Goal: Task Accomplishment & Management: Manage account settings

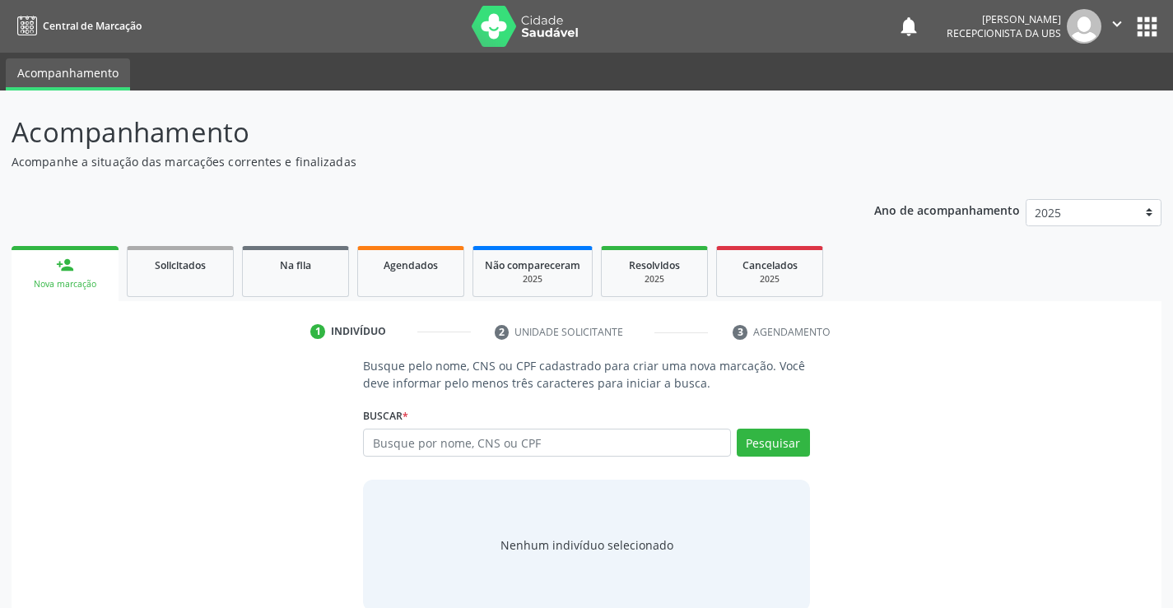
click at [492, 452] on input "text" at bounding box center [546, 443] width 367 height 28
type input "704704548452940"
click at [782, 437] on button "Pesquisar" at bounding box center [773, 443] width 73 height 28
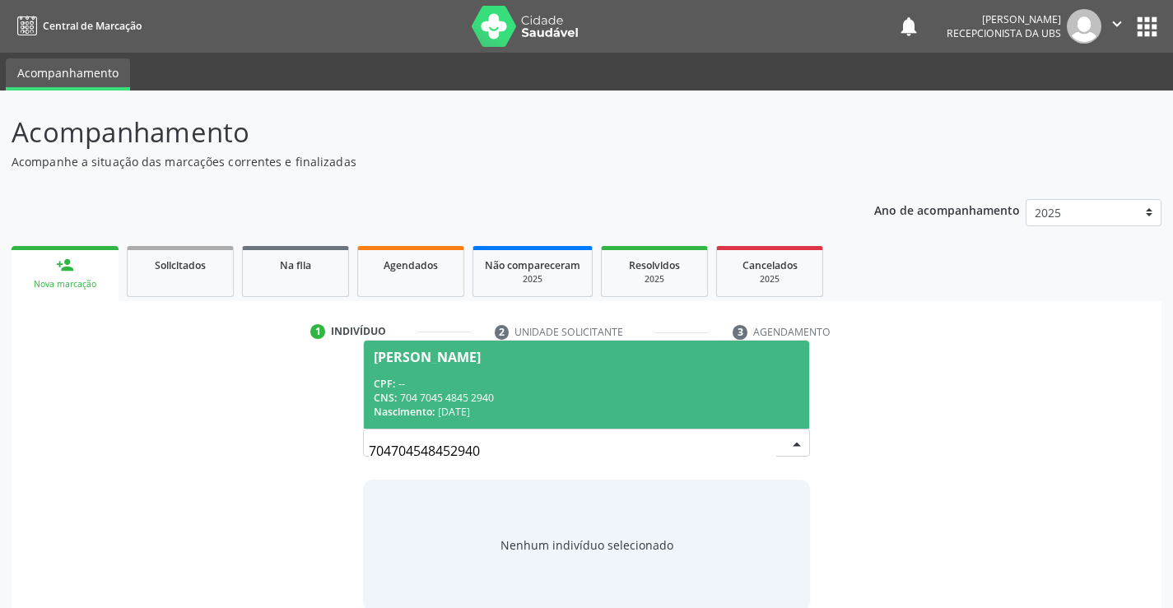
click at [563, 378] on div "CPF: --" at bounding box center [586, 384] width 425 height 14
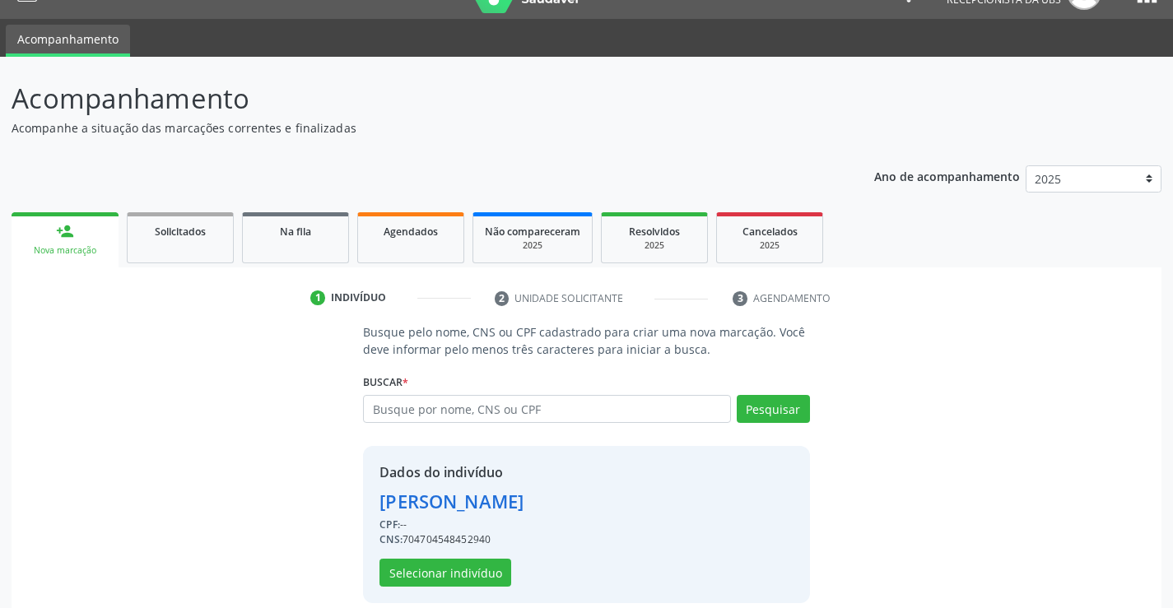
scroll to position [52, 0]
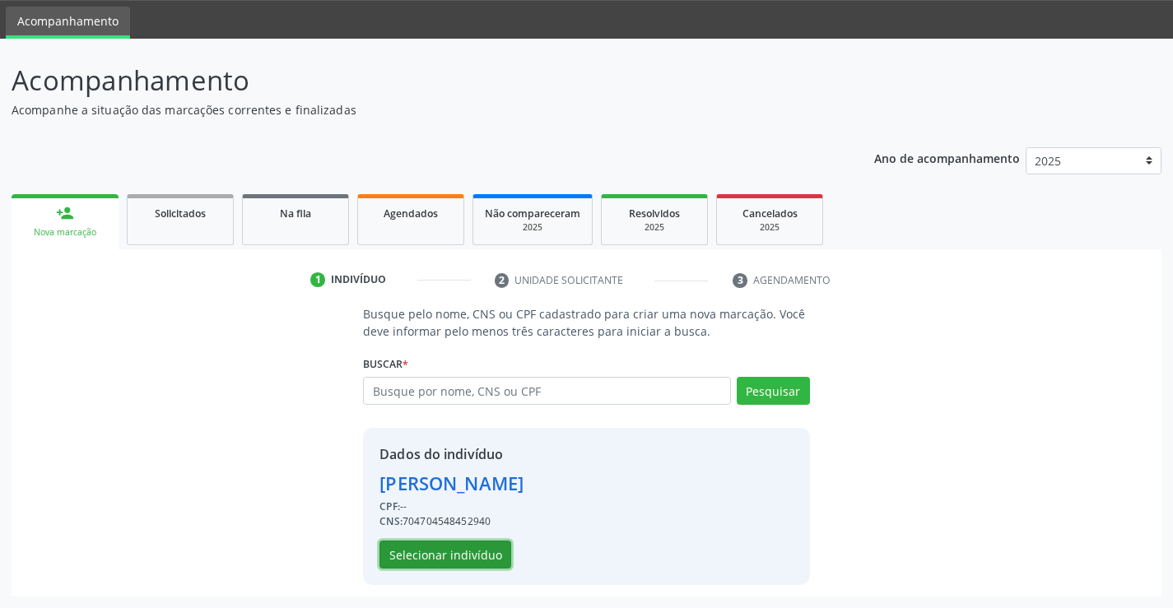
click at [477, 548] on button "Selecionar indivíduo" at bounding box center [445, 555] width 132 height 28
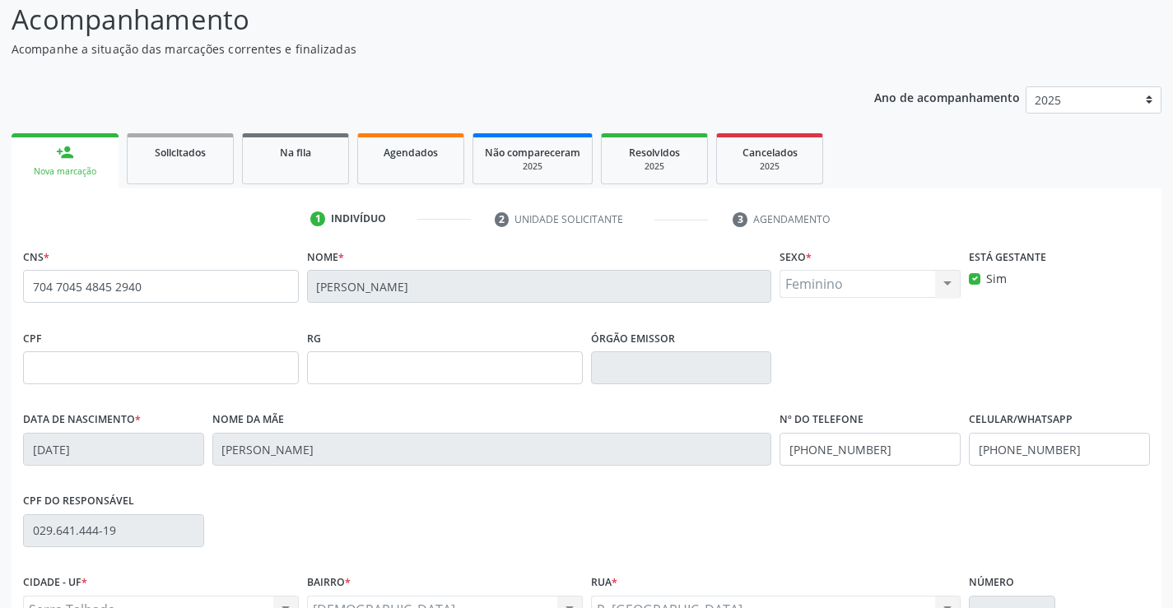
scroll to position [284, 0]
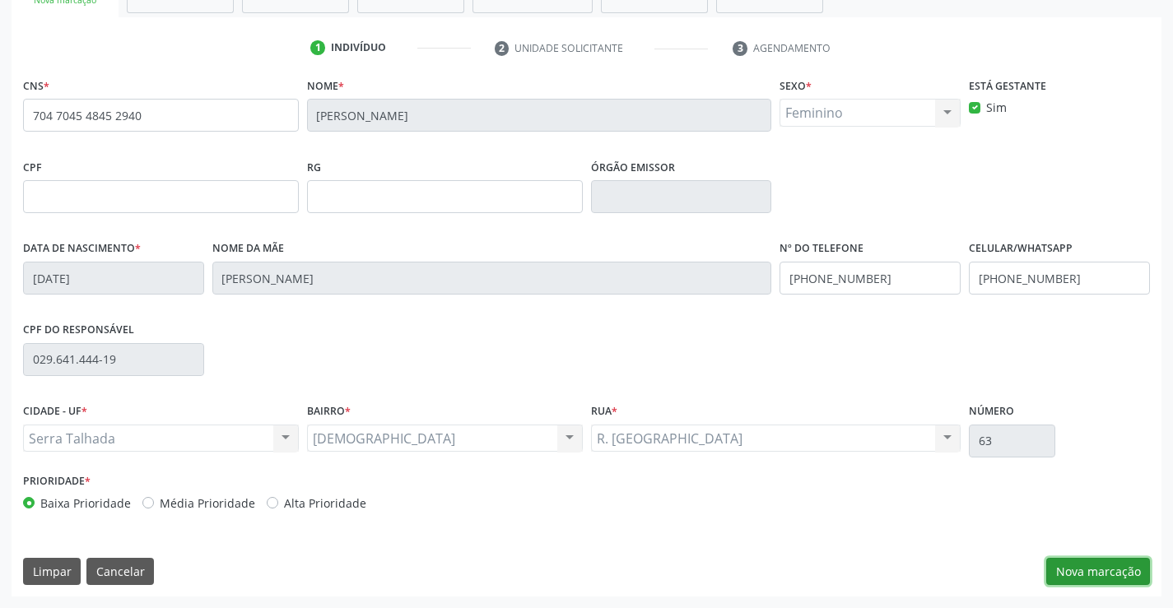
click at [1078, 569] on button "Nova marcação" at bounding box center [1098, 572] width 104 height 28
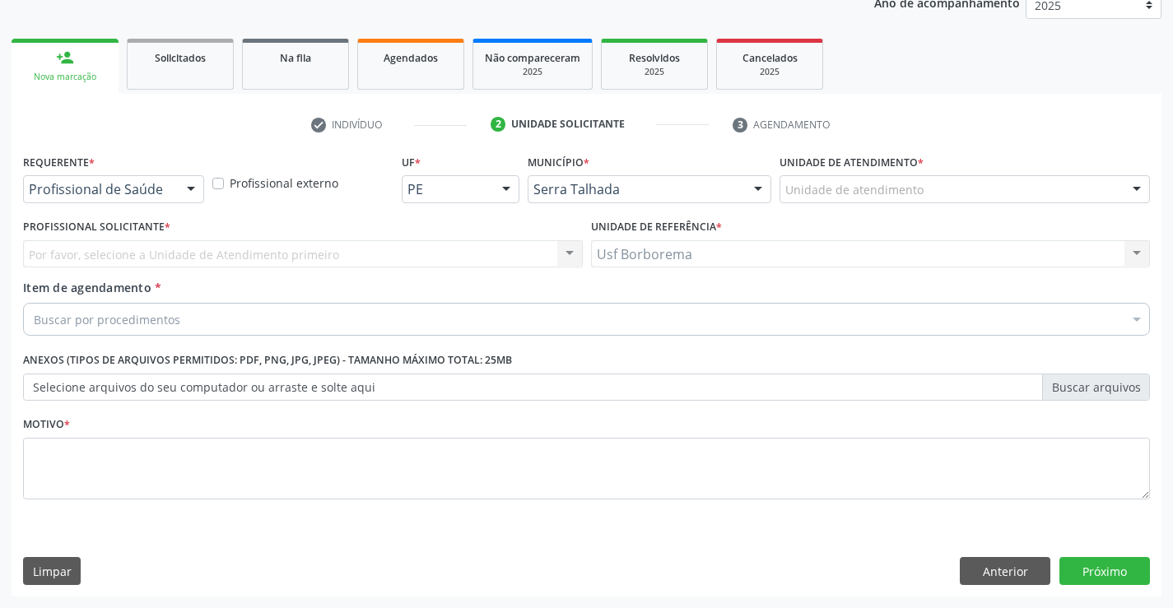
scroll to position [207, 0]
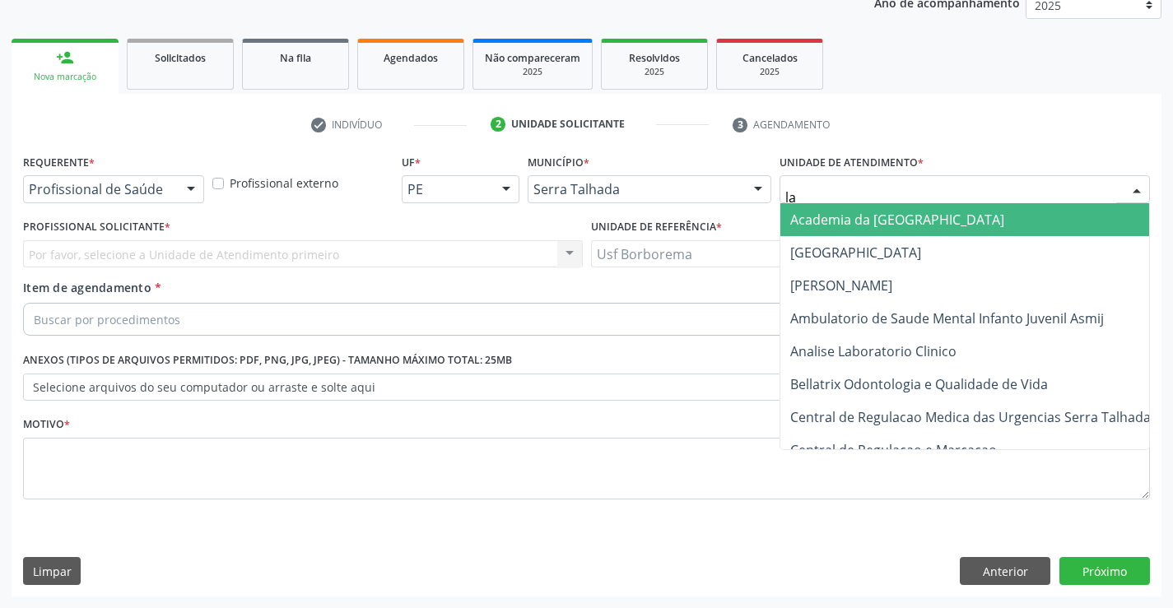
type input "lab"
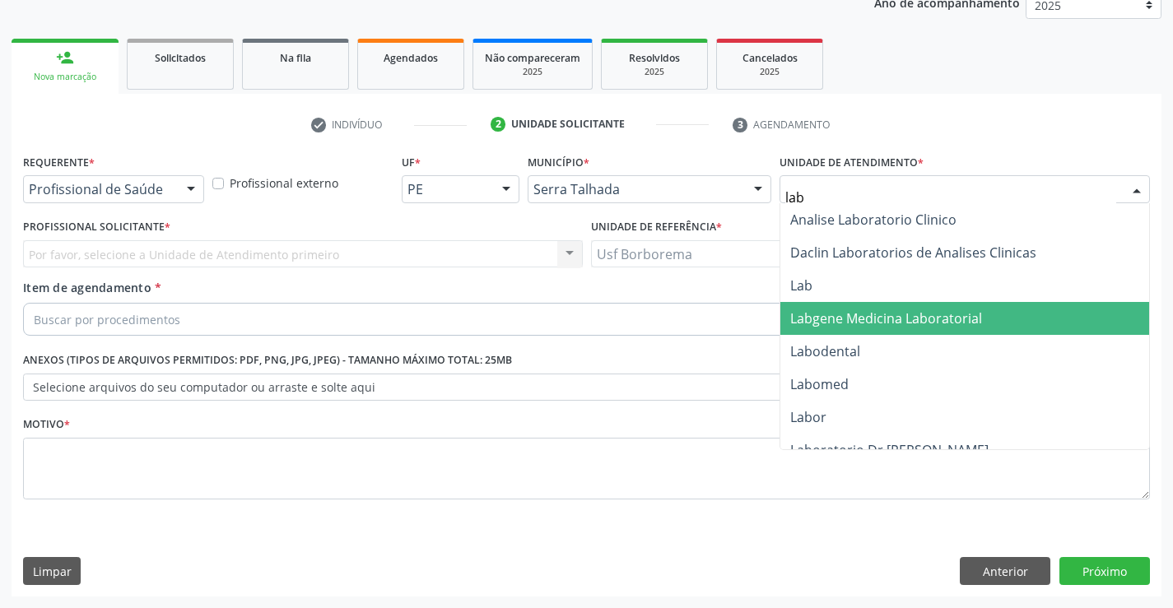
click at [841, 309] on span "Labgene Medicina Laboratorial" at bounding box center [886, 318] width 192 height 18
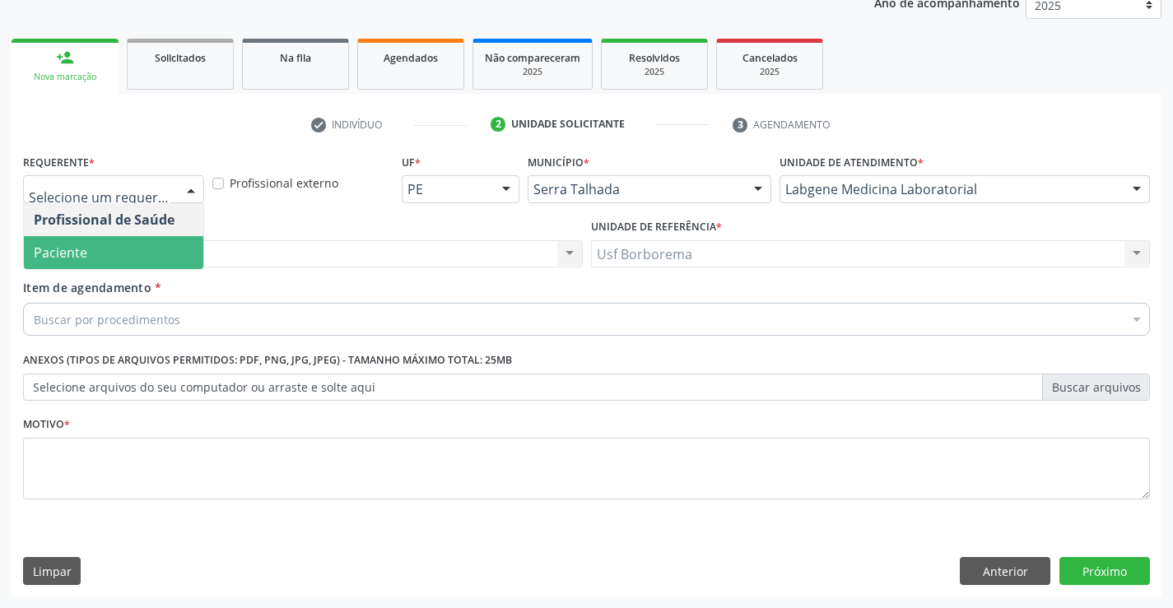
click at [151, 246] on span "Paciente" at bounding box center [113, 252] width 179 height 33
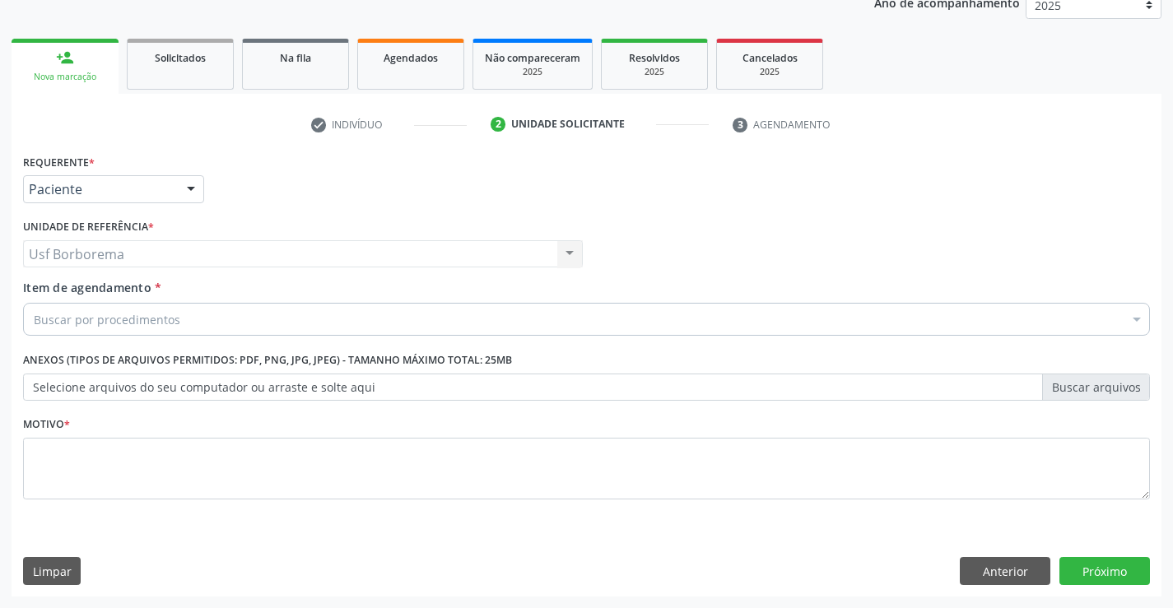
click at [170, 332] on div "Buscar por procedimentos" at bounding box center [586, 319] width 1127 height 33
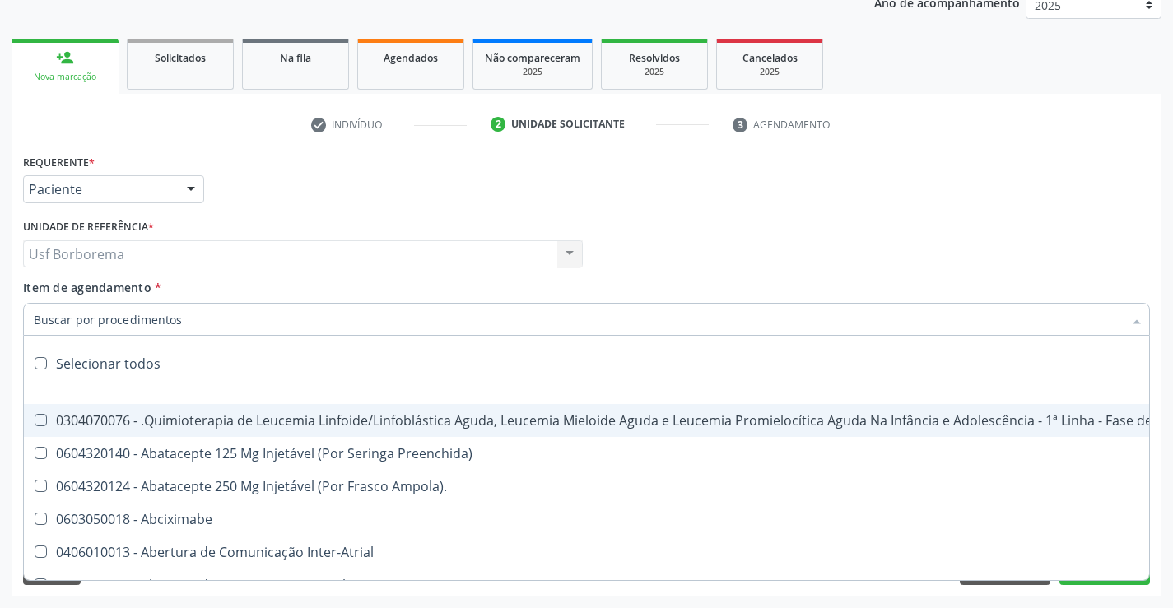
click at [171, 318] on input "Item de agendamento *" at bounding box center [578, 319] width 1089 height 33
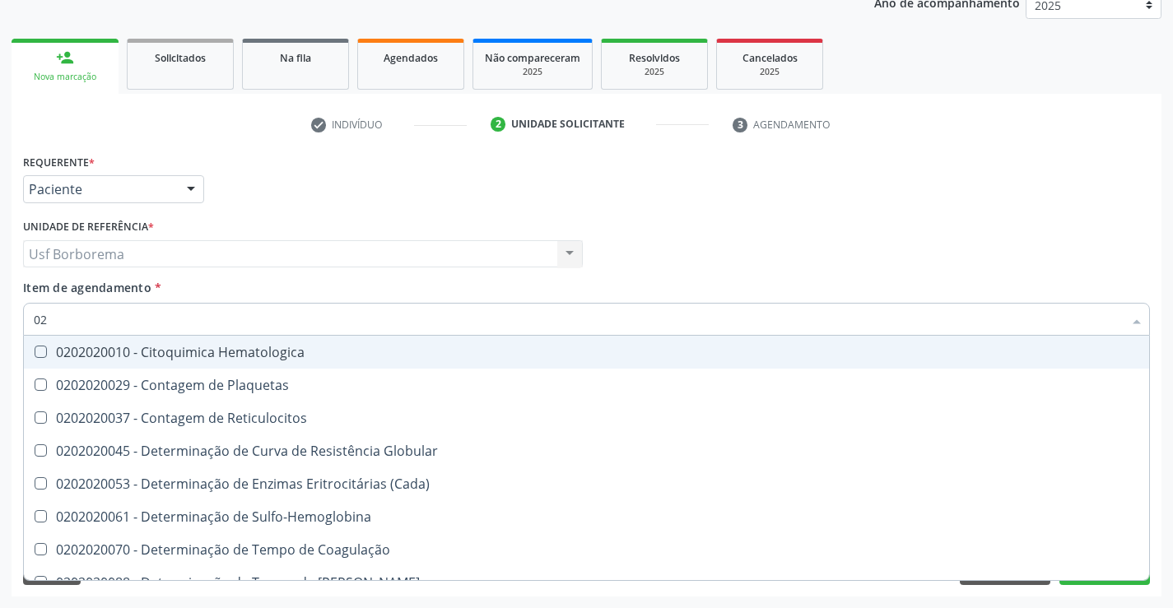
type input "0"
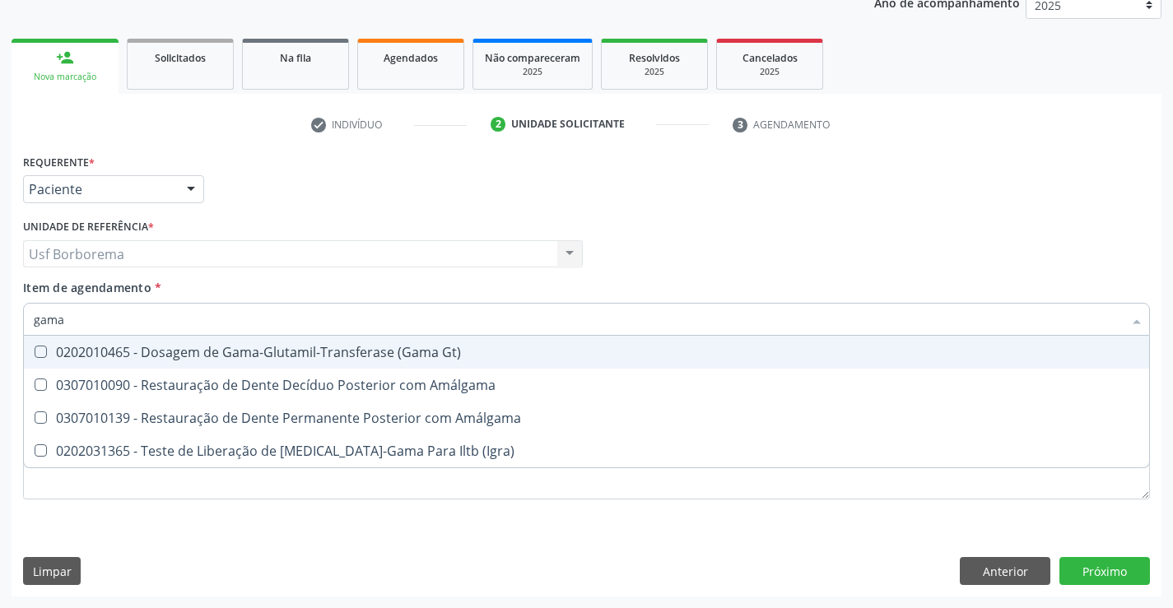
type input "gama"
click at [171, 346] on div "0202010465 - Dosagem de Gama-Glutamil-Transferase (Gama Gt)" at bounding box center [586, 352] width 1105 height 13
checkbox Gt\) "true"
click at [165, 329] on input "gama" at bounding box center [578, 319] width 1089 height 33
type input "g"
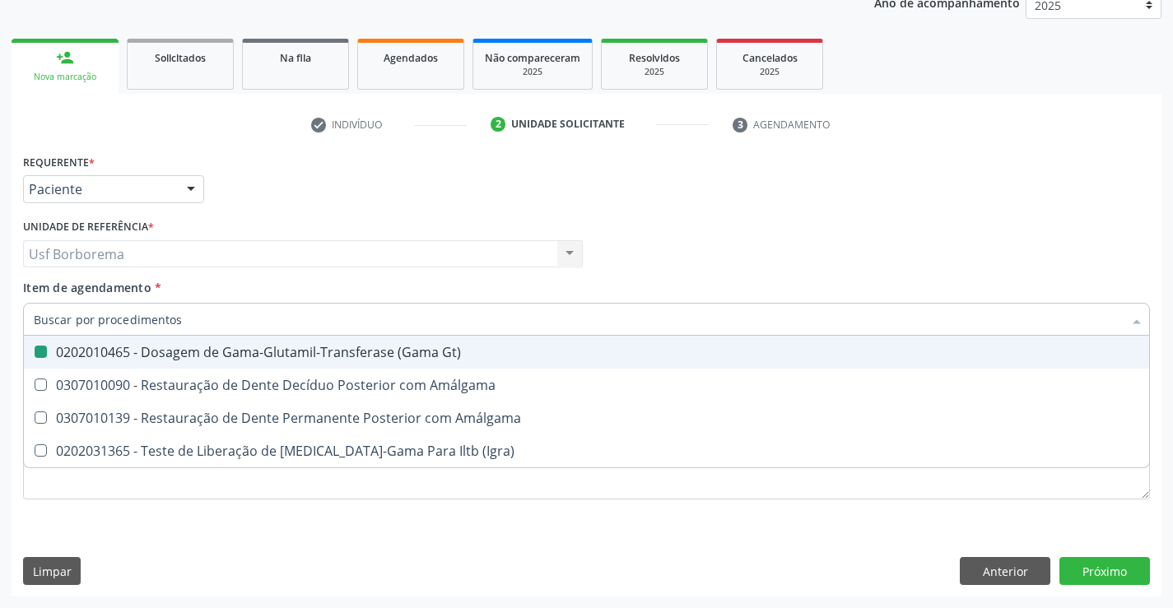
checkbox Gt\) "false"
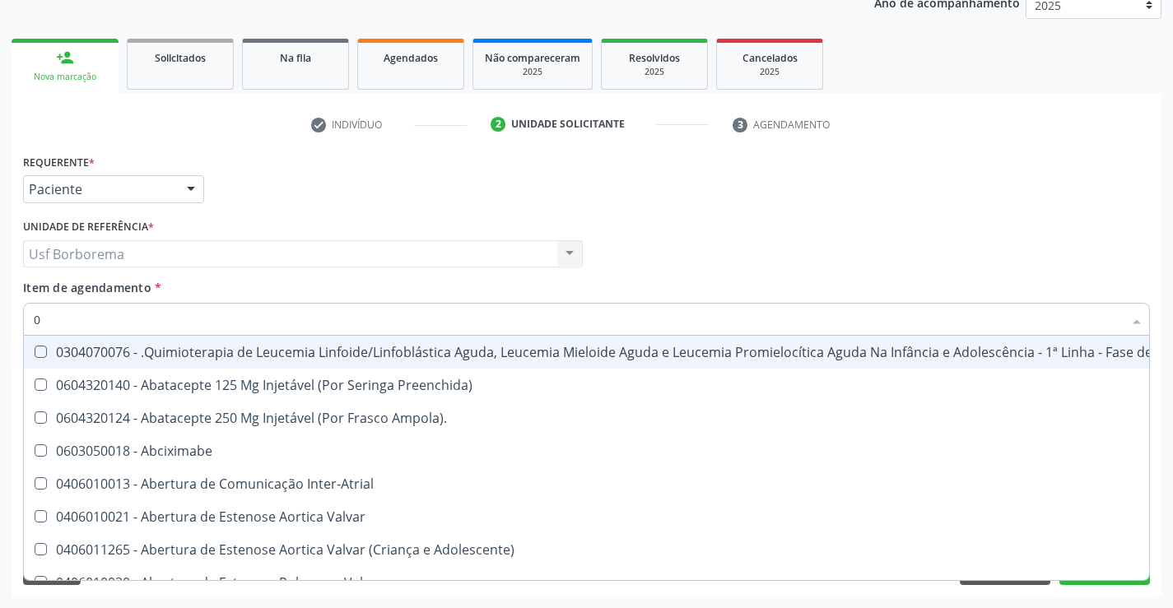
type input "02"
checkbox Ósso "true"
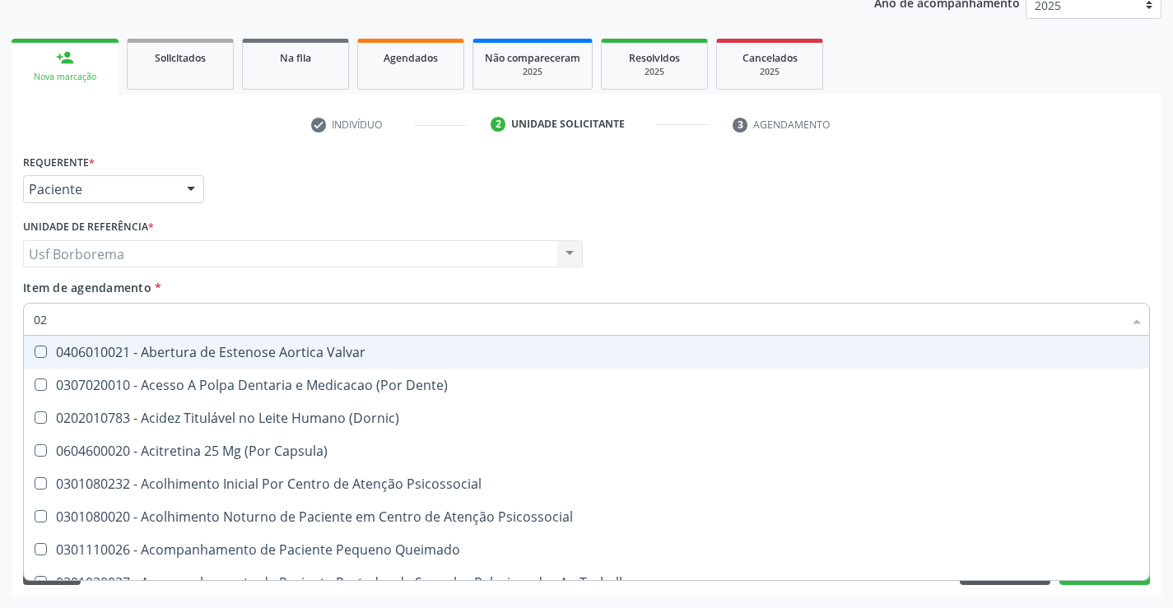
type input "020"
checkbox \(Qualitativo\) "true"
checkbox Gt\) "false"
type input "0202"
checkbox Estomatognatico "true"
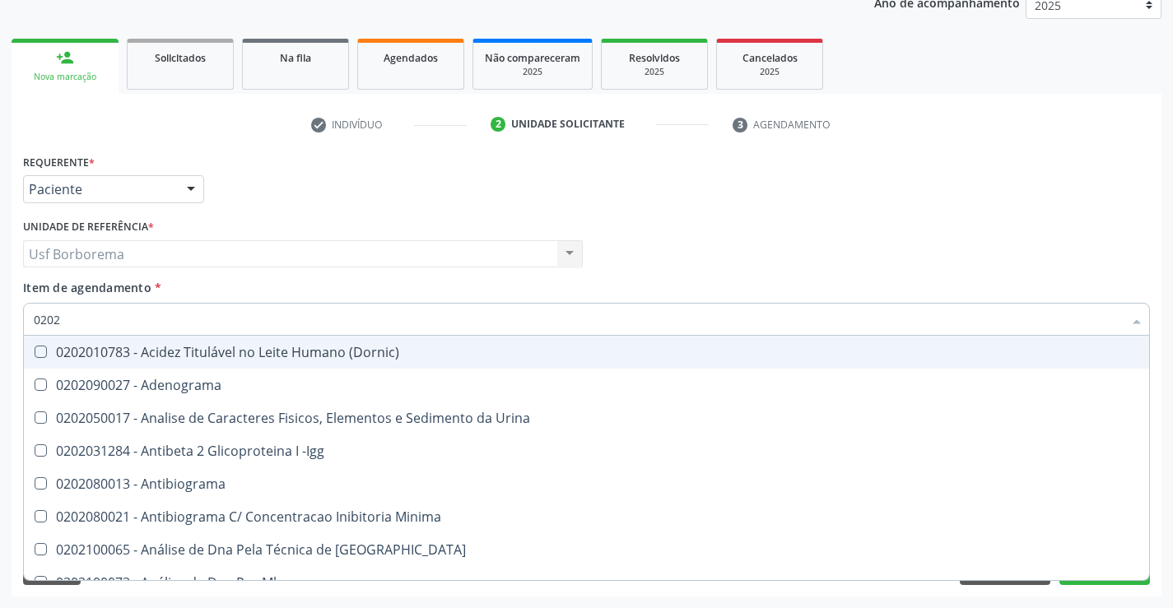
type input "02020"
checkbox \(Antigeno\) "true"
checkbox Gt\) "false"
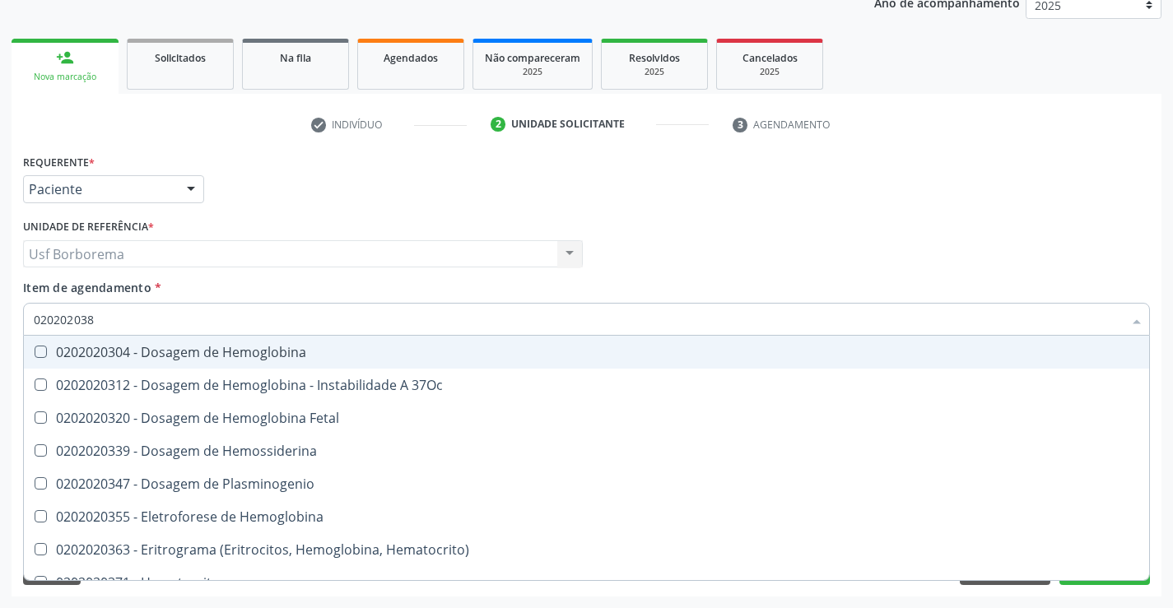
type input "0202020380"
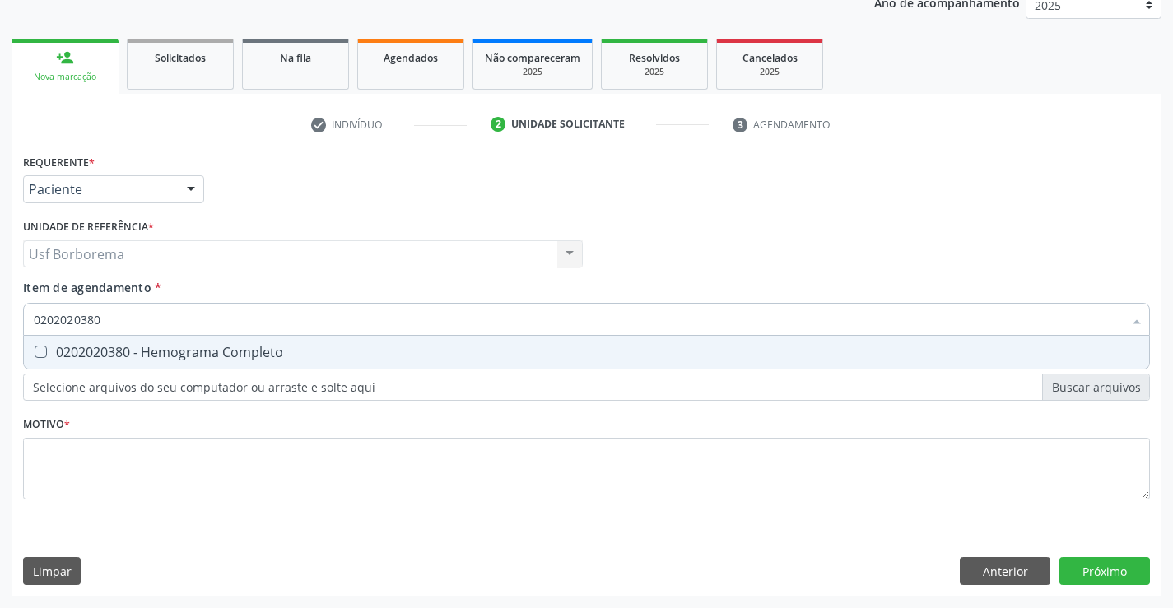
click at [165, 349] on div "0202020380 - Hemograma Completo" at bounding box center [586, 352] width 1105 height 13
checkbox Completo "true"
click at [157, 321] on input "0202020380" at bounding box center [578, 319] width 1089 height 33
type input "02020203"
checkbox Completo "false"
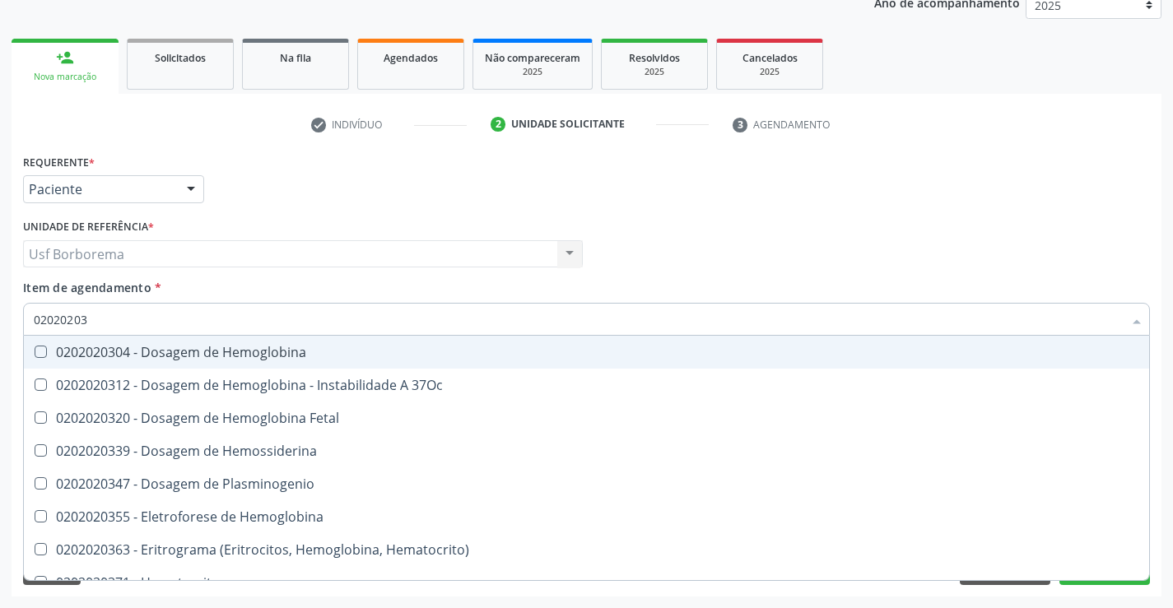
type input "0202020"
checkbox Completo "false"
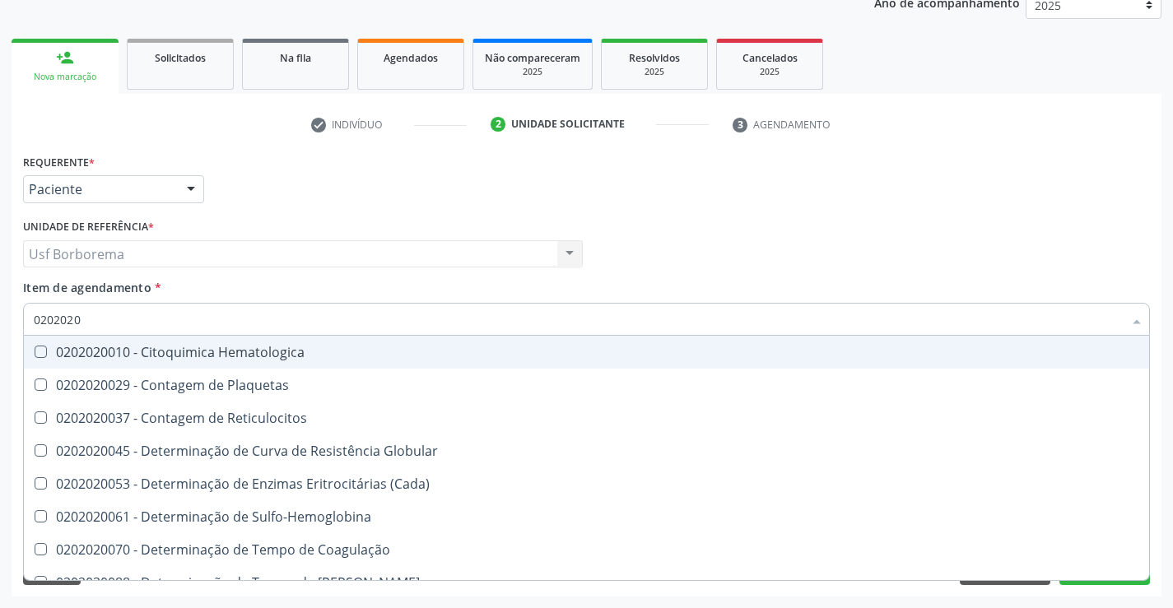
type input "020202"
checkbox Completo "false"
checkbox Leucograma "true"
type input "02020"
checkbox Completo "false"
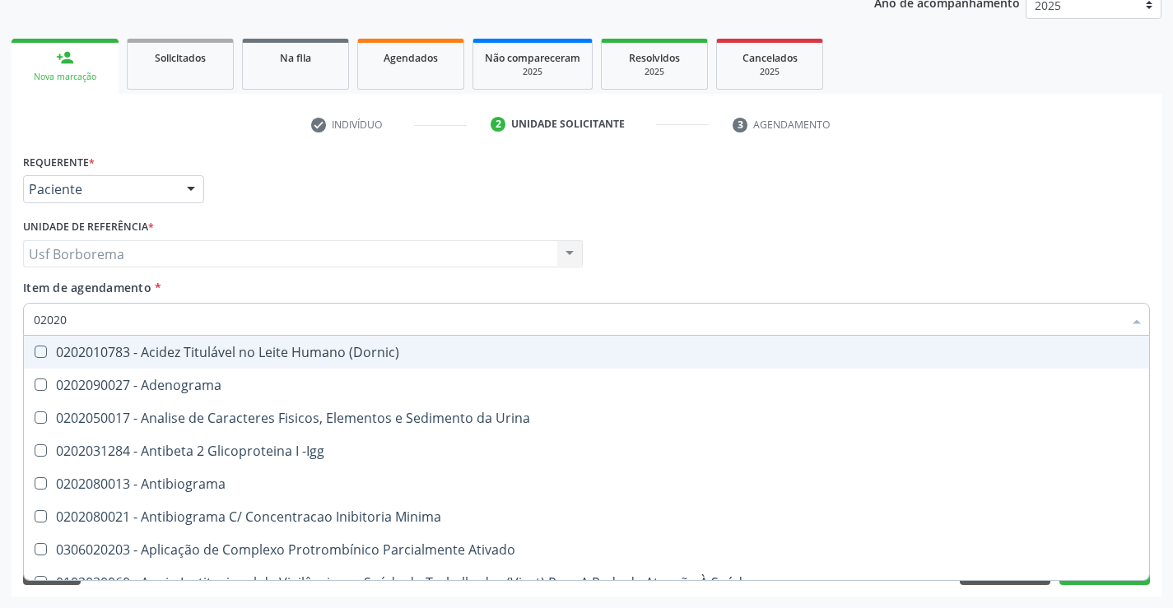
type input "020202"
checkbox Molecular "true"
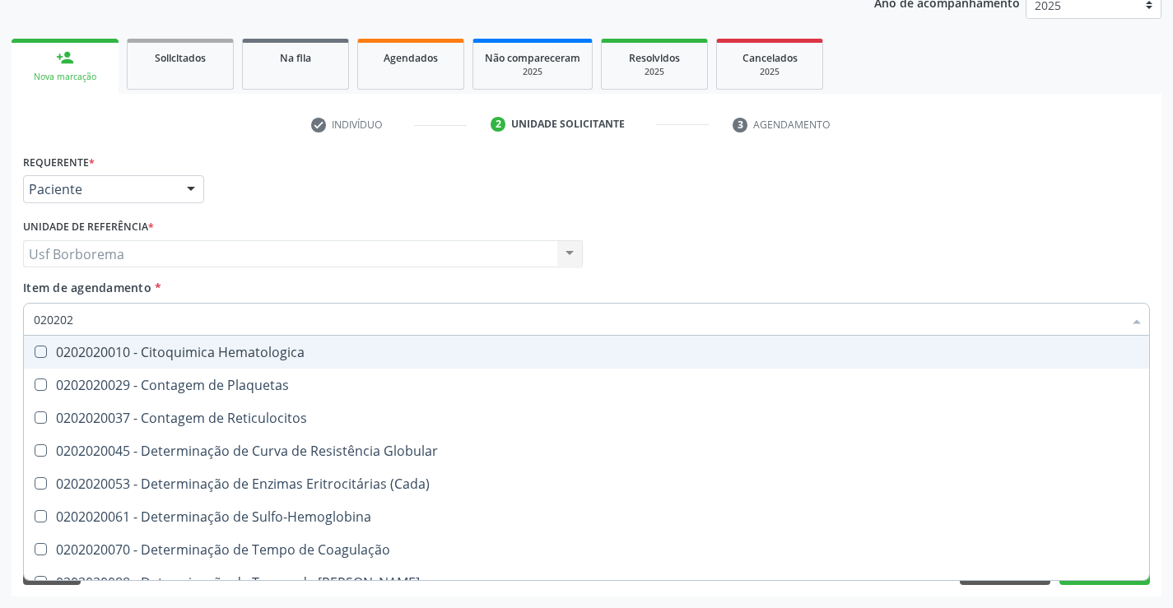
type input "0202020"
checkbox Hematocrito "true"
checkbox Completo "false"
type input "020202009"
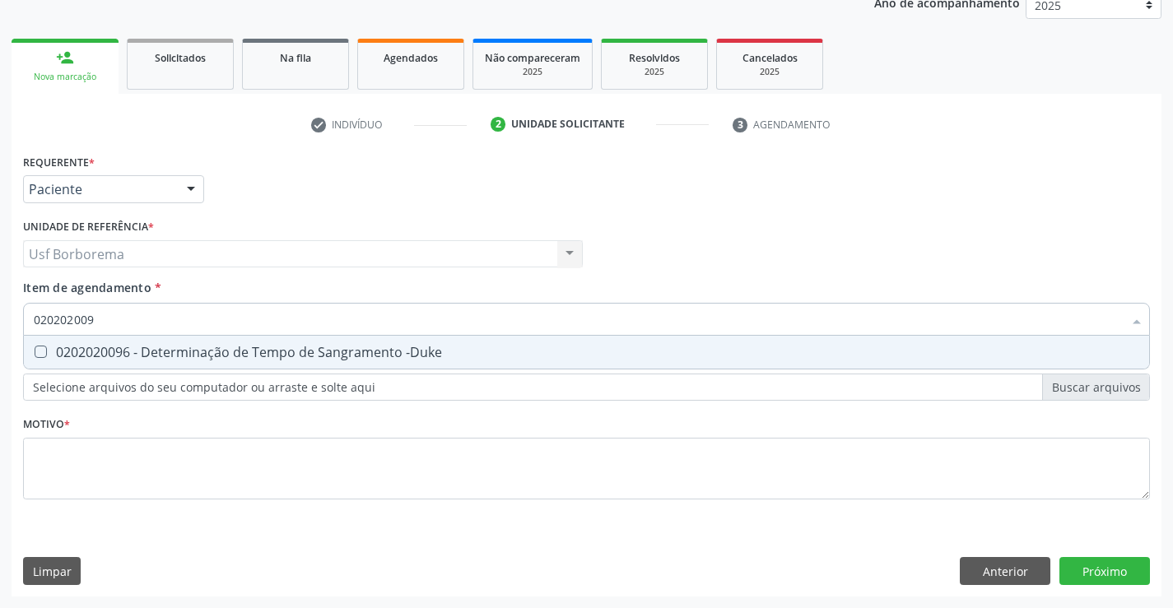
click at [151, 346] on div "0202020096 - Determinação de Tempo de Sangramento -Duke" at bounding box center [586, 352] width 1105 height 13
checkbox -Duke "true"
click at [142, 323] on input "020202009" at bounding box center [578, 319] width 1089 height 33
type input "02020200"
checkbox -Duke "false"
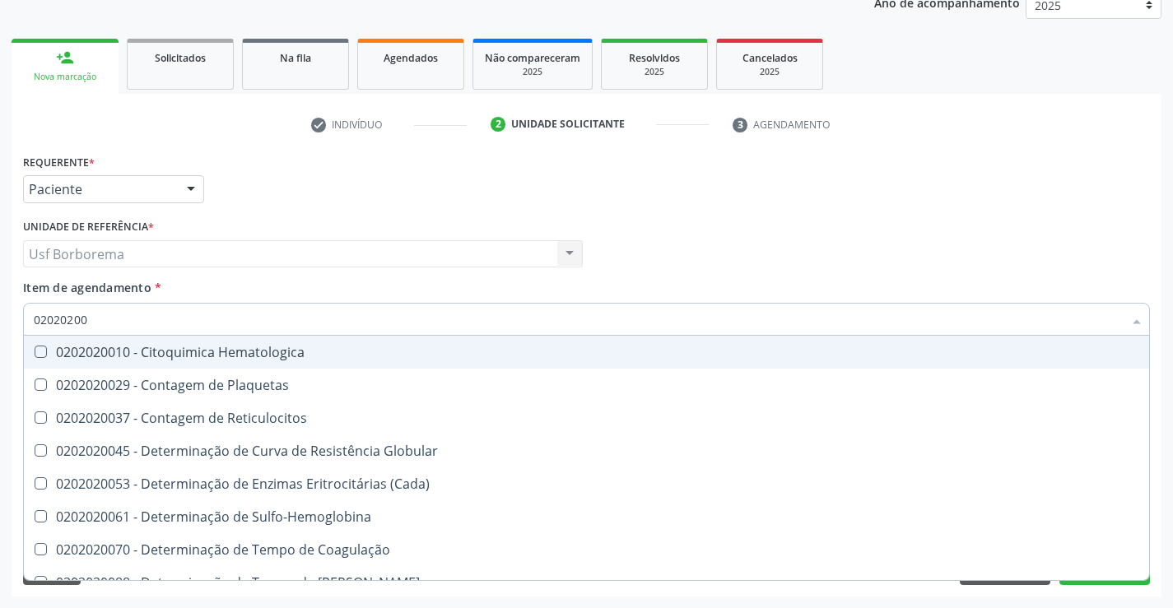
type input "020202007"
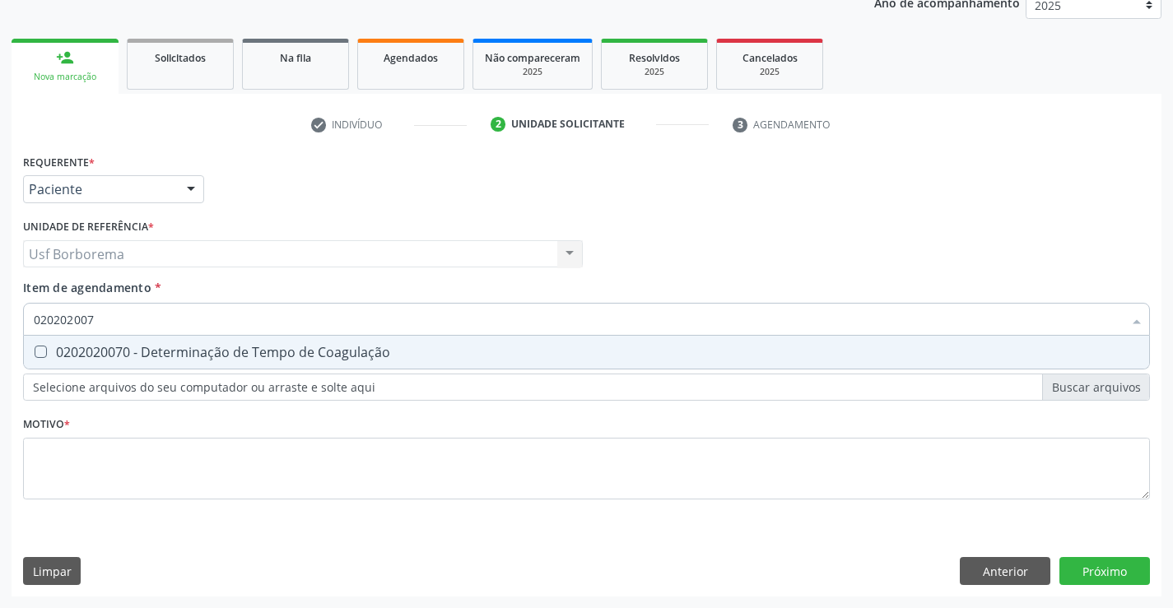
click at [140, 348] on div "0202020070 - Determinação de Tempo de Coagulação" at bounding box center [586, 352] width 1105 height 13
checkbox Coagulação "true"
click at [138, 319] on input "020202007" at bounding box center [578, 319] width 1089 height 33
type input "02020200"
checkbox Coagulação "false"
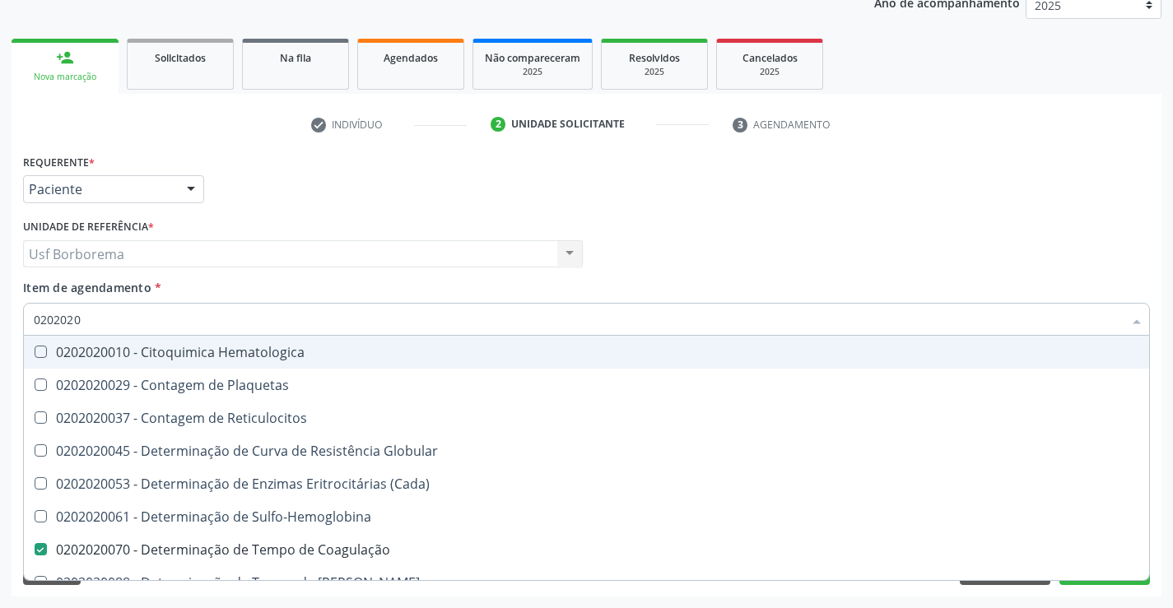
type input "020202"
checkbox Completo "false"
checkbox Leucograma "true"
type input "02020"
checkbox Coagulação "false"
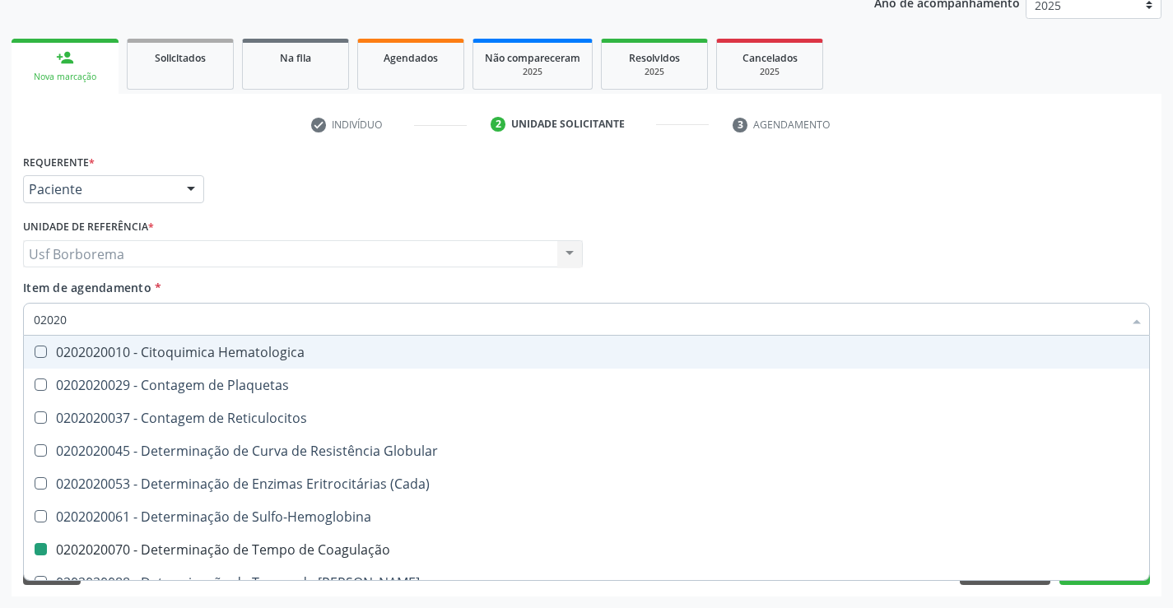
checkbox -Duke "false"
checkbox Completo "false"
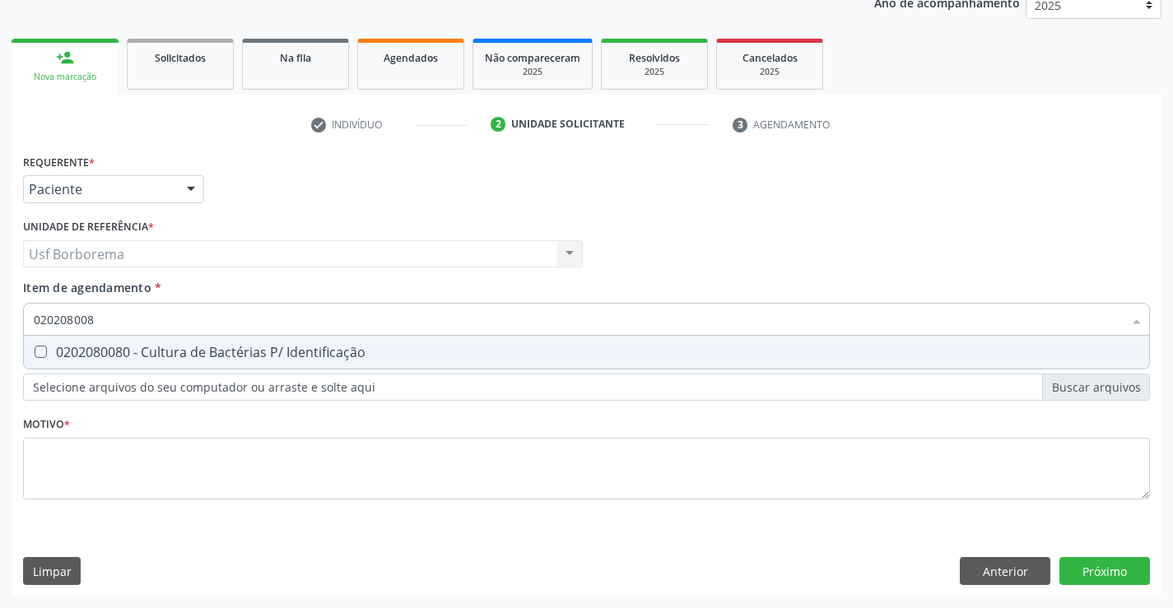
type input "0202080080"
click at [138, 342] on span "0202080080 - Cultura de Bactérias P/ Identificação" at bounding box center [586, 352] width 1125 height 33
checkbox Identificação "true"
type input "02020800"
checkbox Identificação "false"
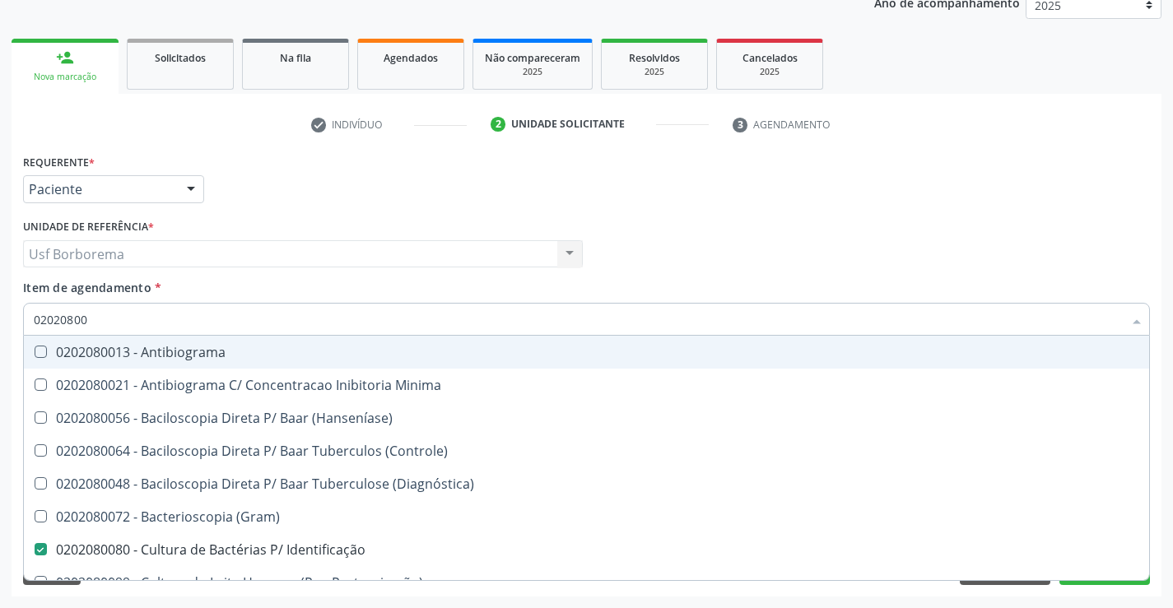
type input "0202080"
checkbox Identificação "false"
type input "02020"
checkbox Identificação "false"
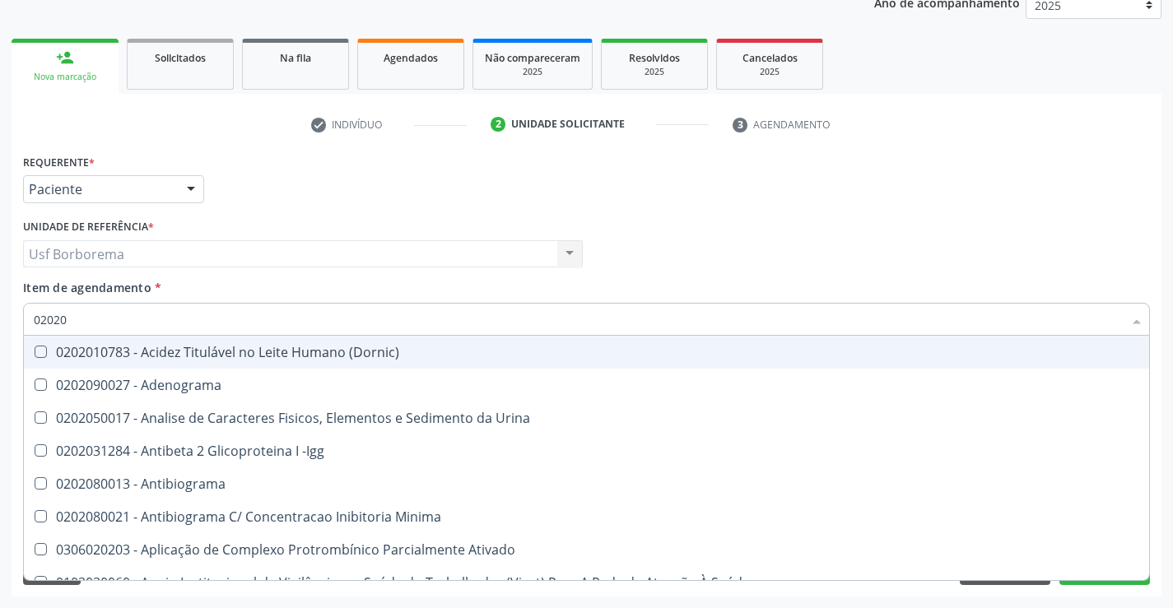
type input "020205"
checkbox Identificação "false"
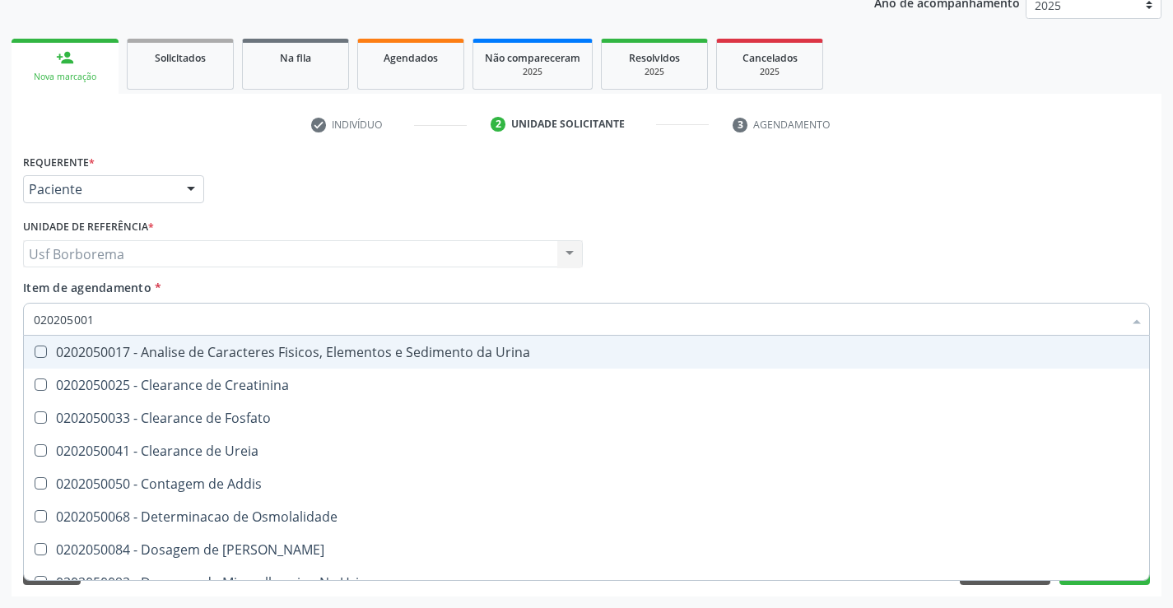
type input "0202050017"
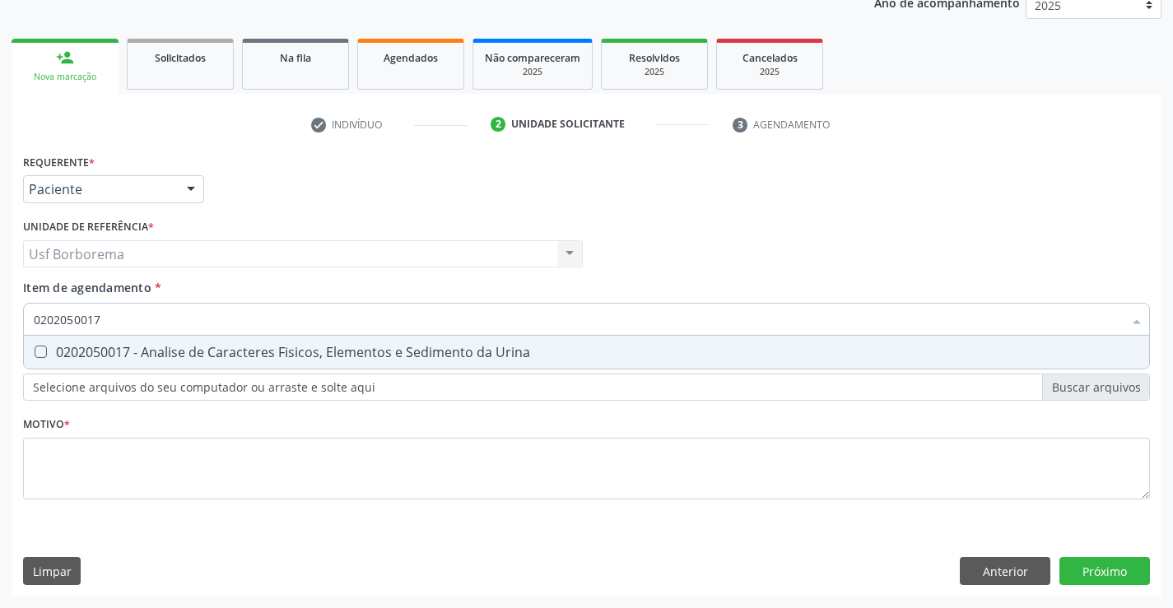
click at [131, 346] on div "0202050017 - Analise de Caracteres Fisicos, Elementos e Sedimento da Urina" at bounding box center [586, 352] width 1105 height 13
checkbox Urina "true"
click at [97, 480] on div "Requerente * Paciente Profissional de Saúde Paciente Nenhum resultado encontrad…" at bounding box center [586, 336] width 1127 height 373
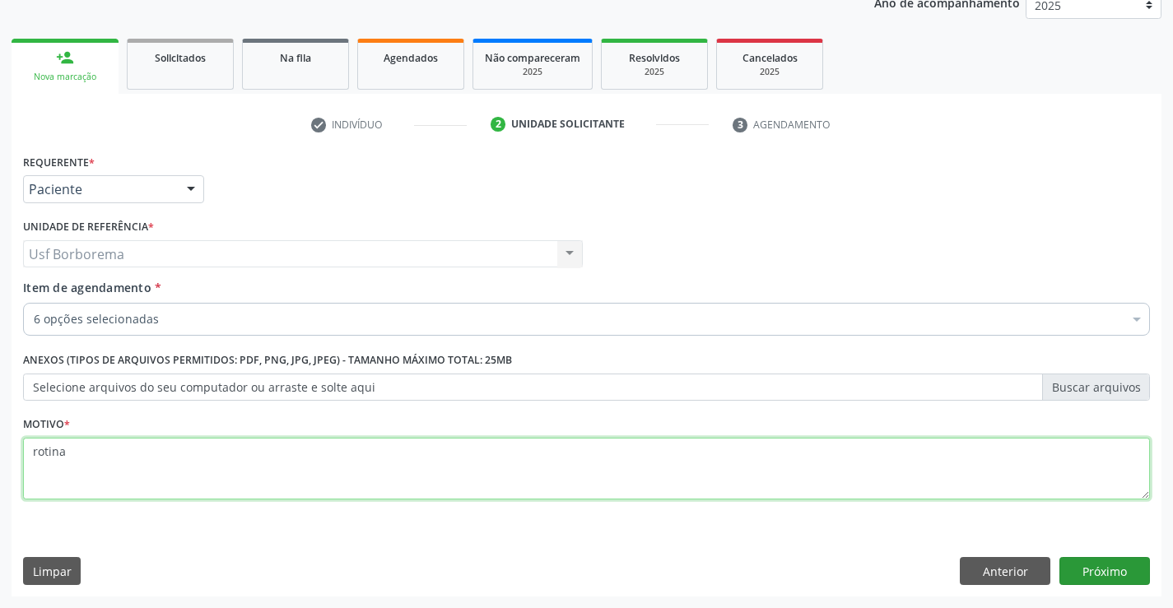
type textarea "rotina"
click at [1086, 559] on button "Próximo" at bounding box center [1104, 571] width 91 height 28
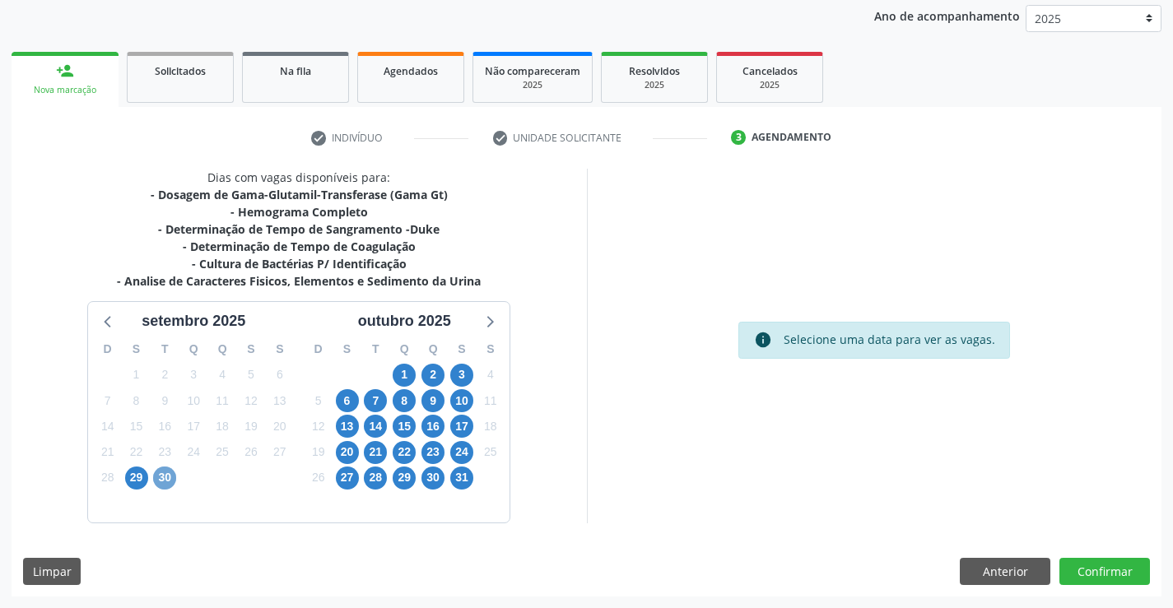
click at [164, 477] on span "30" at bounding box center [164, 478] width 23 height 23
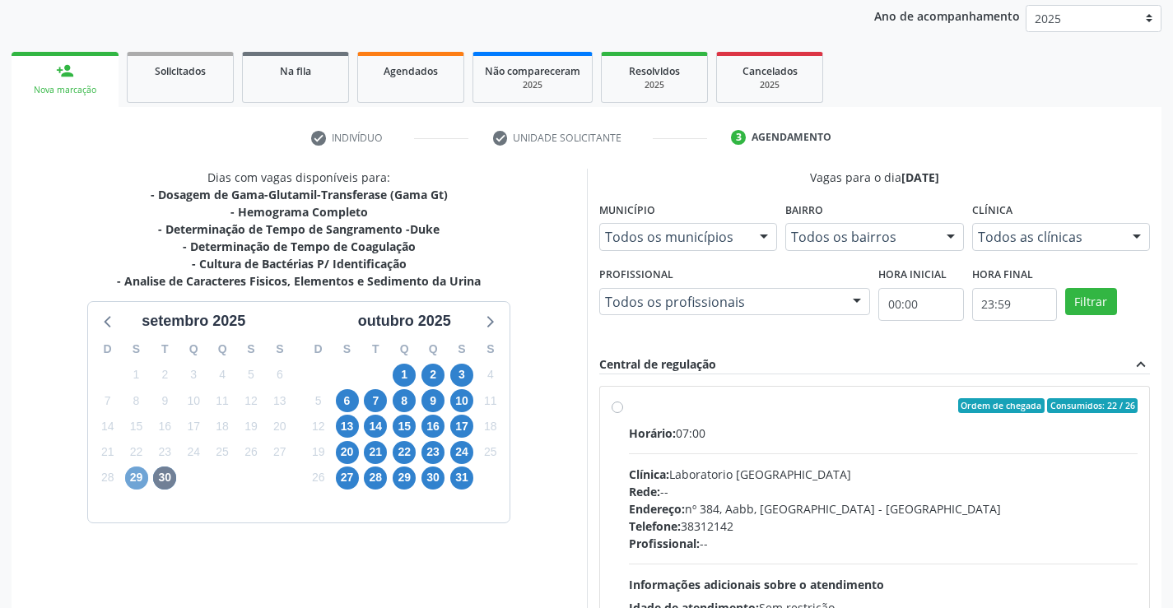
click at [142, 471] on span "29" at bounding box center [136, 478] width 23 height 23
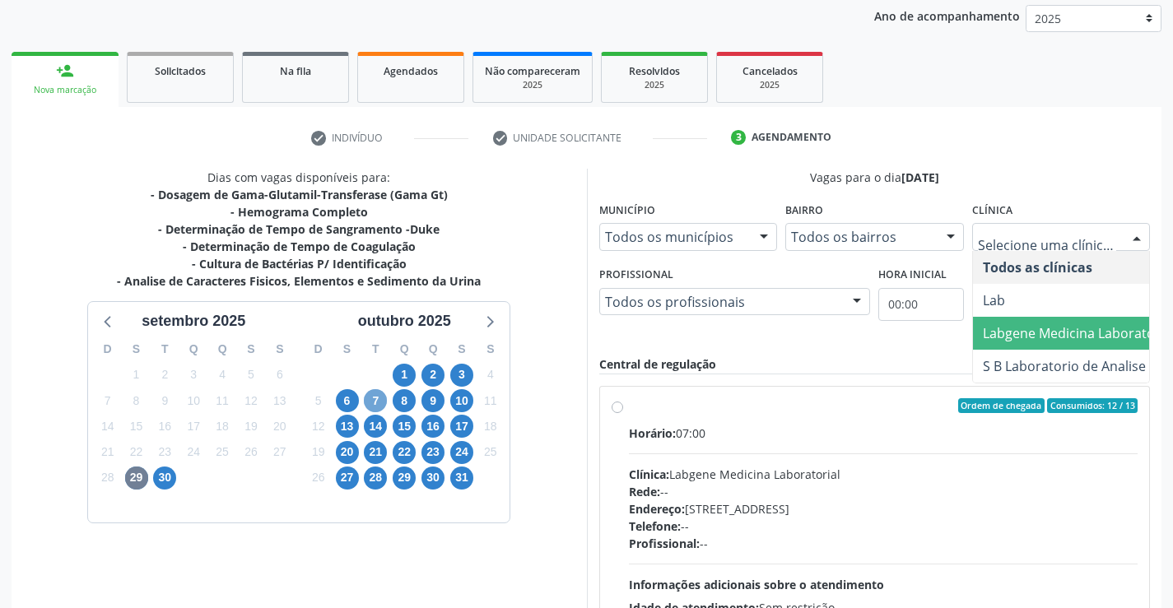
click at [378, 407] on span "7" at bounding box center [375, 400] width 23 height 23
click at [374, 427] on span "14" at bounding box center [375, 426] width 23 height 23
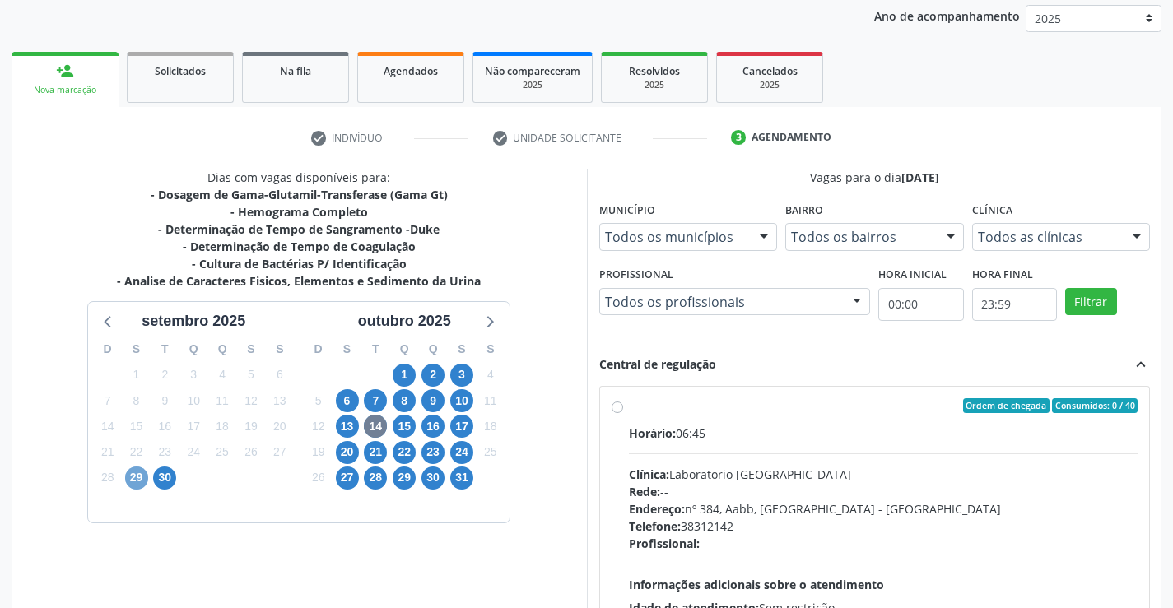
click at [129, 482] on span "29" at bounding box center [136, 478] width 23 height 23
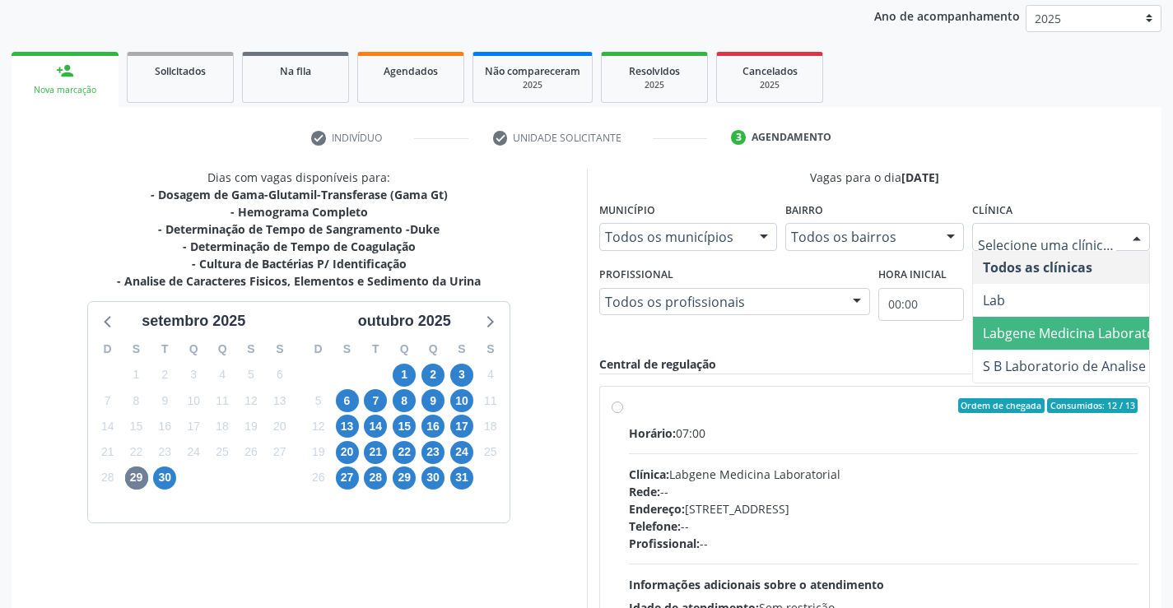
click at [1018, 336] on span "Labgene Medicina Laboratorial" at bounding box center [1079, 333] width 192 height 18
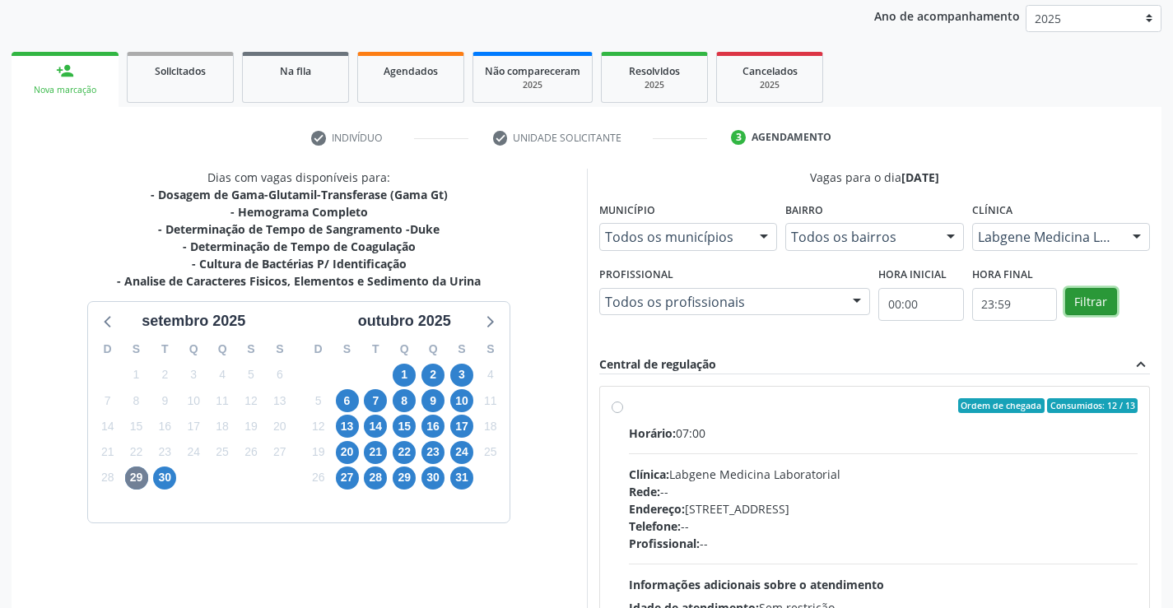
click at [1081, 291] on button "Filtrar" at bounding box center [1091, 302] width 52 height 28
click at [617, 400] on div "Ordem de chegada Consumidos: 12 / 13 Horário: 07:00 Clínica: Labgene Medicina L…" at bounding box center [874, 524] width 527 height 253
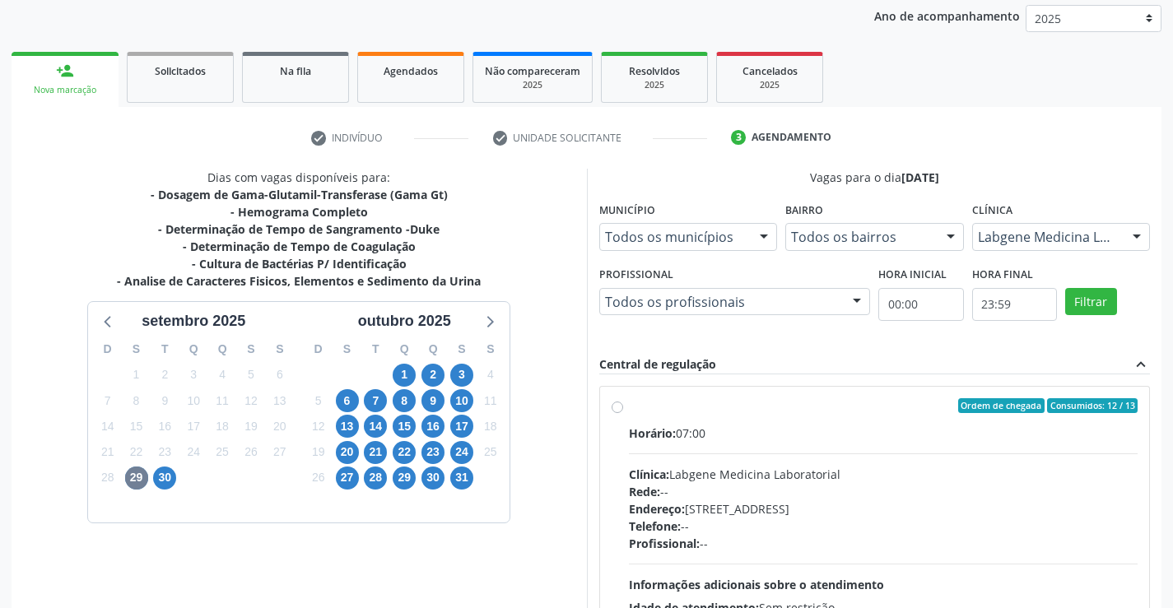
radio input "true"
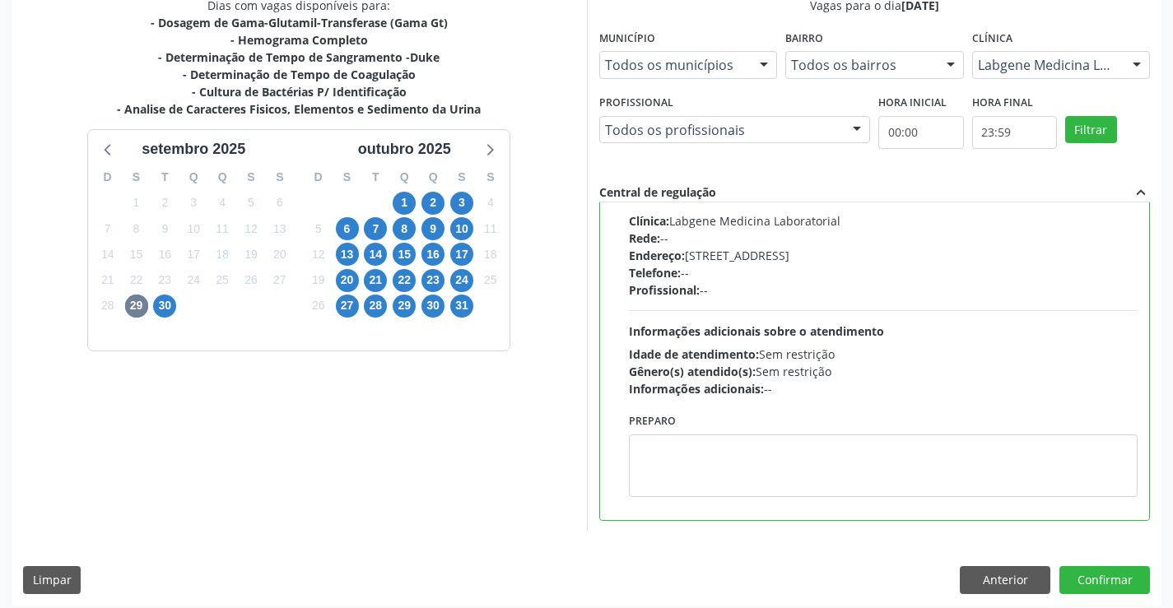
scroll to position [375, 0]
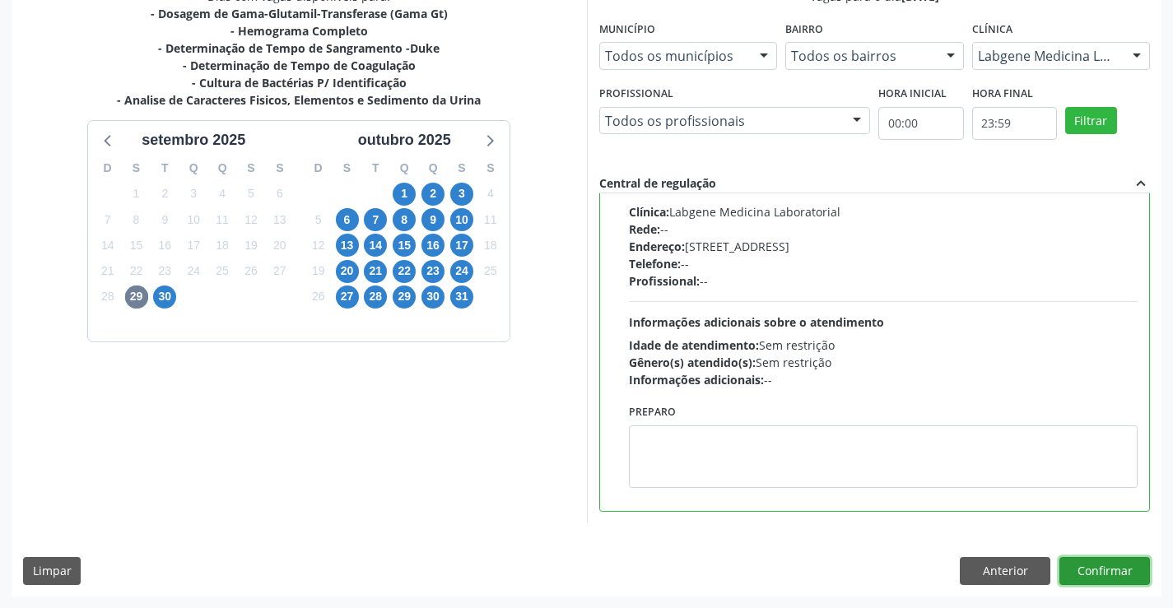
click at [1099, 573] on button "Confirmar" at bounding box center [1104, 571] width 91 height 28
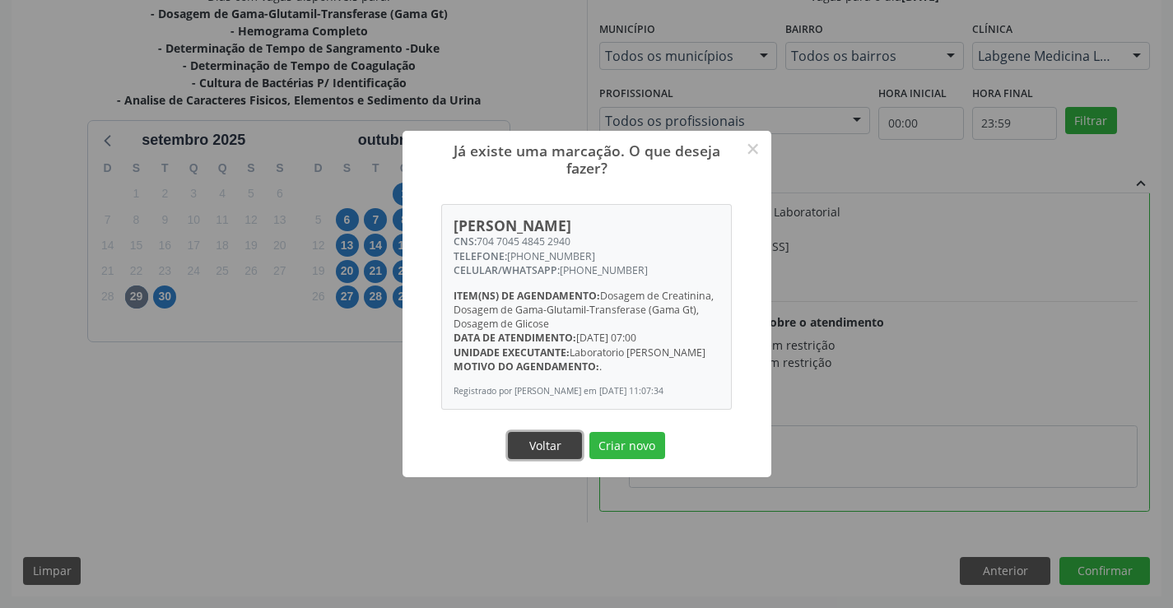
click at [545, 457] on button "Voltar" at bounding box center [545, 446] width 74 height 28
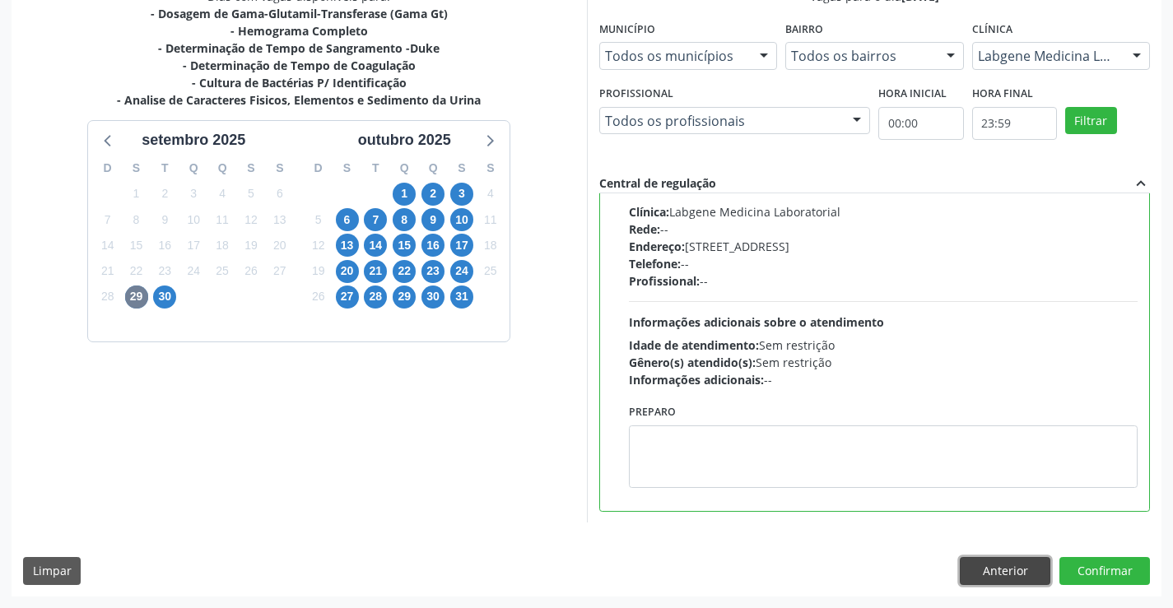
click at [986, 582] on button "Anterior" at bounding box center [1005, 571] width 91 height 28
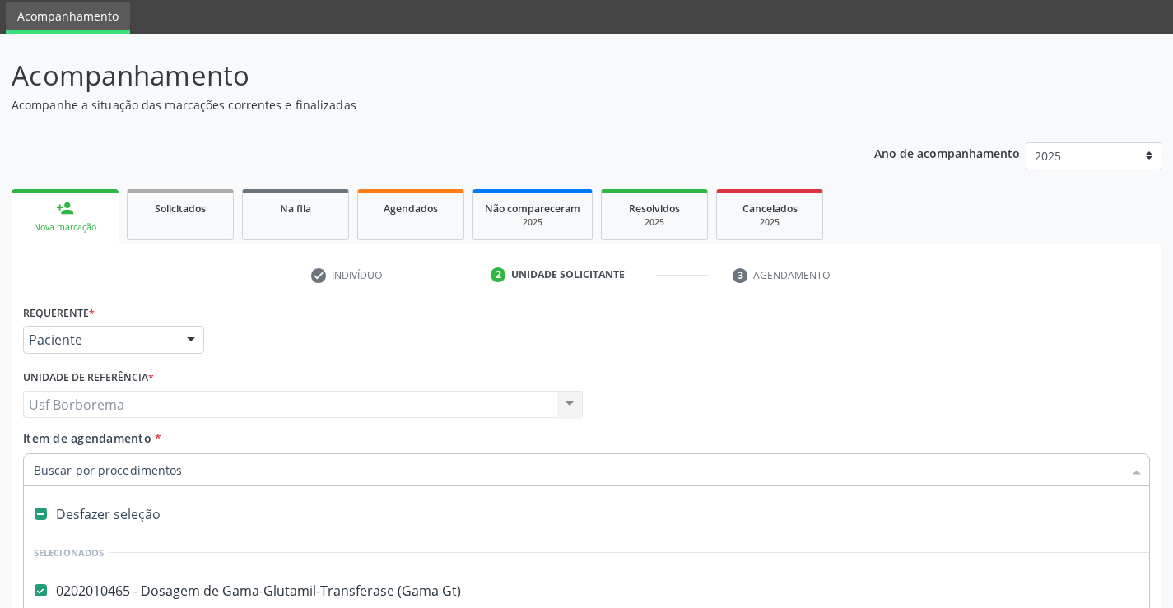
scroll to position [43, 0]
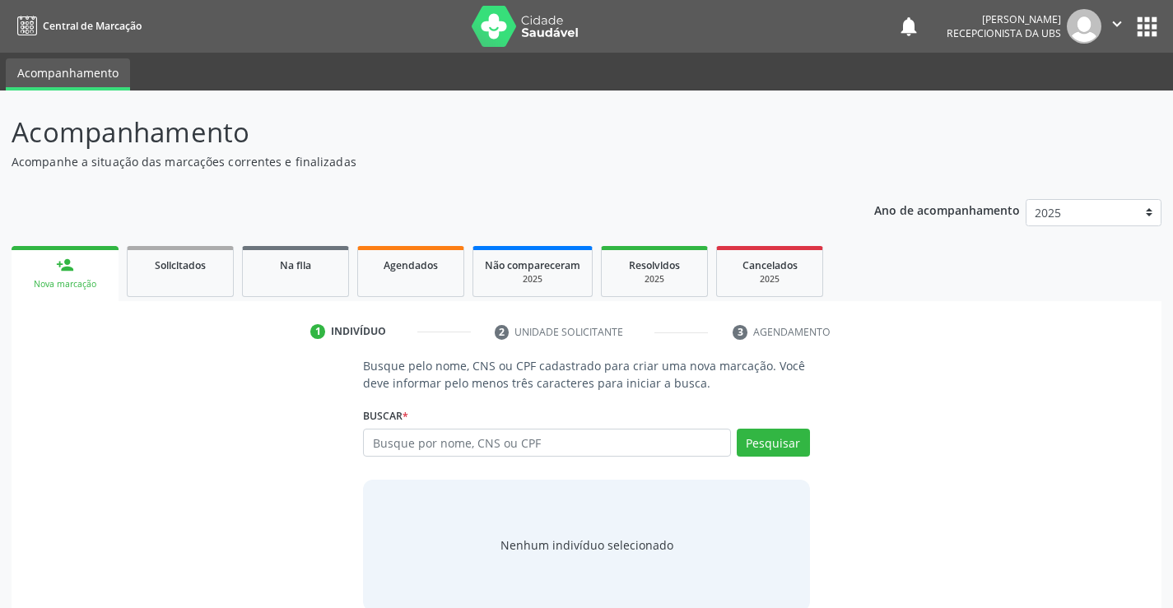
click at [398, 439] on input "text" at bounding box center [546, 443] width 367 height 28
click at [502, 452] on input "text" at bounding box center [546, 443] width 367 height 28
type input "704704548452940"
click at [769, 435] on button "Pesquisar" at bounding box center [773, 443] width 73 height 28
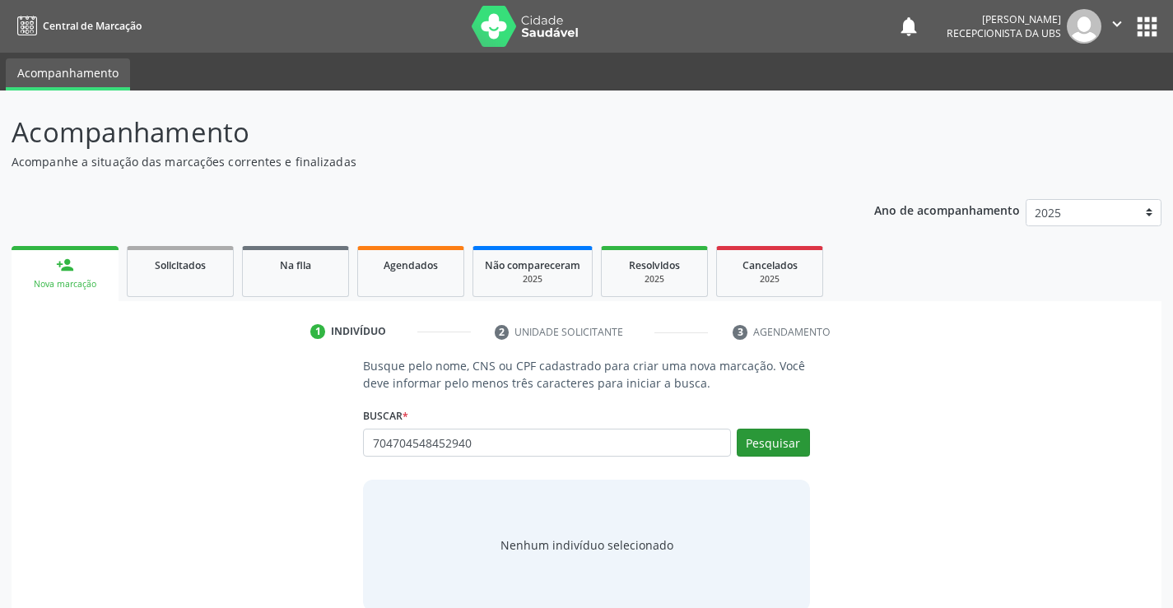
type input "704704548452940"
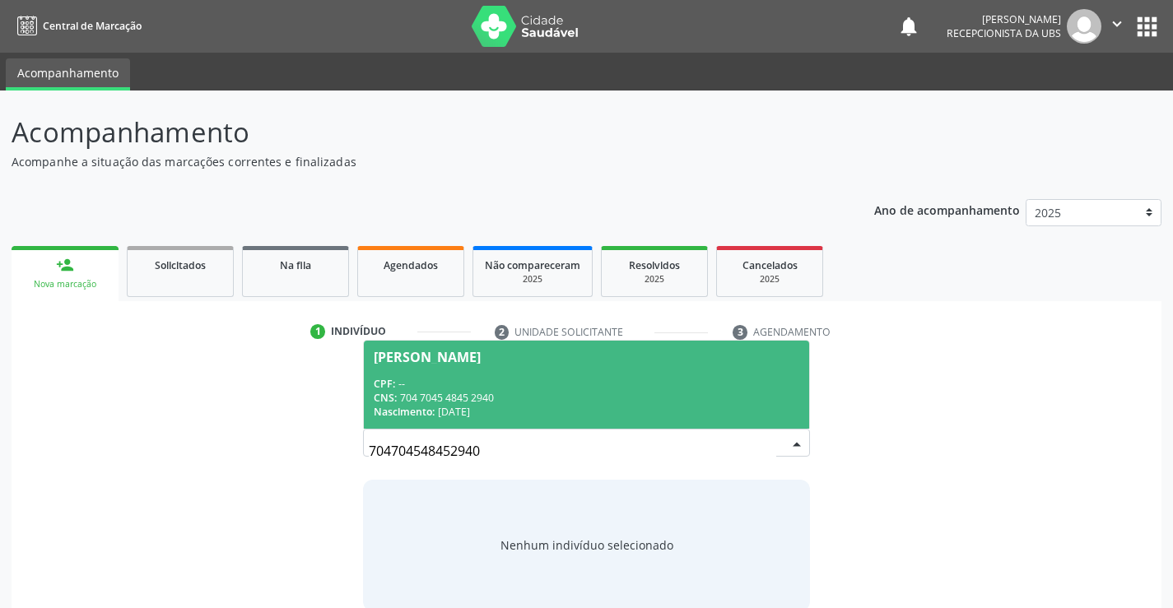
click at [427, 377] on div "CPF: --" at bounding box center [586, 384] width 425 height 14
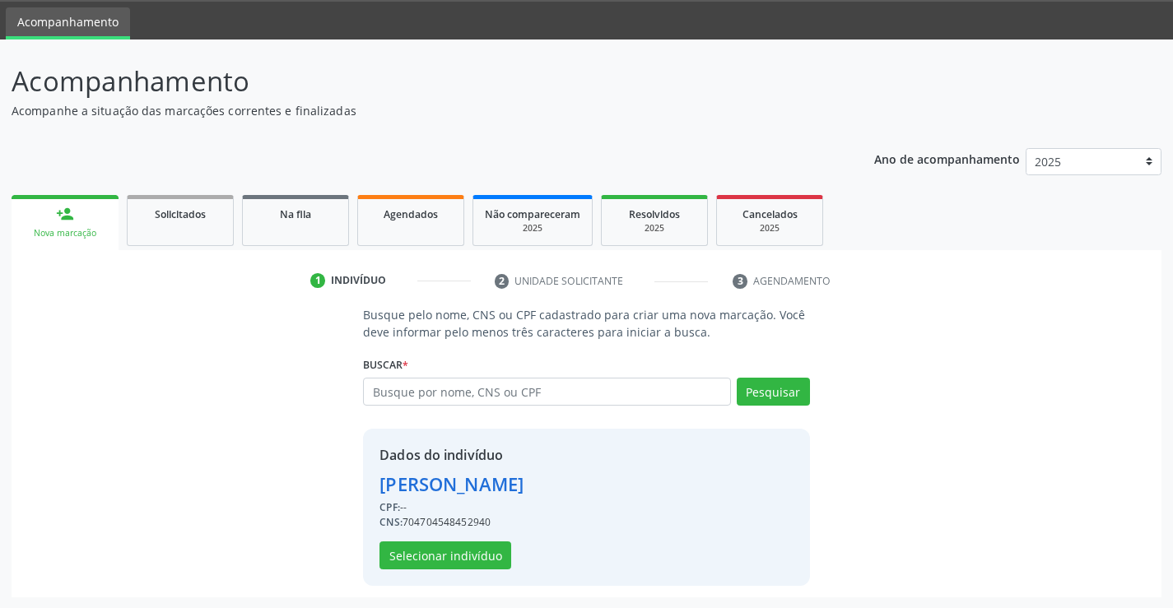
scroll to position [52, 0]
click at [436, 552] on button "Selecionar indivíduo" at bounding box center [445, 555] width 132 height 28
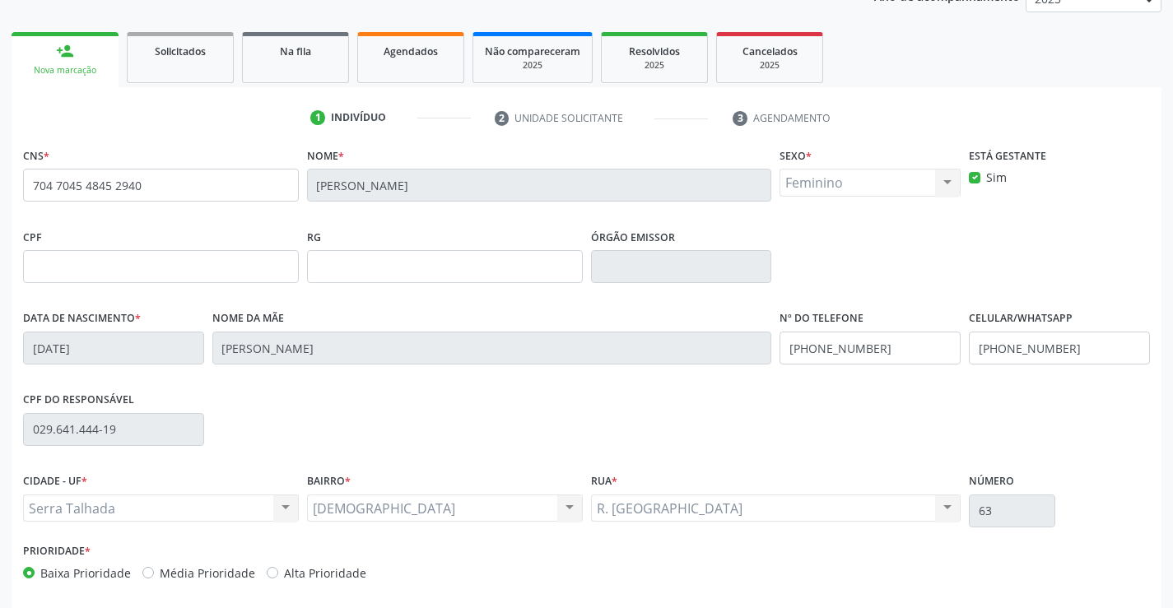
scroll to position [284, 0]
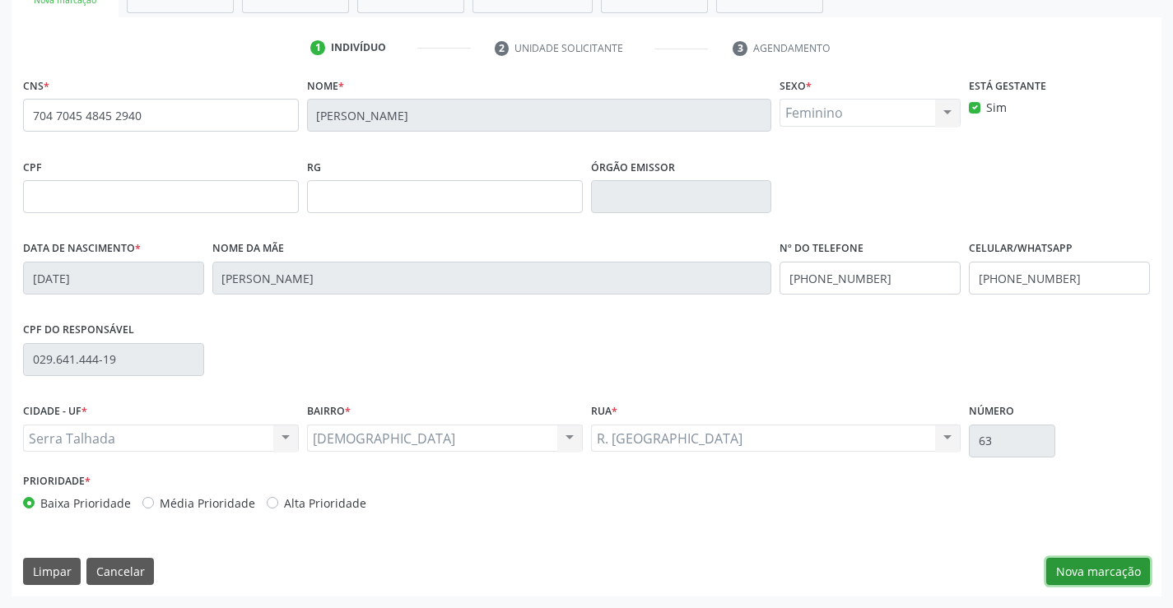
click at [1076, 567] on button "Nova marcação" at bounding box center [1098, 572] width 104 height 28
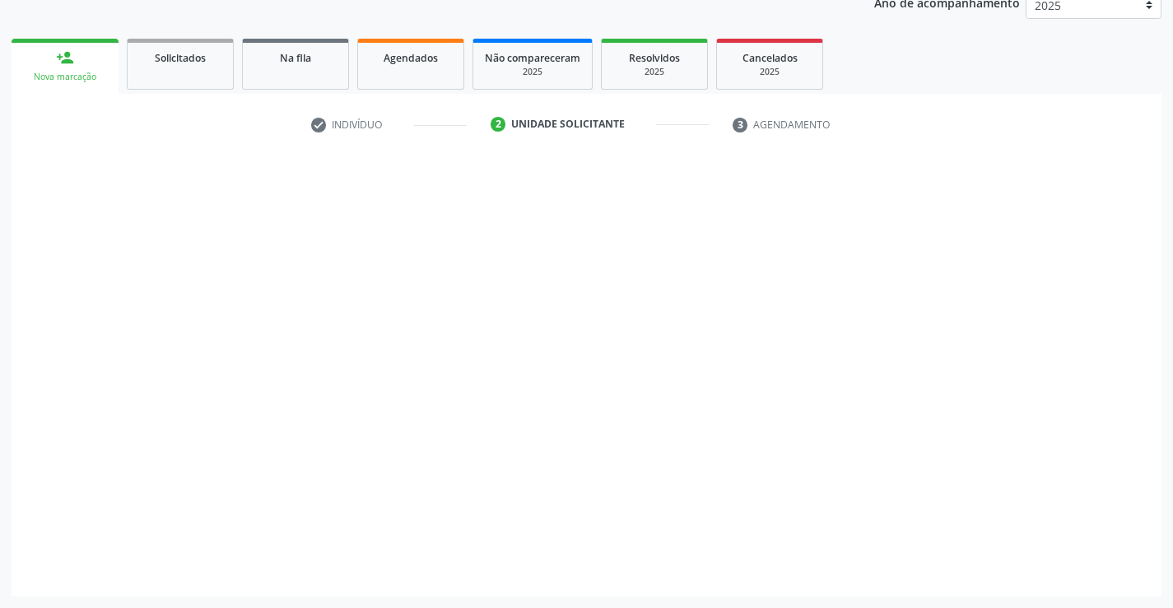
scroll to position [207, 0]
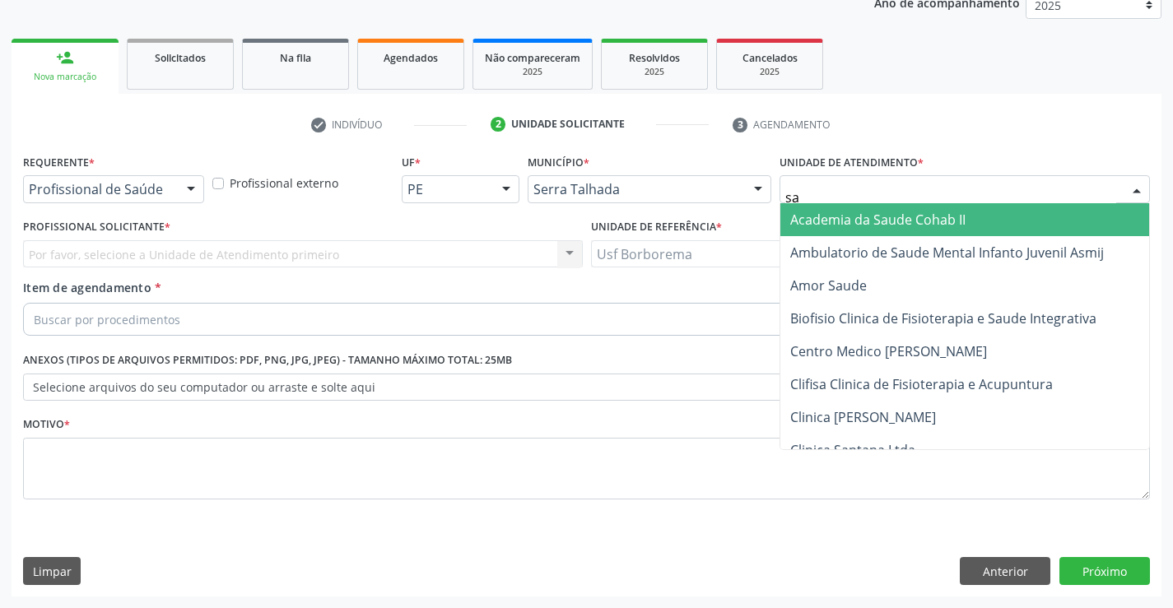
type input "sao"
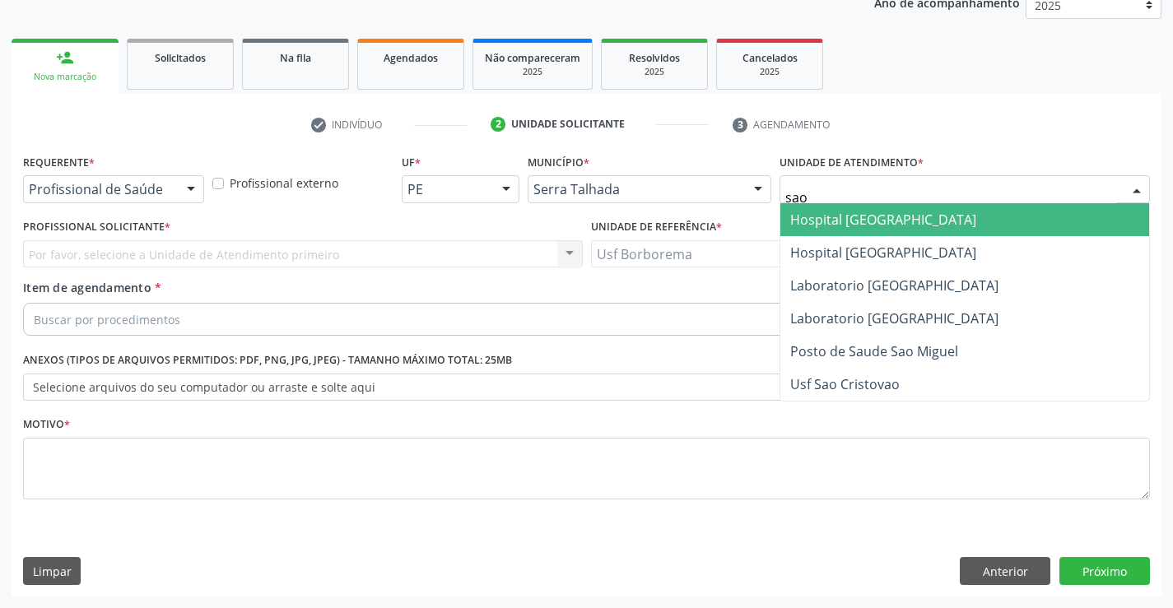
click at [860, 219] on span "Hospital [GEOGRAPHIC_DATA]" at bounding box center [883, 220] width 186 height 18
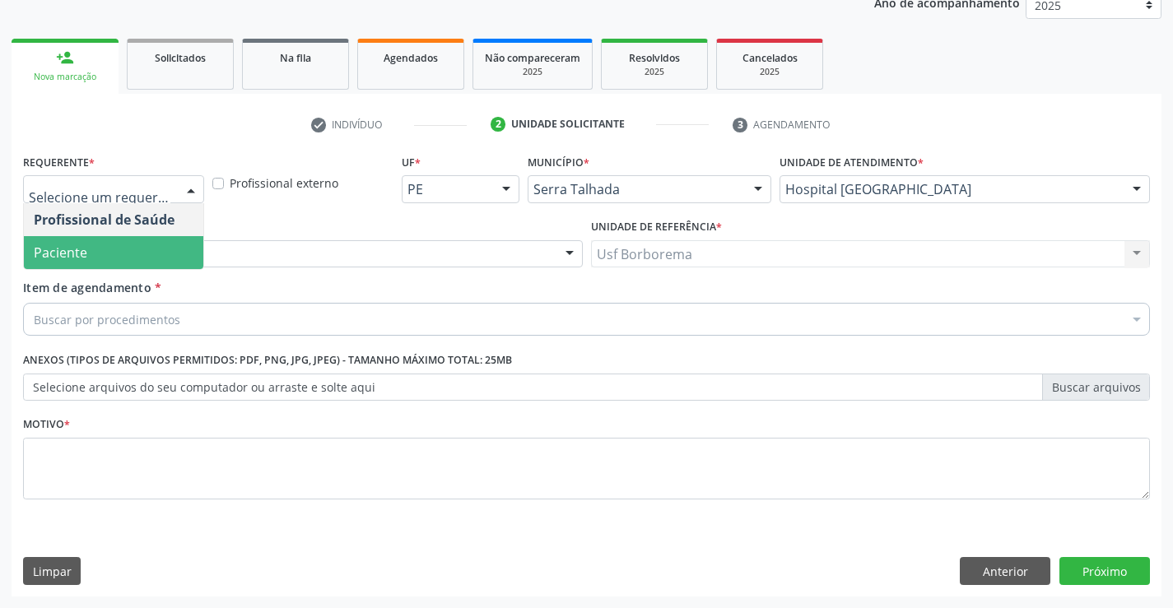
click at [260, 251] on div "Profissional solicitante" at bounding box center [303, 254] width 560 height 28
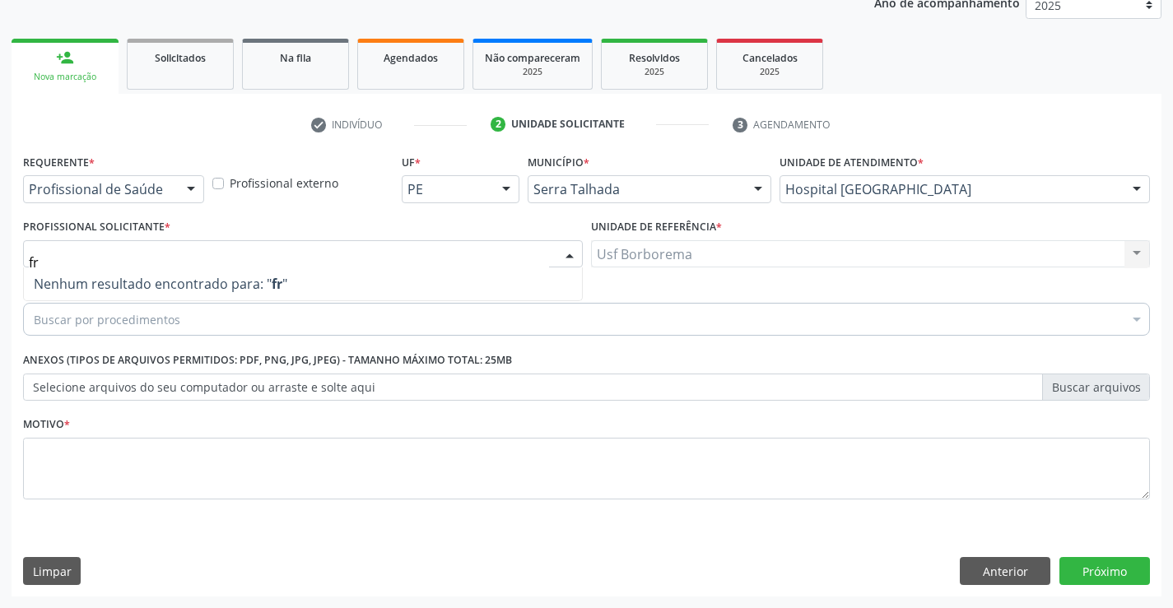
type input "f"
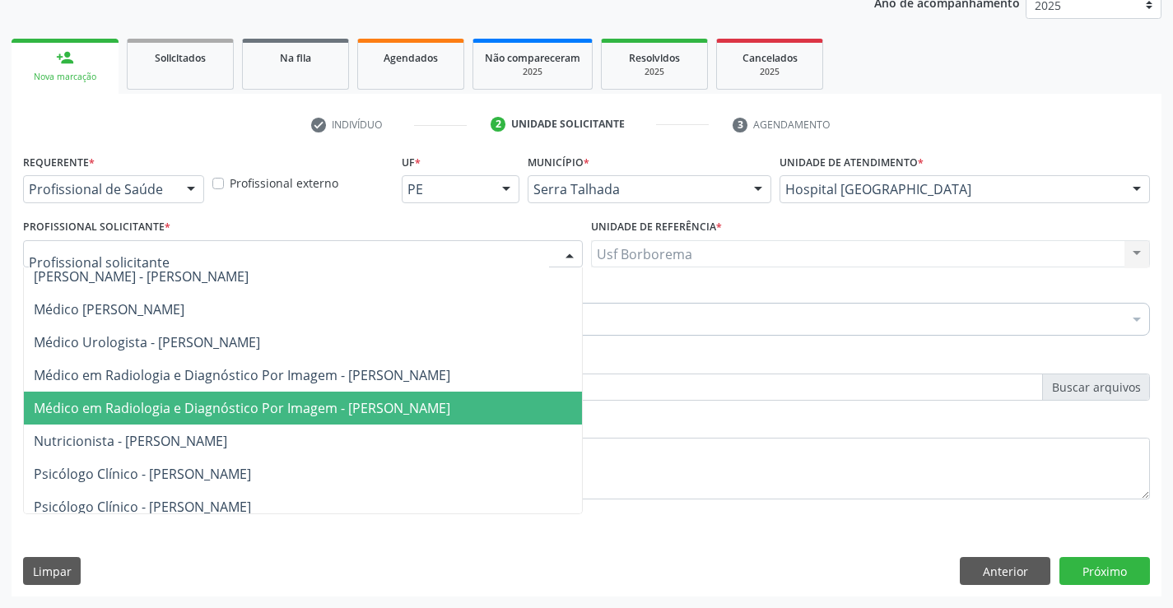
scroll to position [1959, 0]
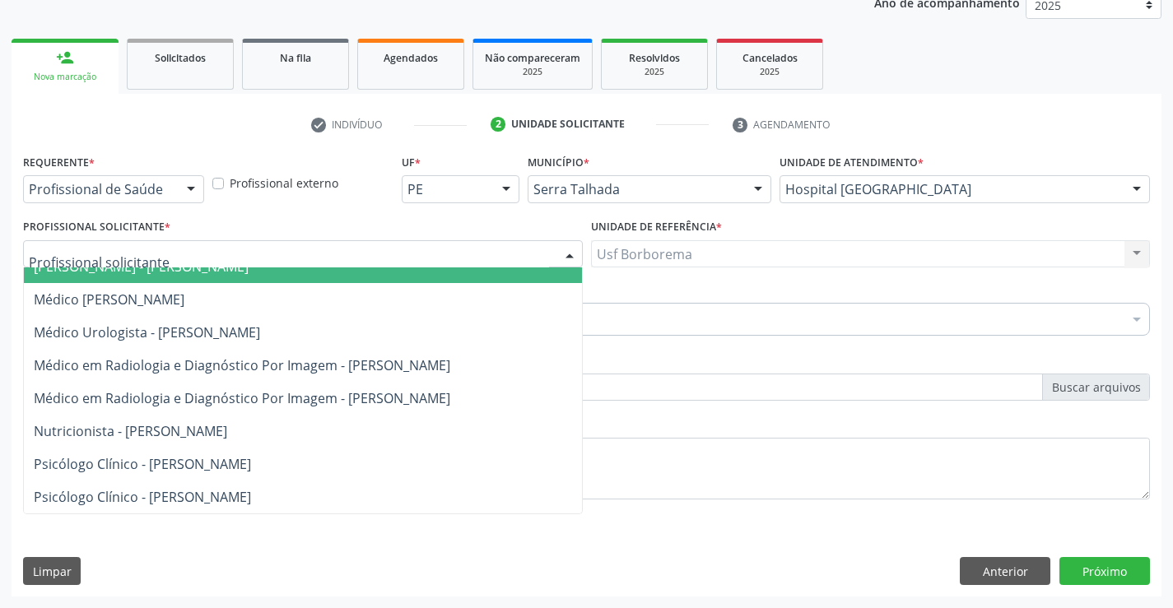
click at [173, 264] on input "text" at bounding box center [289, 262] width 520 height 33
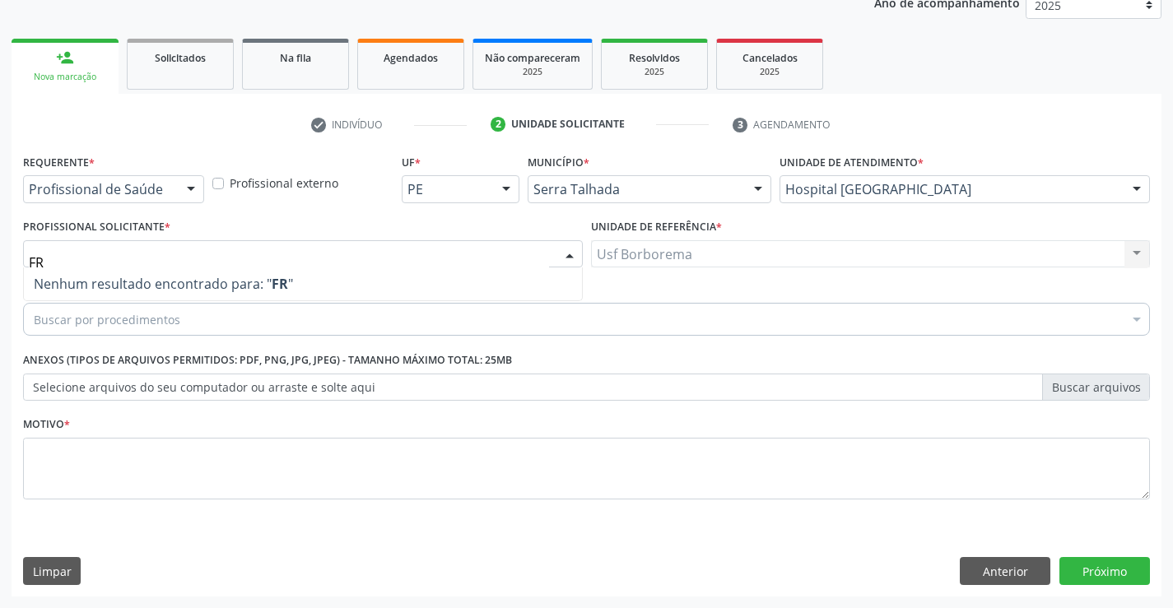
scroll to position [0, 0]
type input "F"
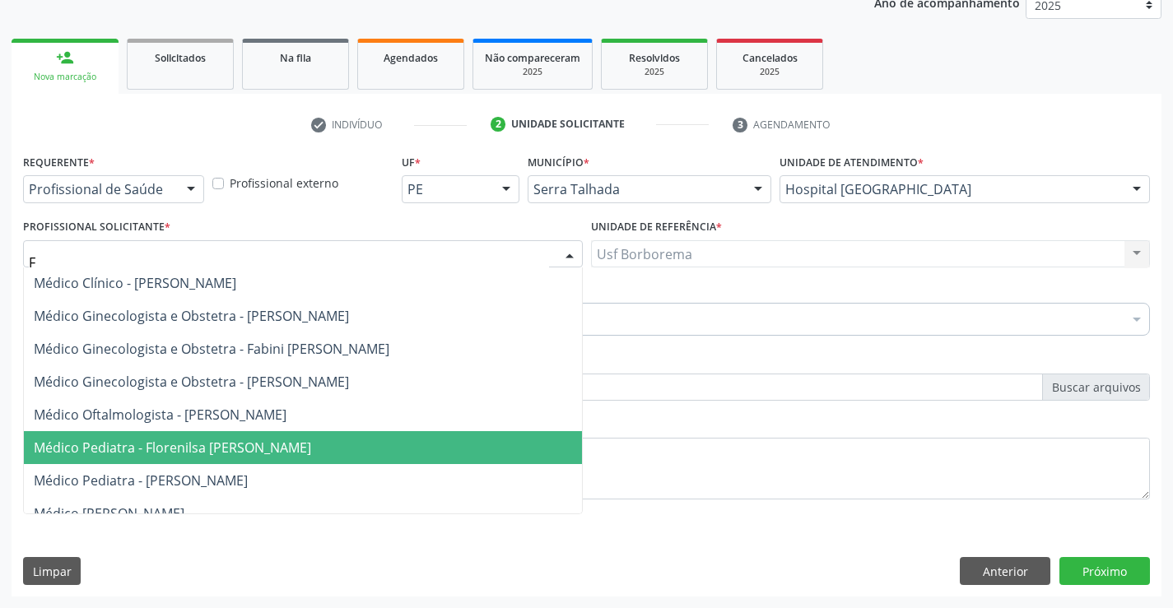
scroll to position [346, 0]
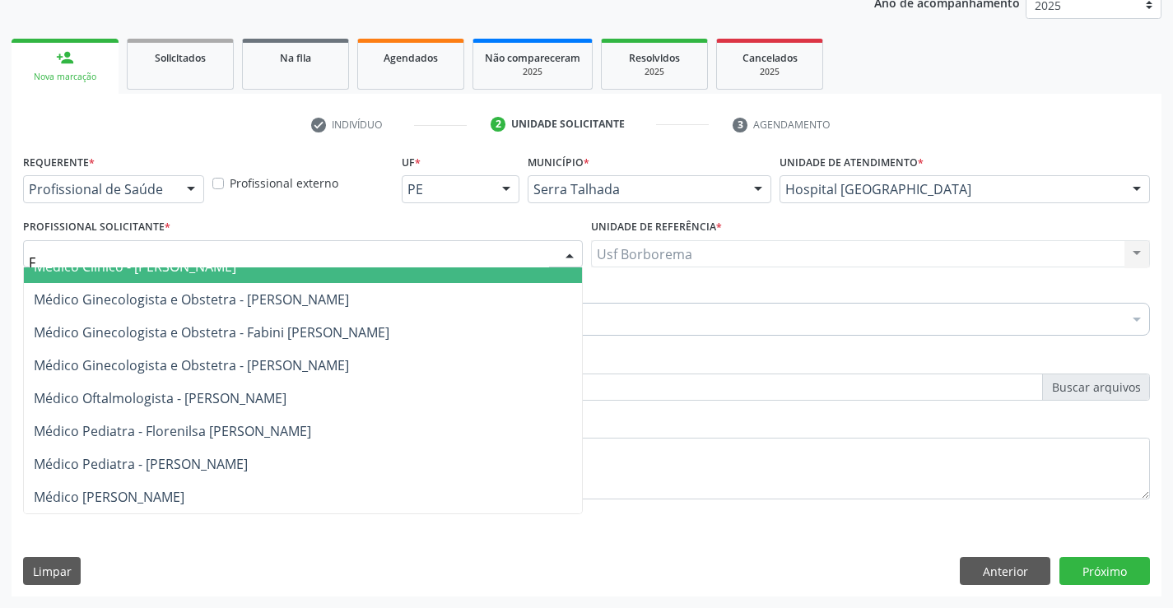
click at [151, 258] on input "F" at bounding box center [289, 262] width 520 height 33
click at [351, 220] on div "Profissional Solicitante * Fisioterapeuta [PERSON_NAME] Fonoaudiólogo [PERSON_N…" at bounding box center [303, 241] width 560 height 53
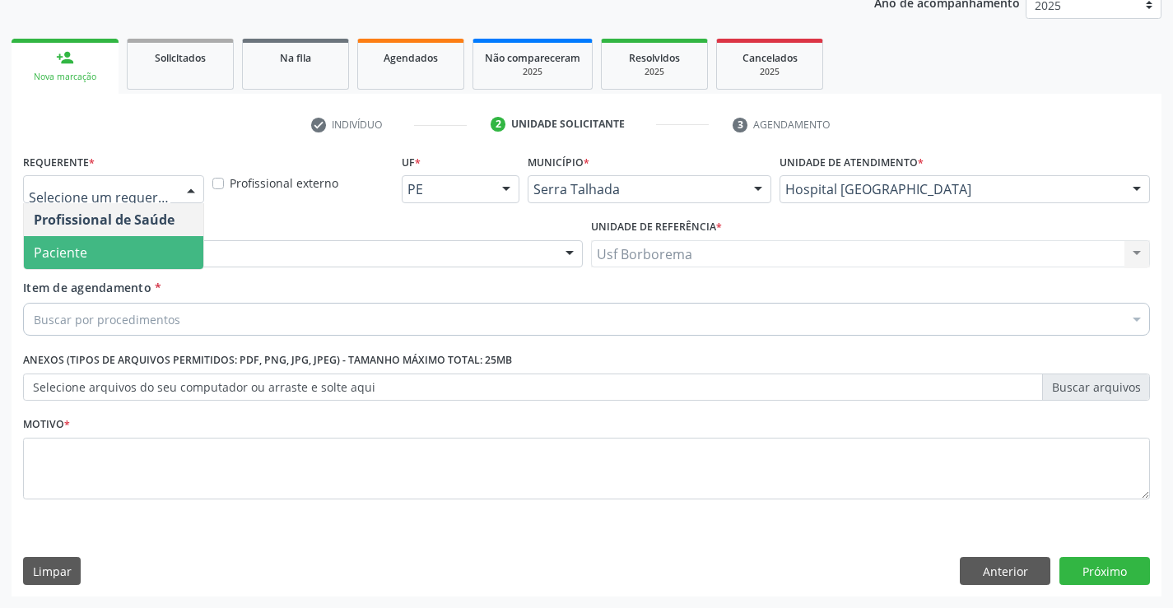
click at [142, 259] on span "Paciente" at bounding box center [113, 252] width 179 height 33
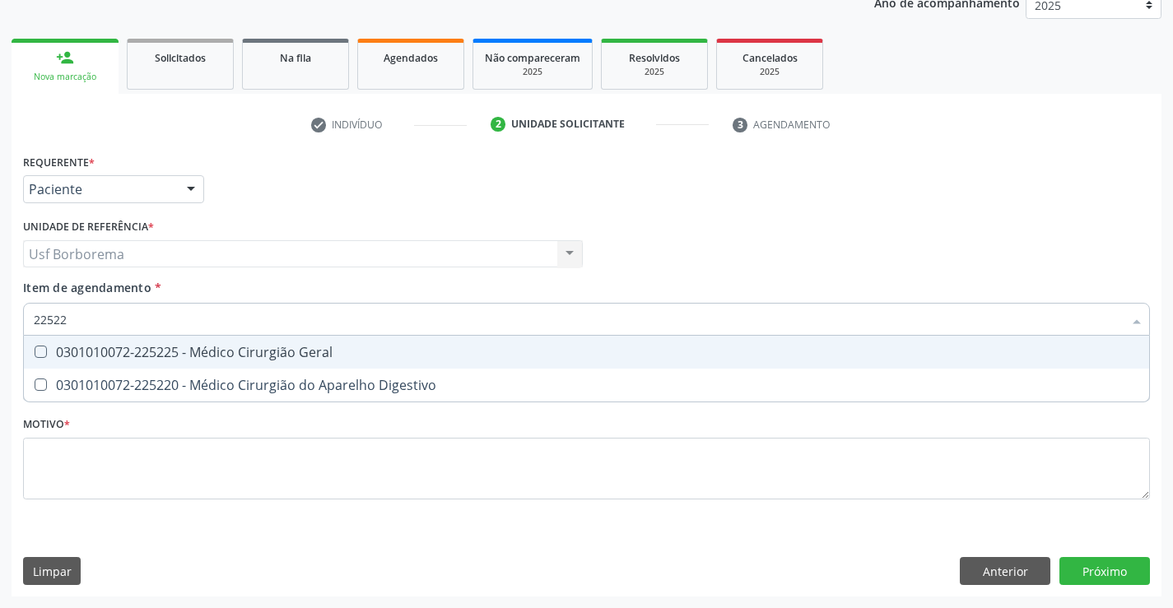
type input "225225"
click at [151, 358] on div "0301010072-225225 - Médico Cirurgião Geral" at bounding box center [586, 352] width 1105 height 13
checkbox Geral "true"
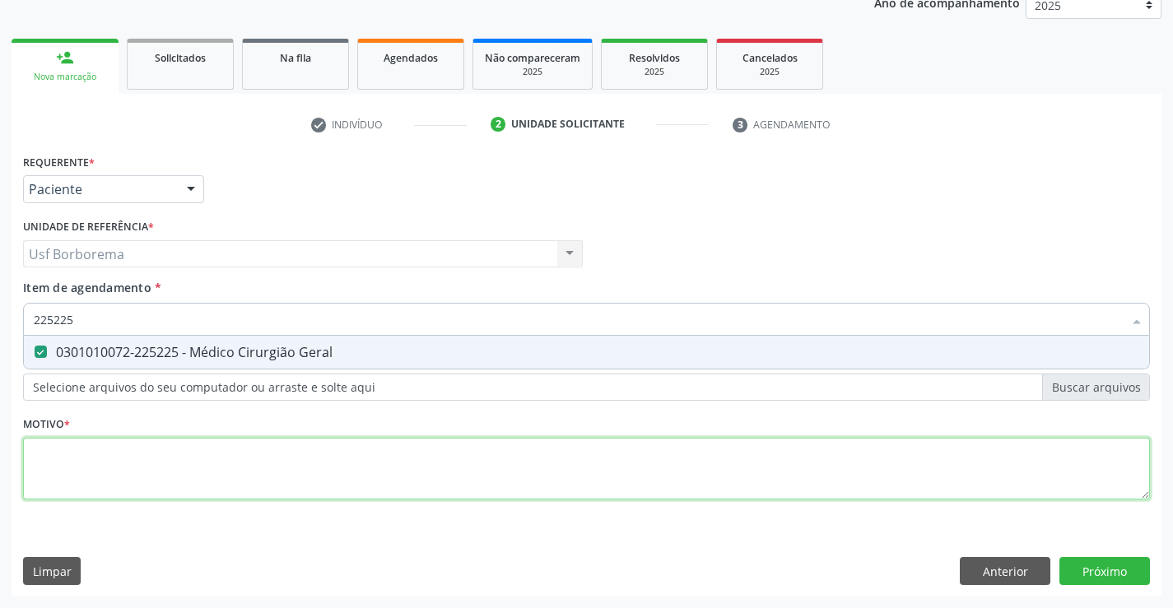
click at [136, 481] on div "Requerente * Paciente Profissional de Saúde Paciente Nenhum resultado encontrad…" at bounding box center [586, 336] width 1127 height 373
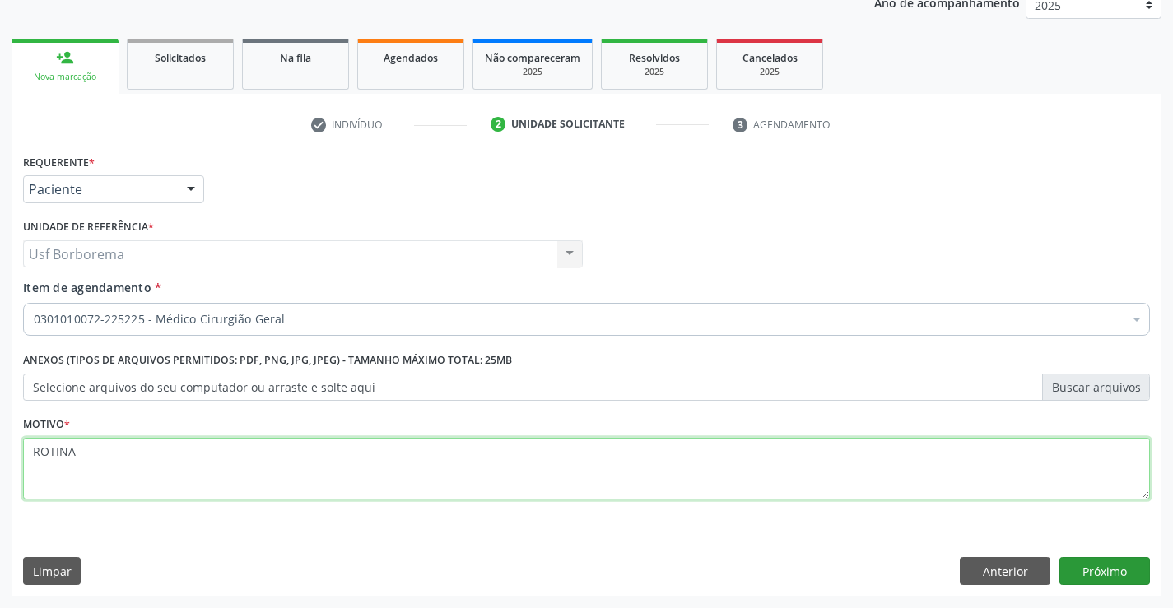
type textarea "ROTINA"
click at [1085, 578] on button "Próximo" at bounding box center [1104, 571] width 91 height 28
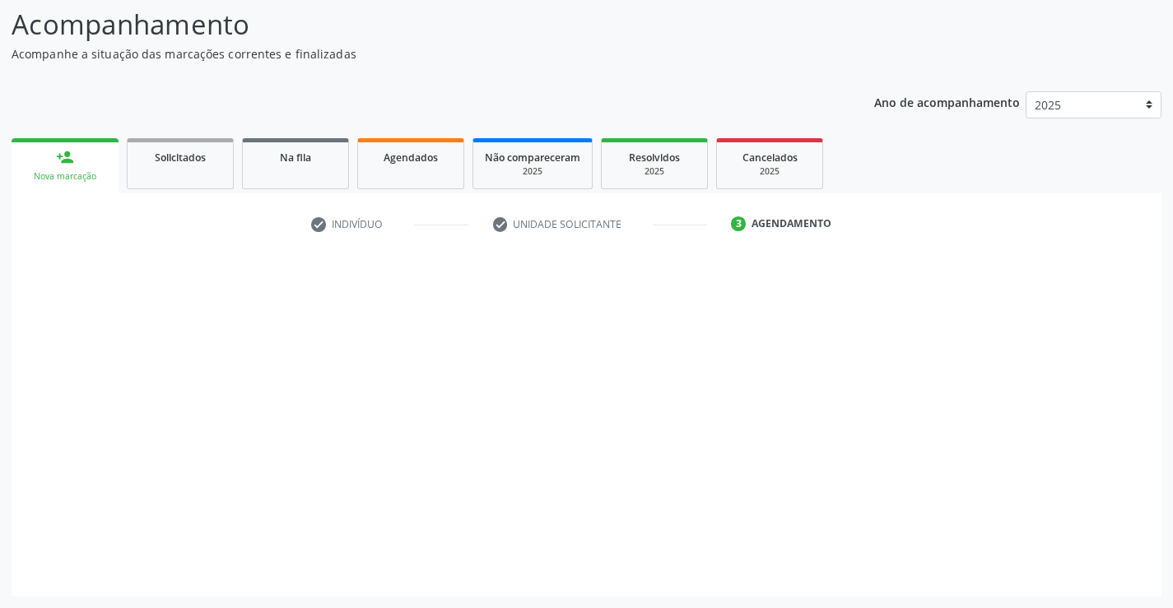
scroll to position [108, 0]
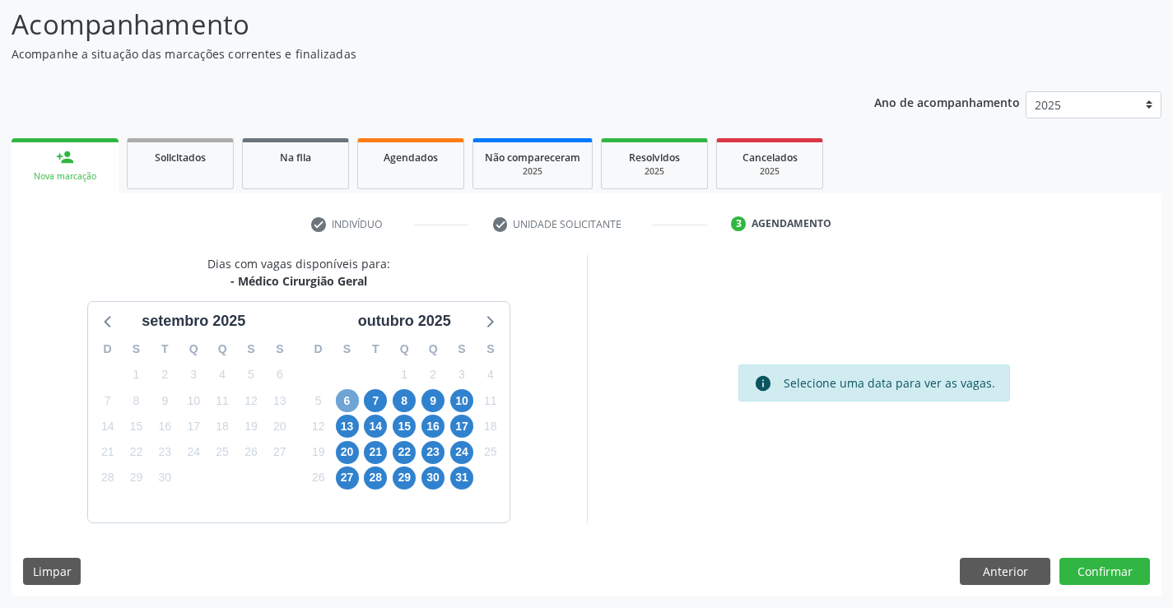
click at [345, 401] on span "6" at bounding box center [347, 400] width 23 height 23
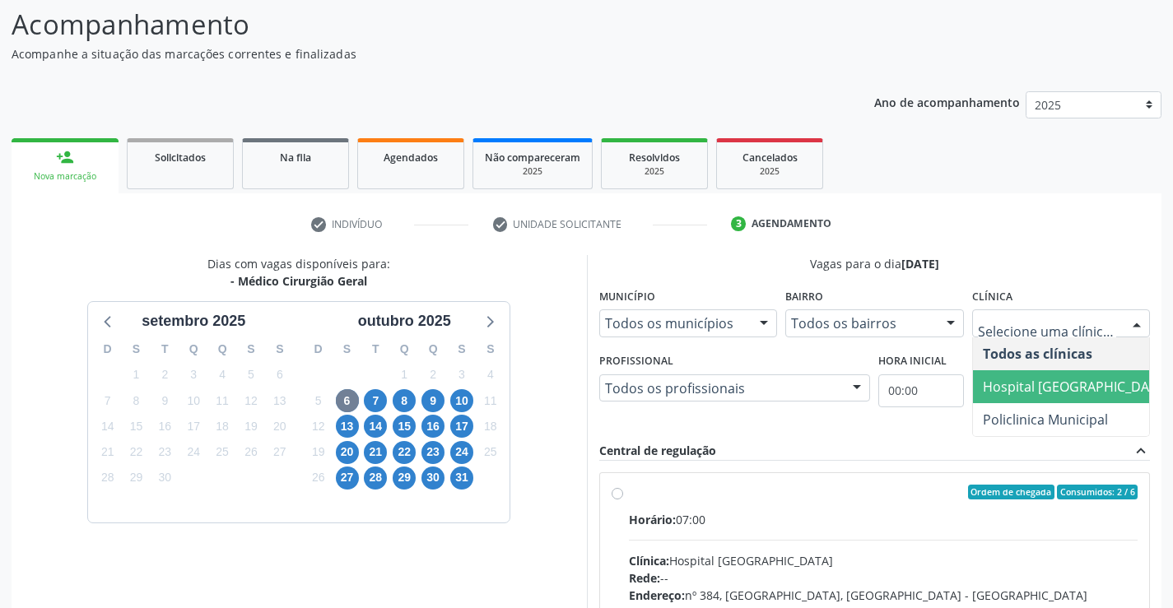
click at [1030, 388] on span "Hospital [GEOGRAPHIC_DATA]" at bounding box center [1076, 387] width 186 height 18
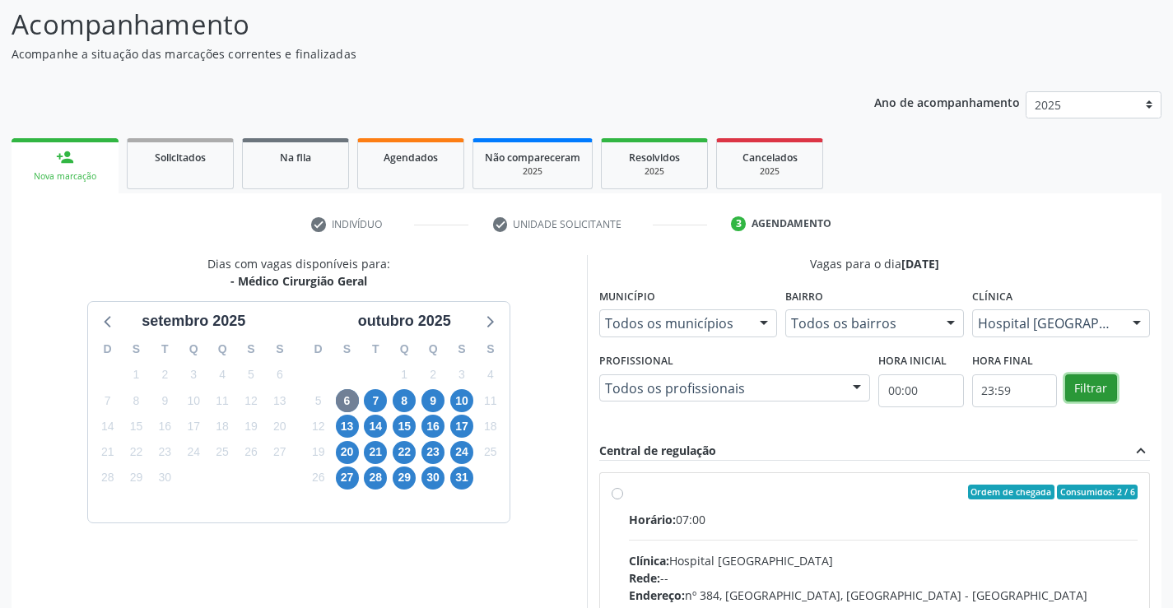
click at [1089, 391] on button "Filtrar" at bounding box center [1091, 388] width 52 height 28
click at [616, 486] on div "Ordem de chegada Consumidos: 2 / 6 Horário: 07:00 Clínica: Hospital [GEOGRAPHIC…" at bounding box center [874, 611] width 527 height 253
radio input "true"
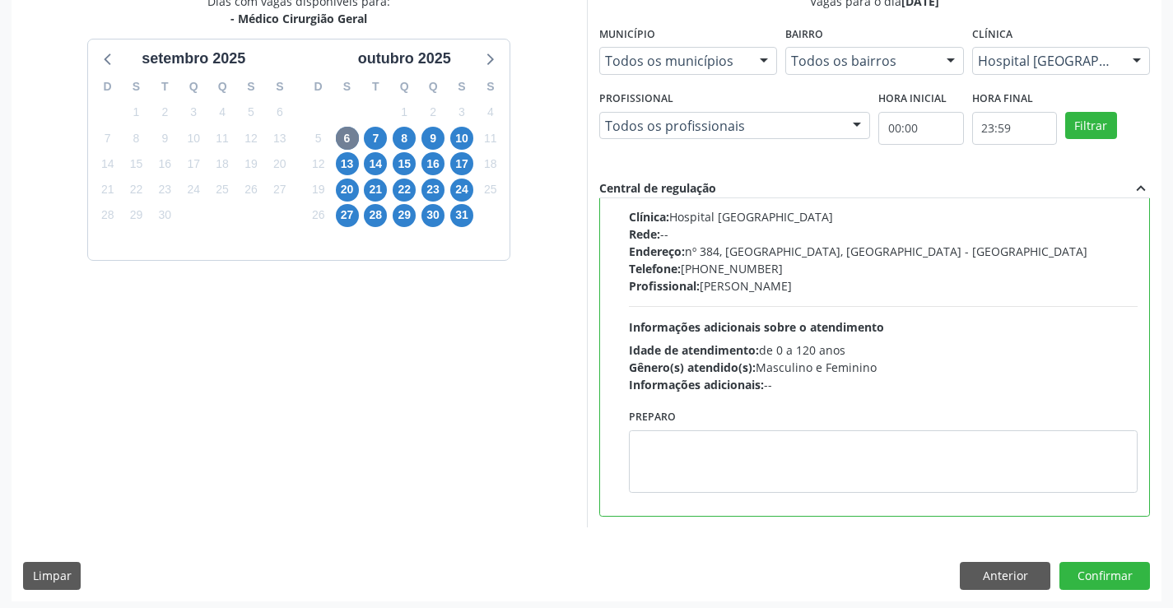
scroll to position [375, 0]
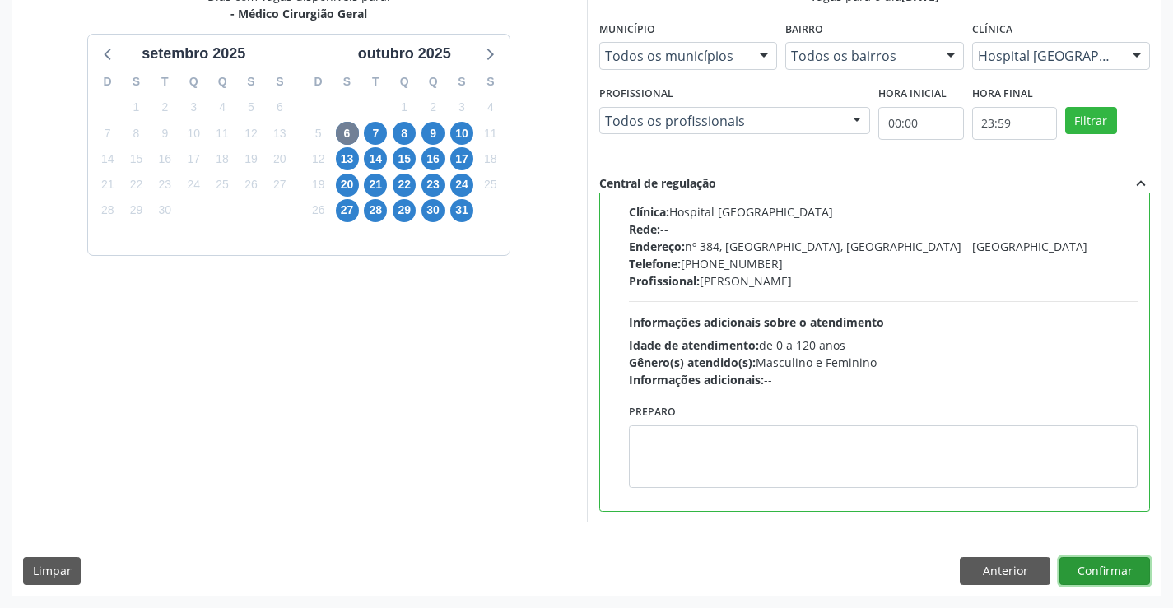
click at [1130, 565] on button "Confirmar" at bounding box center [1104, 571] width 91 height 28
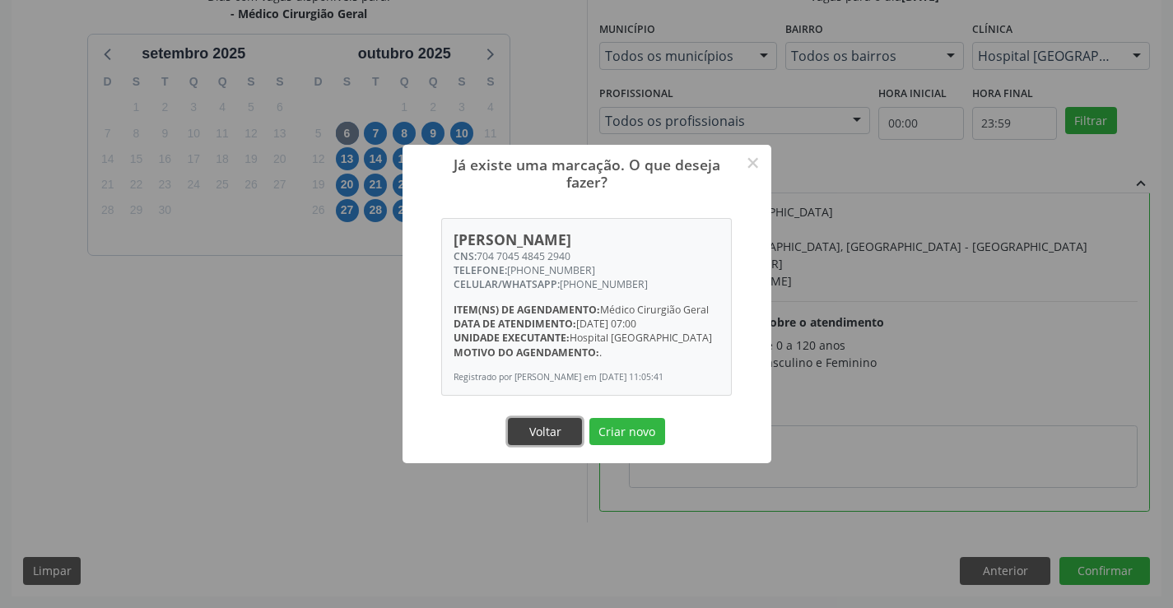
click at [546, 446] on button "Voltar" at bounding box center [545, 432] width 74 height 28
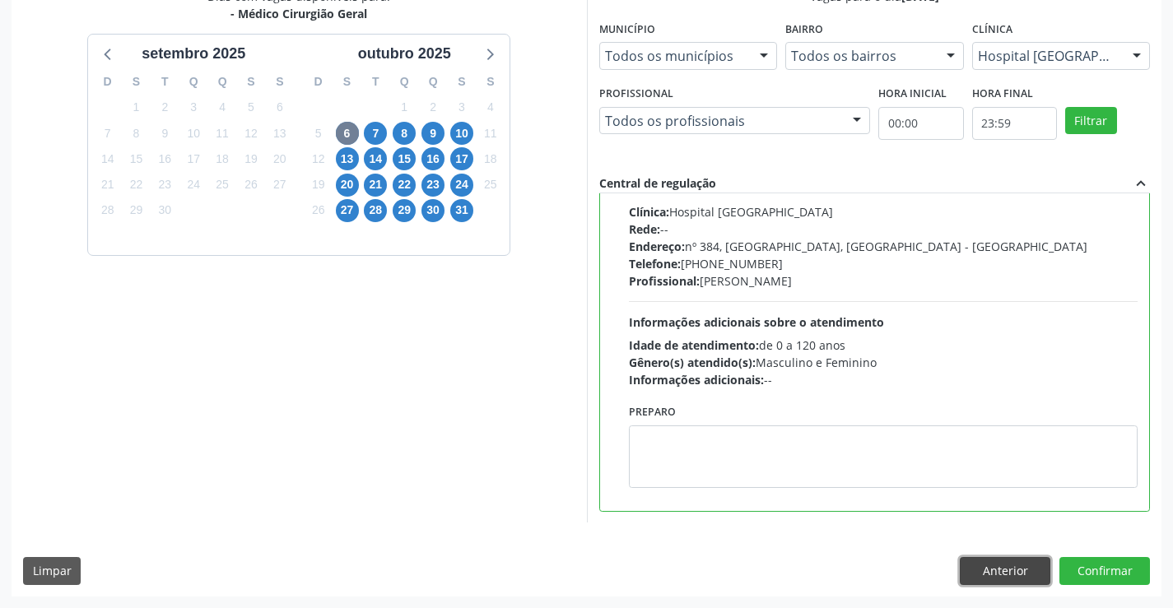
click at [993, 575] on button "Anterior" at bounding box center [1005, 571] width 91 height 28
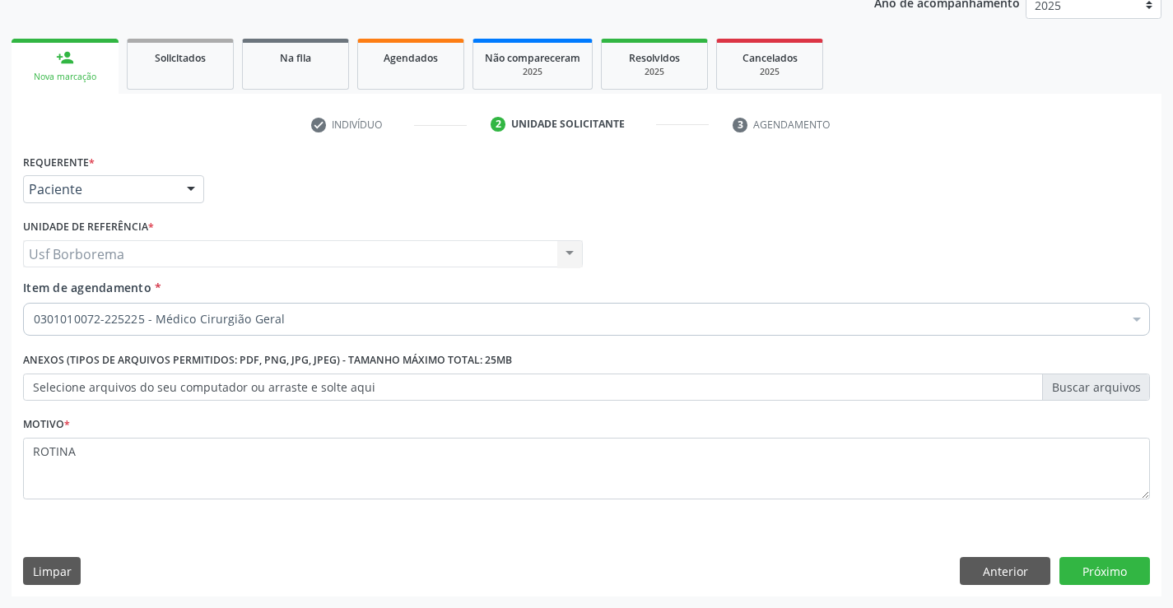
scroll to position [207, 0]
click at [179, 258] on div "Usf Borborema Usf Borborema Nenhum resultado encontrado para: " " Não há nenhum…" at bounding box center [303, 254] width 560 height 28
click at [118, 254] on div "Usf Borborema Usf Borborema Nenhum resultado encontrado para: " " Não há nenhum…" at bounding box center [303, 254] width 560 height 28
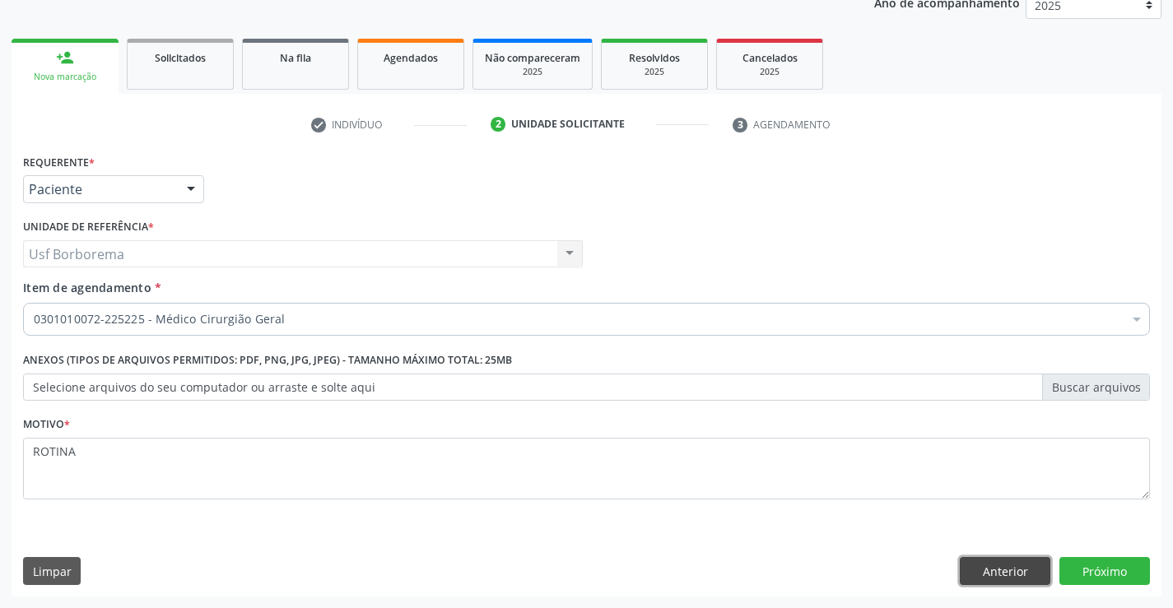
click at [982, 569] on button "Anterior" at bounding box center [1005, 571] width 91 height 28
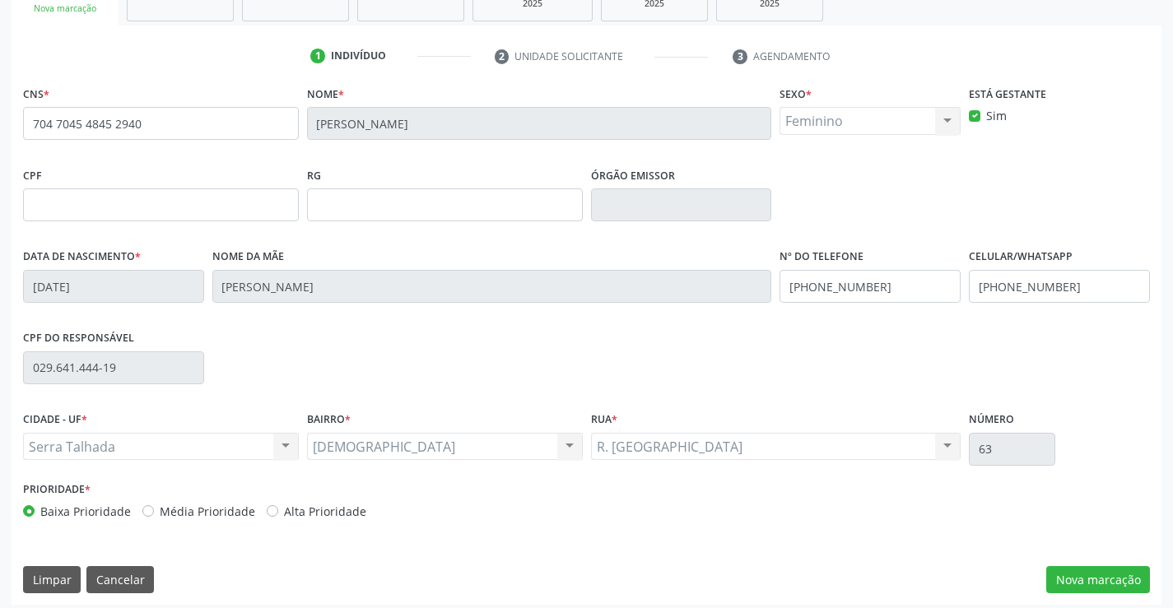
scroll to position [284, 0]
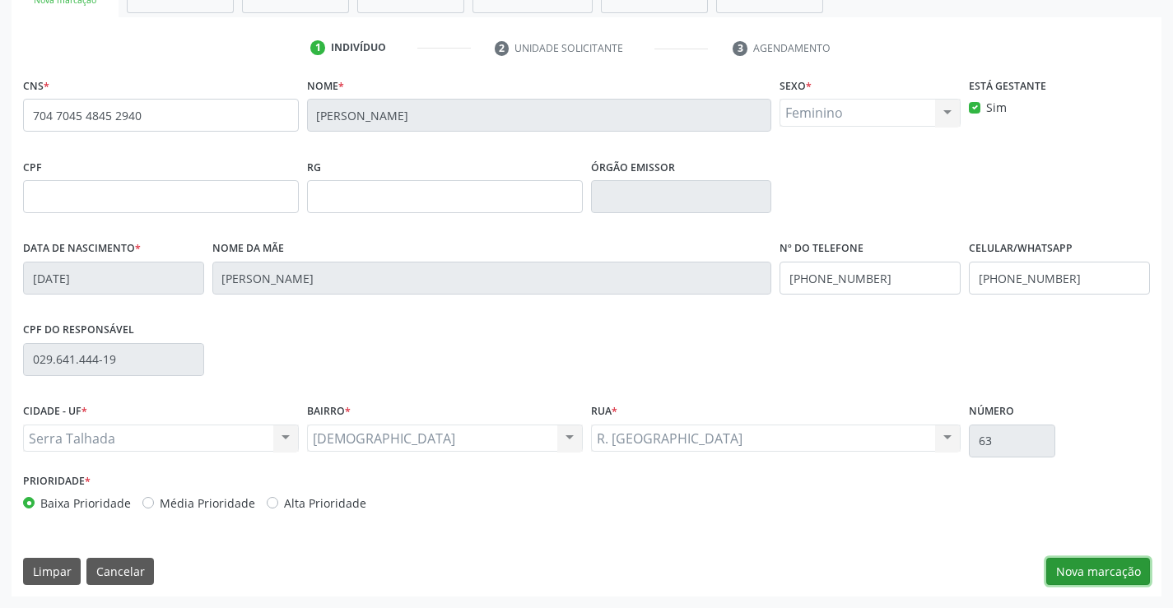
click at [1113, 579] on button "Nova marcação" at bounding box center [1098, 572] width 104 height 28
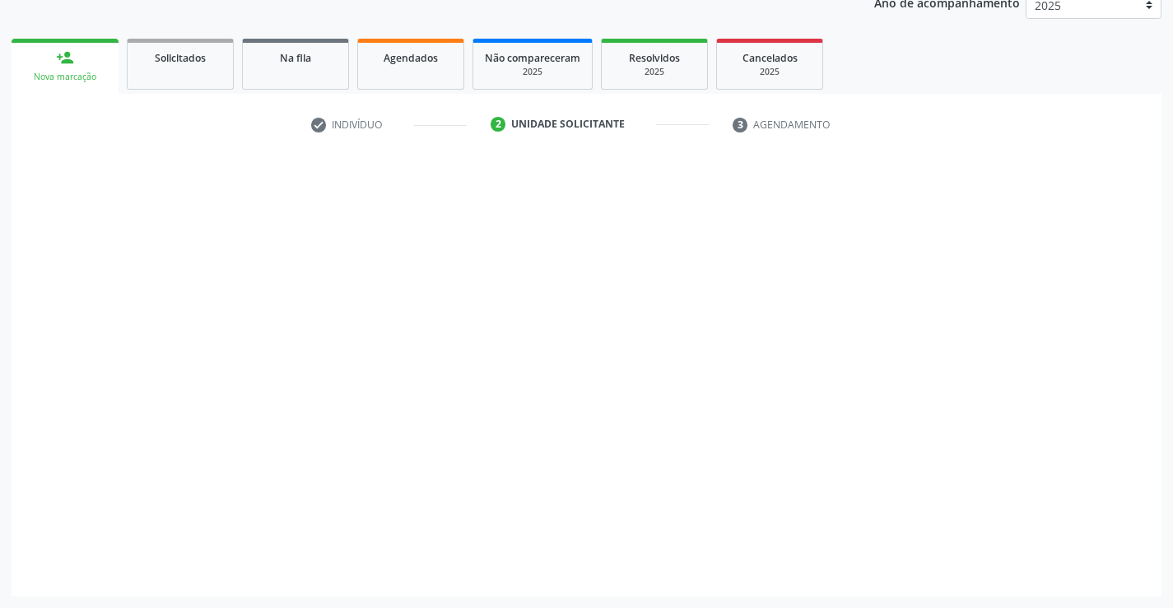
scroll to position [207, 0]
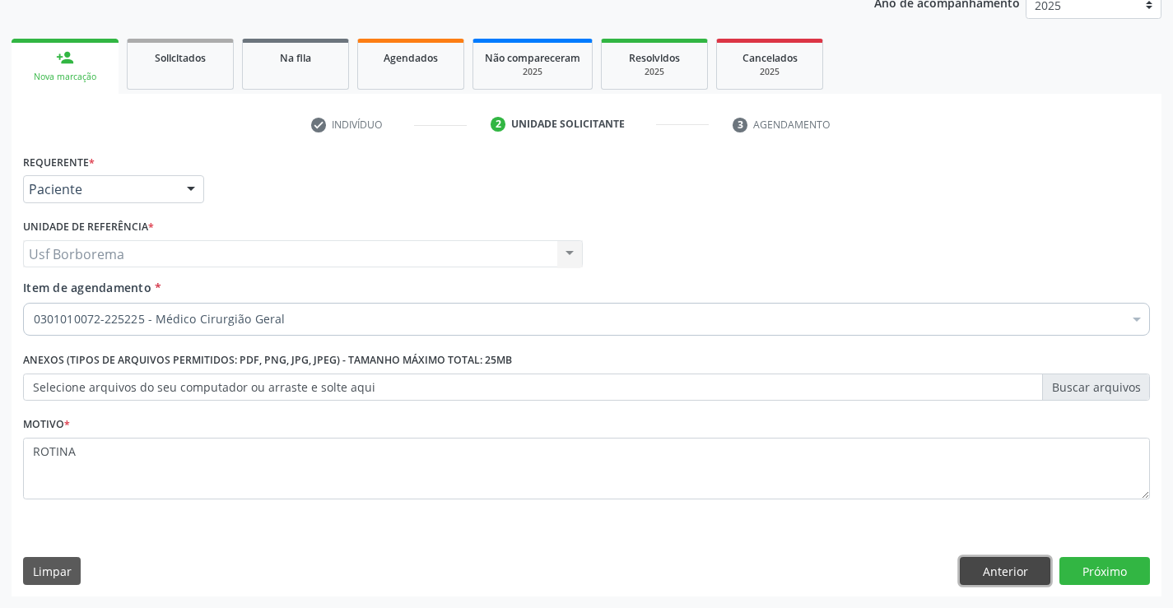
click at [998, 566] on button "Anterior" at bounding box center [1005, 571] width 91 height 28
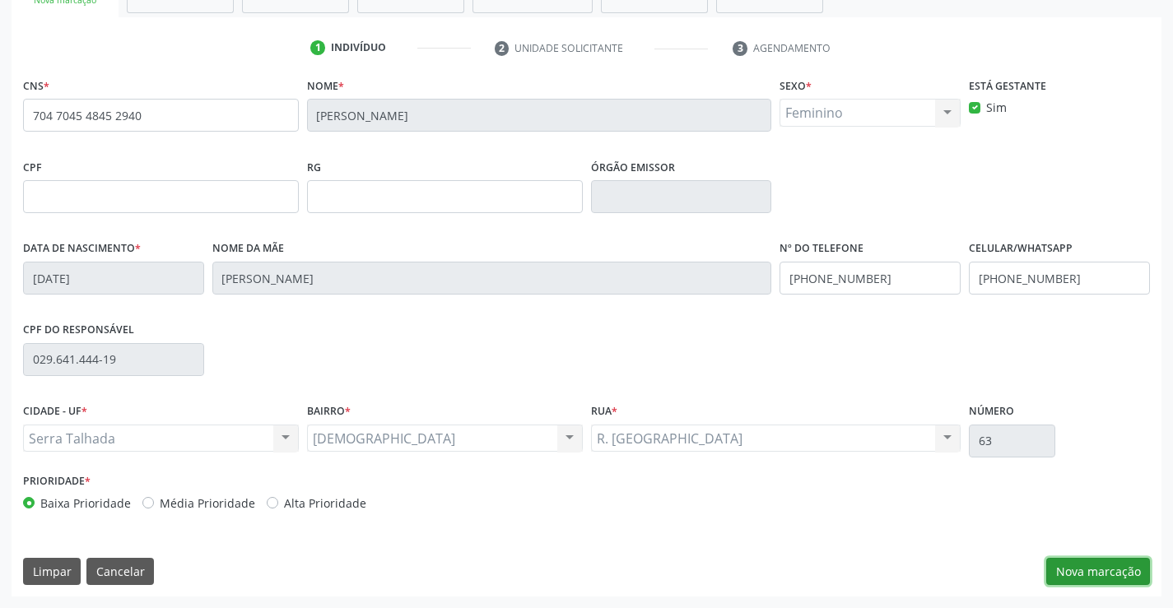
click at [1108, 574] on button "Nova marcação" at bounding box center [1098, 572] width 104 height 28
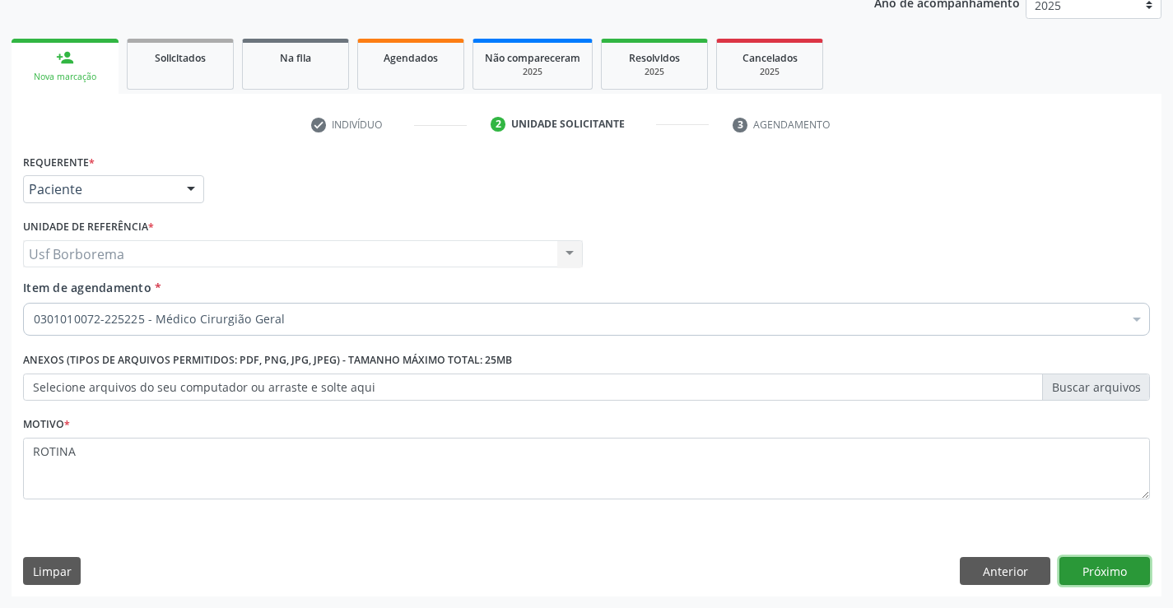
click at [1098, 574] on button "Próximo" at bounding box center [1104, 571] width 91 height 28
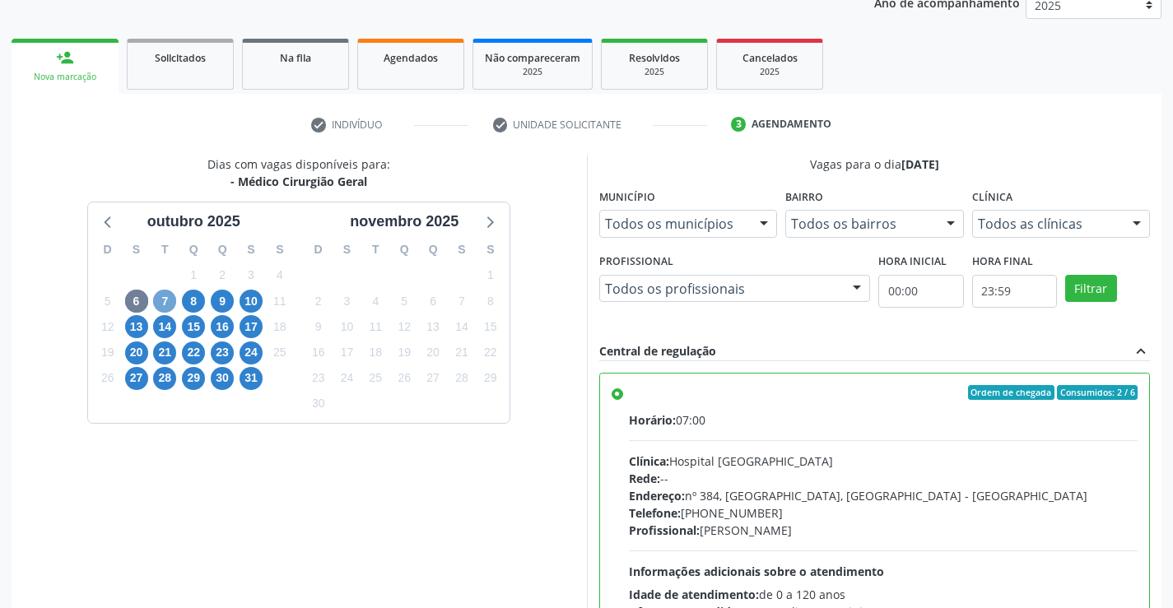
click at [161, 297] on span "7" at bounding box center [164, 301] width 23 height 23
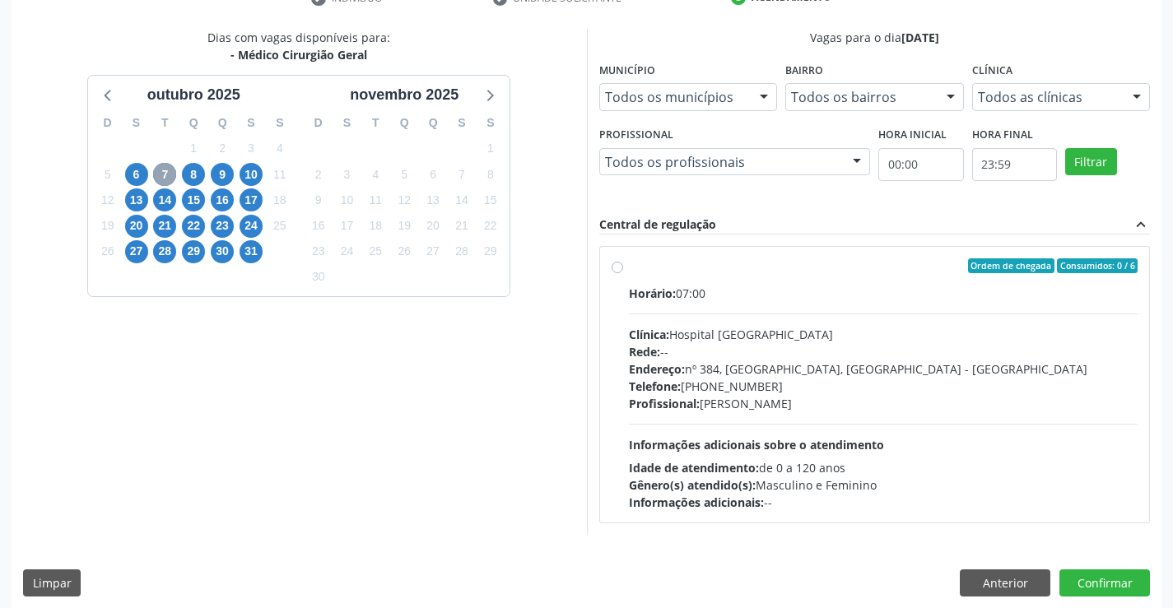
scroll to position [346, 0]
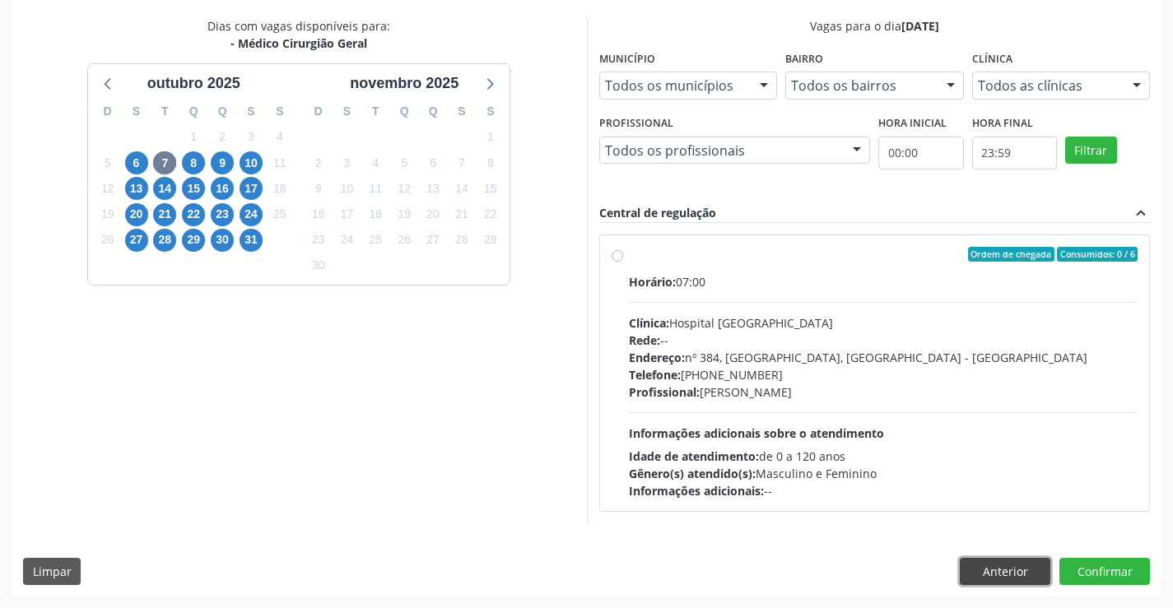
click at [982, 568] on button "Anterior" at bounding box center [1005, 572] width 91 height 28
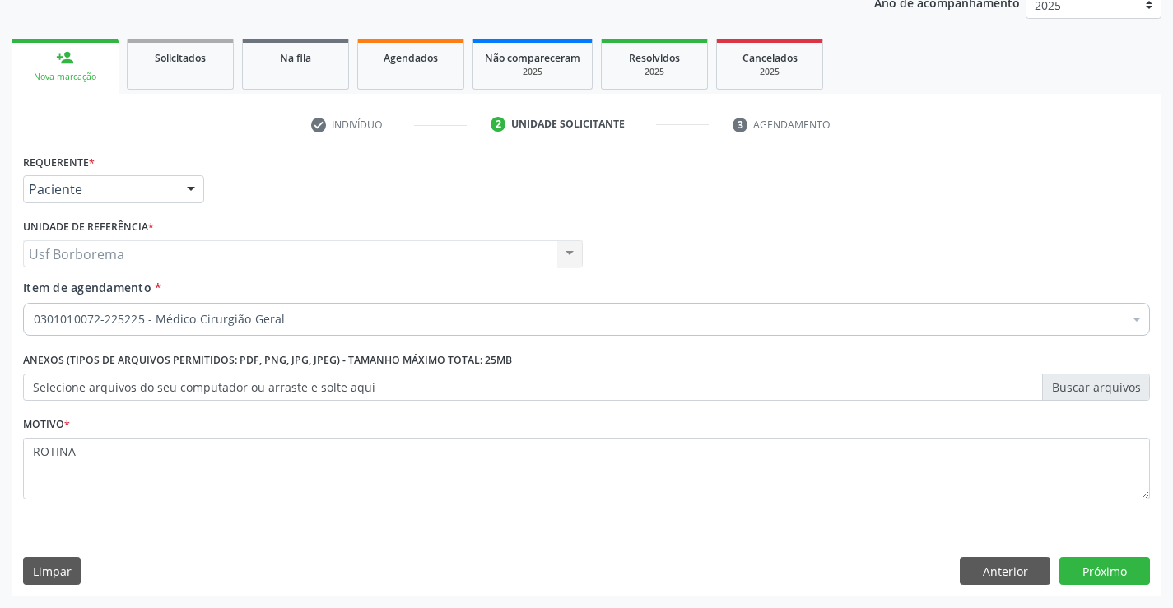
scroll to position [207, 0]
click at [172, 194] on div "Paciente" at bounding box center [113, 189] width 181 height 28
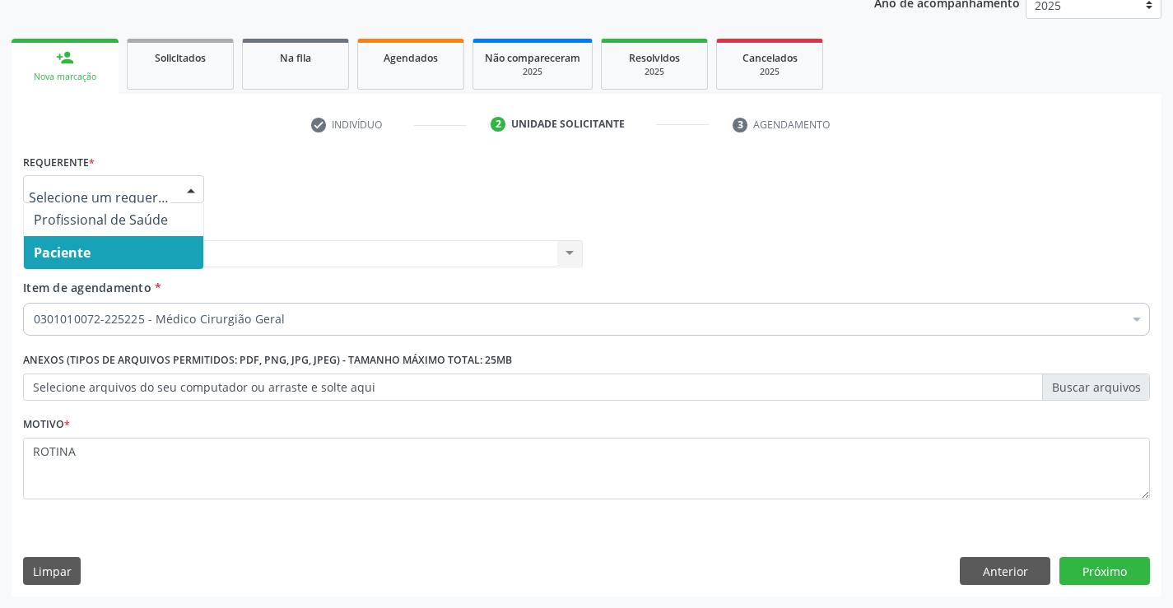
click at [137, 190] on input "text" at bounding box center [100, 197] width 142 height 33
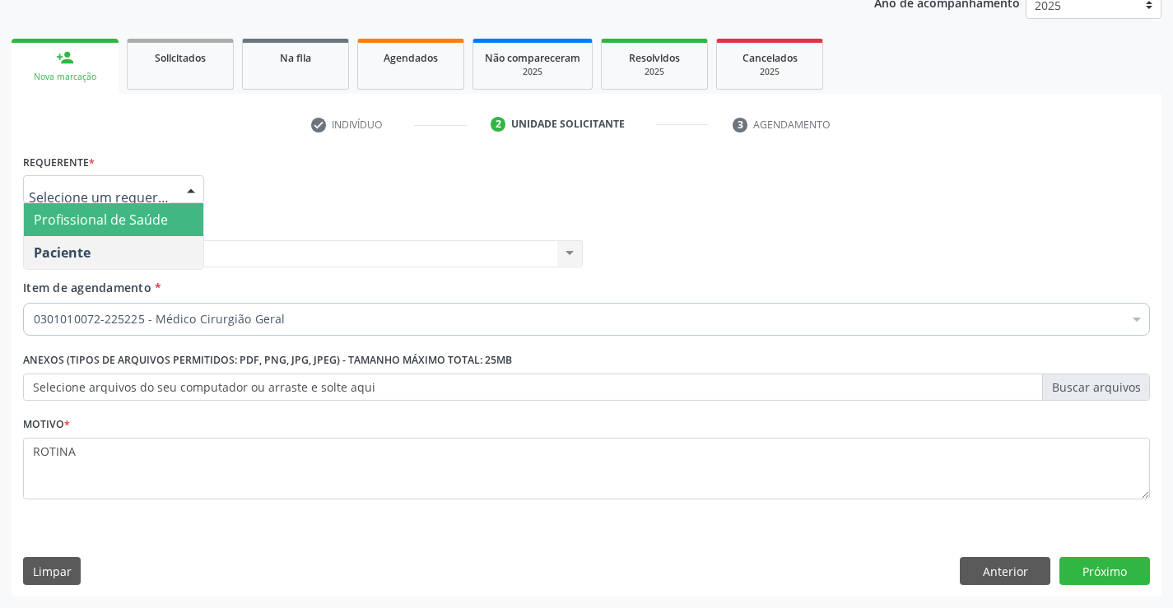
click at [124, 212] on span "Profissional de Saúde" at bounding box center [101, 220] width 134 height 18
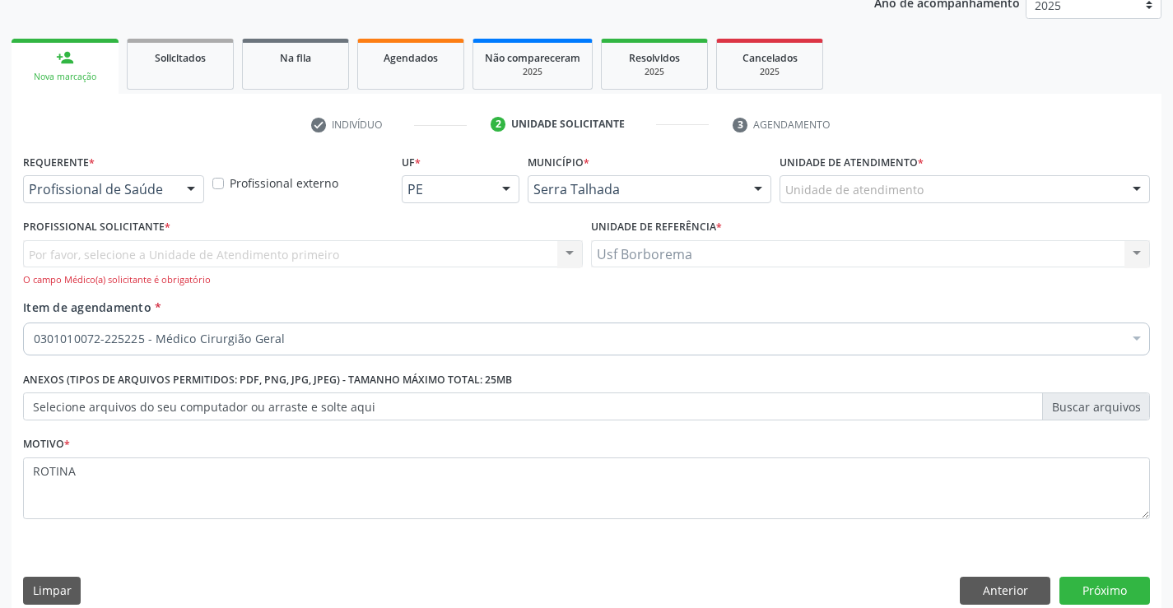
click at [946, 202] on div "Unidade de atendimento" at bounding box center [964, 189] width 370 height 28
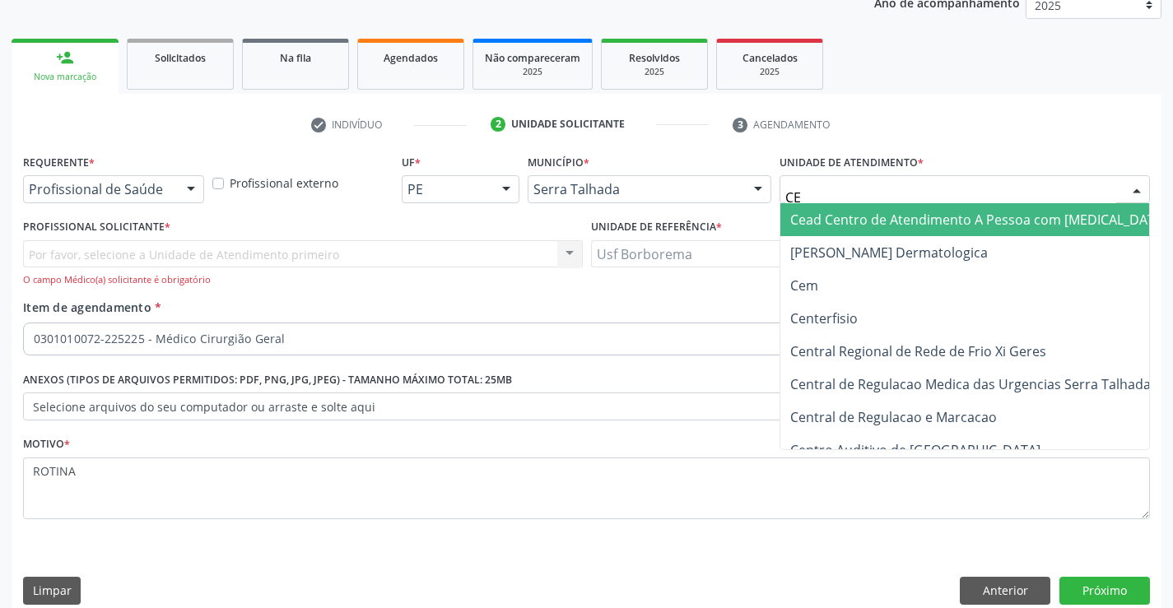
type input "C"
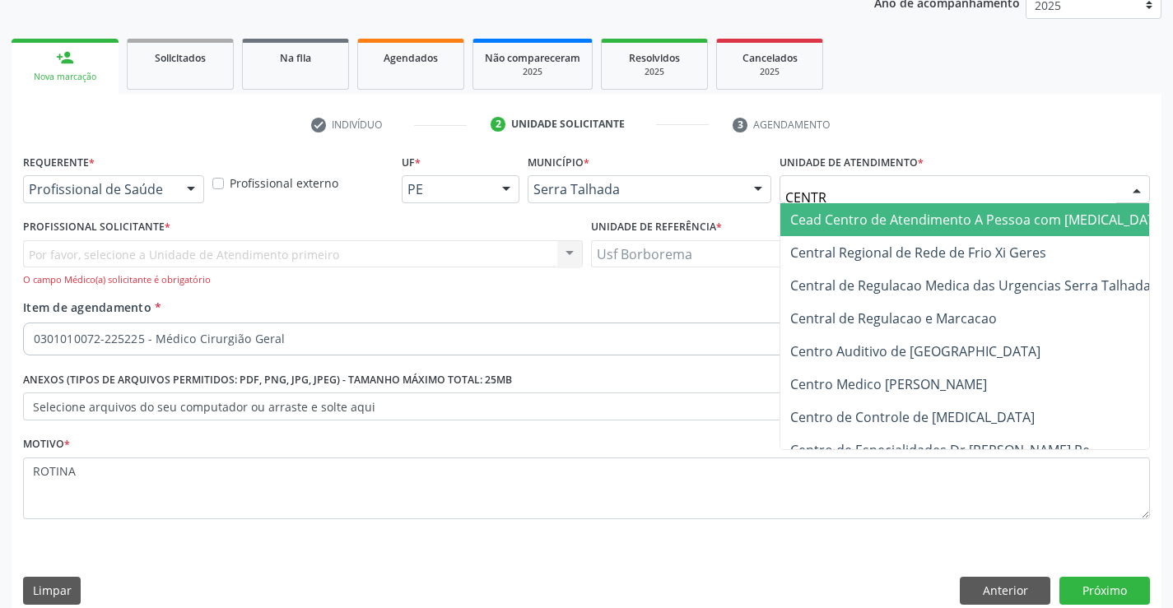
type input "CENTRO"
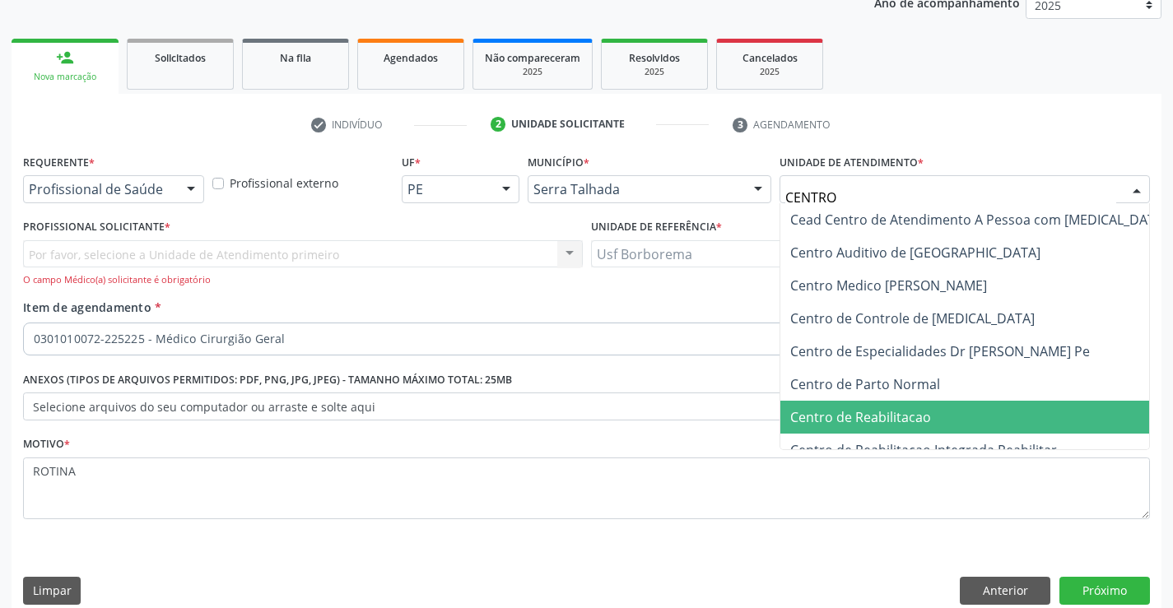
click at [927, 410] on span "Centro de Reabilitacao" at bounding box center [860, 417] width 141 height 18
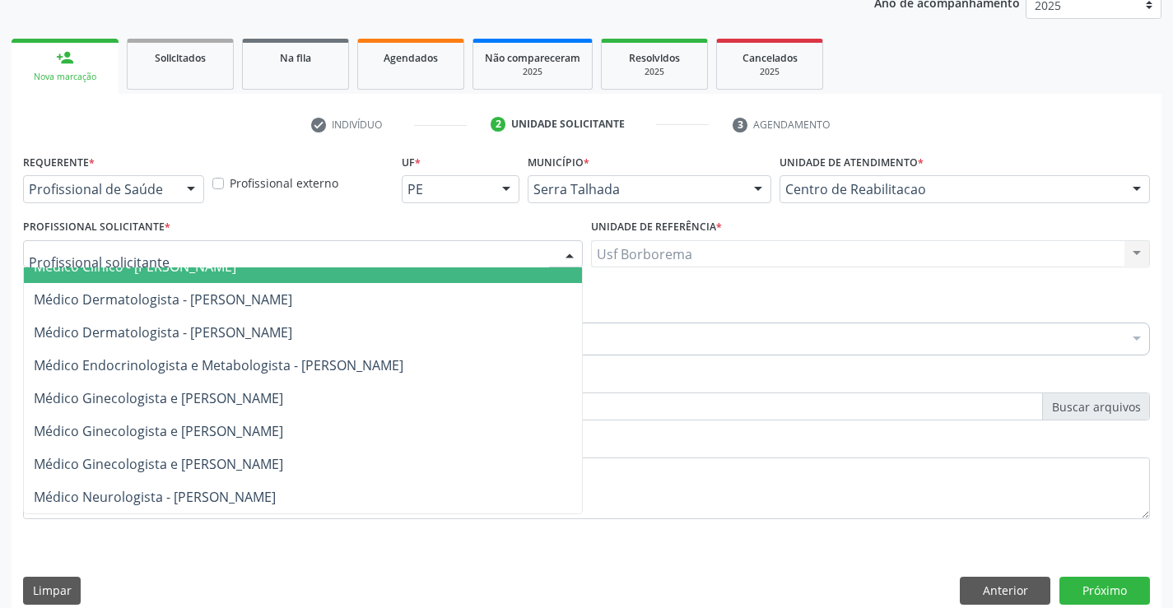
click at [198, 251] on div at bounding box center [303, 254] width 560 height 28
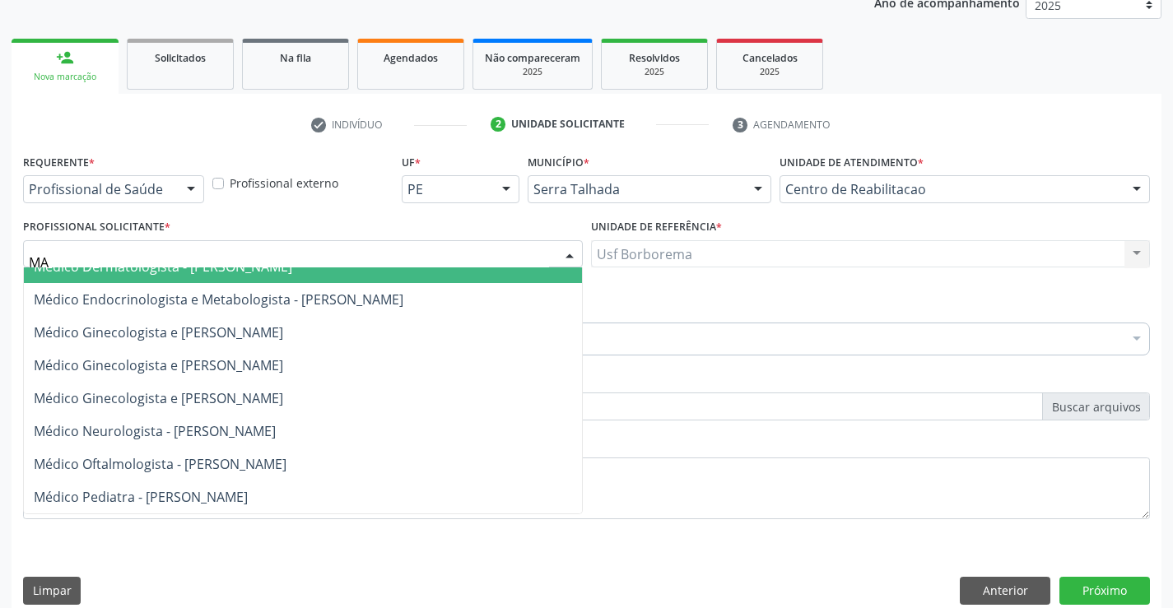
scroll to position [0, 0]
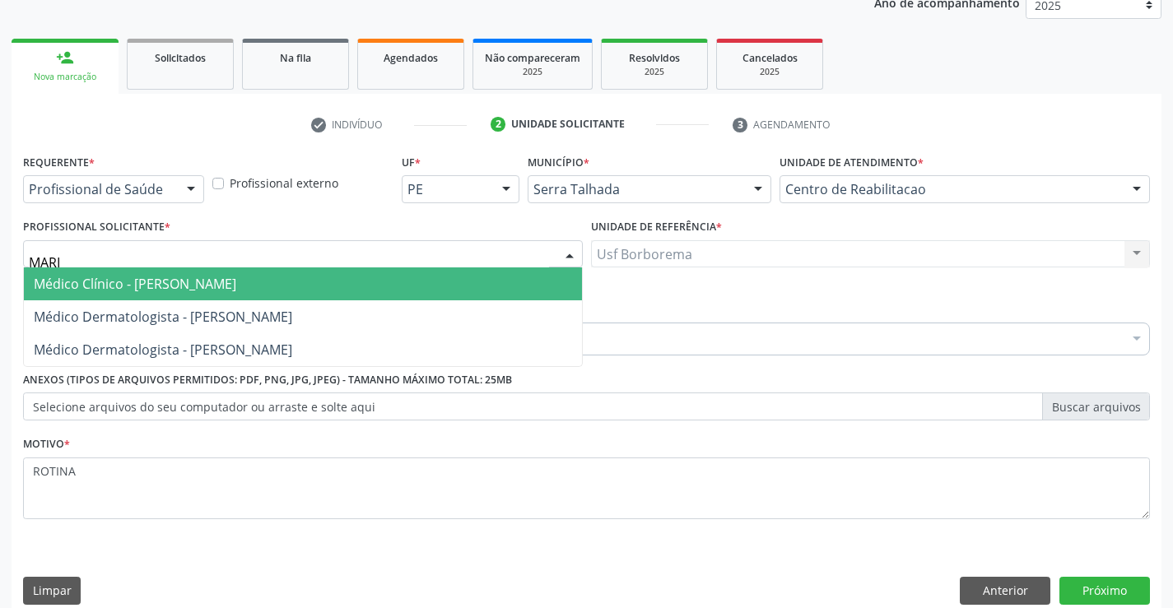
click at [492, 258] on input "MARI" at bounding box center [289, 262] width 520 height 33
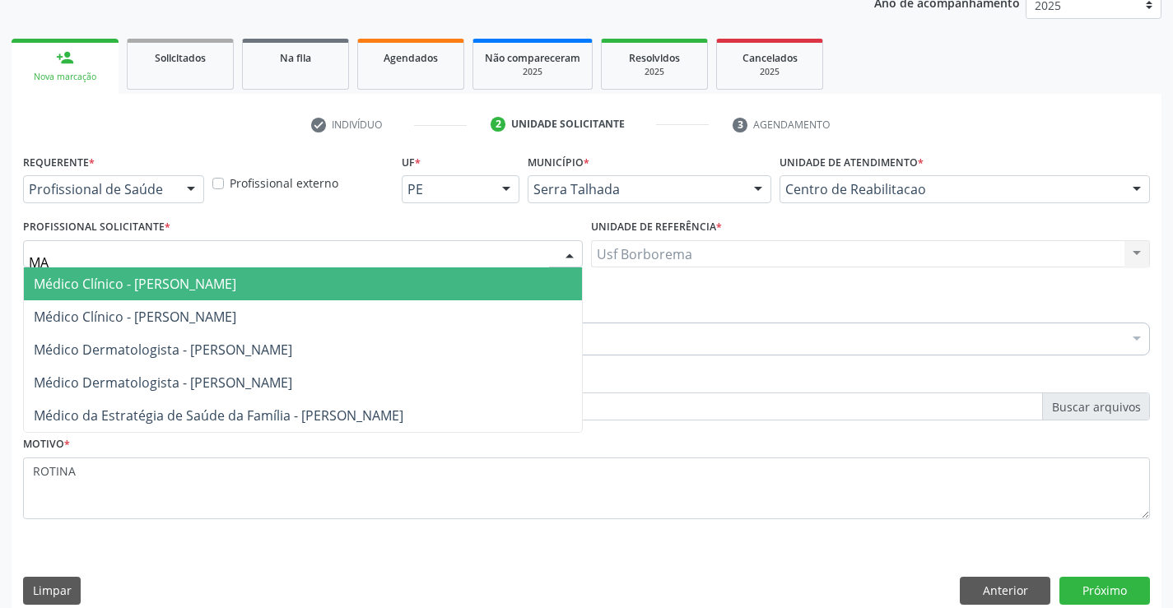
type input "M"
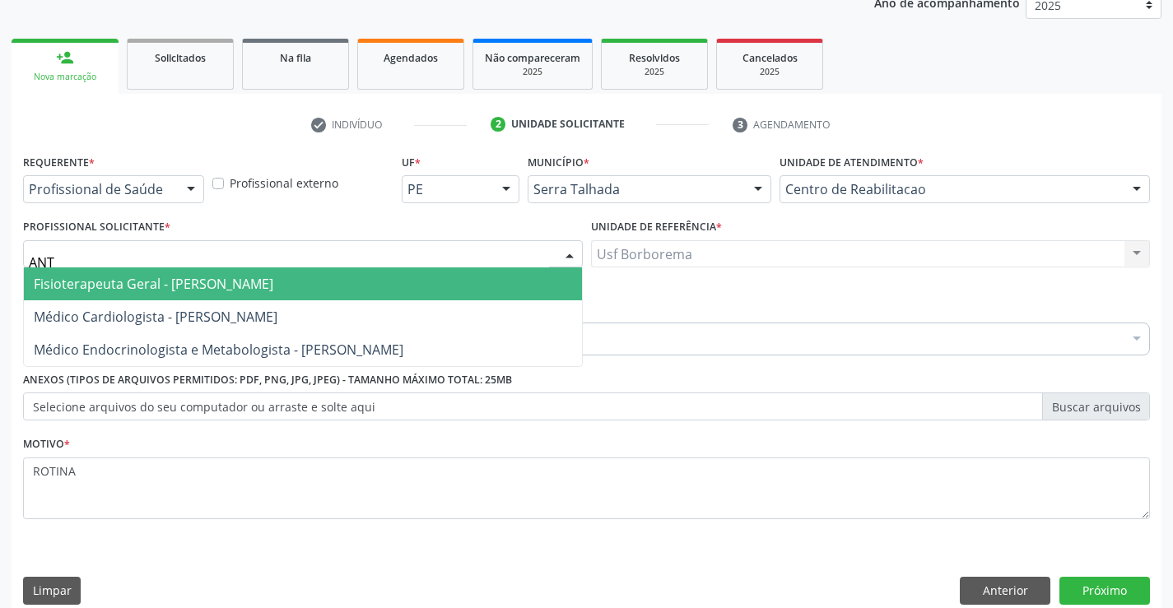
type input "ANTO"
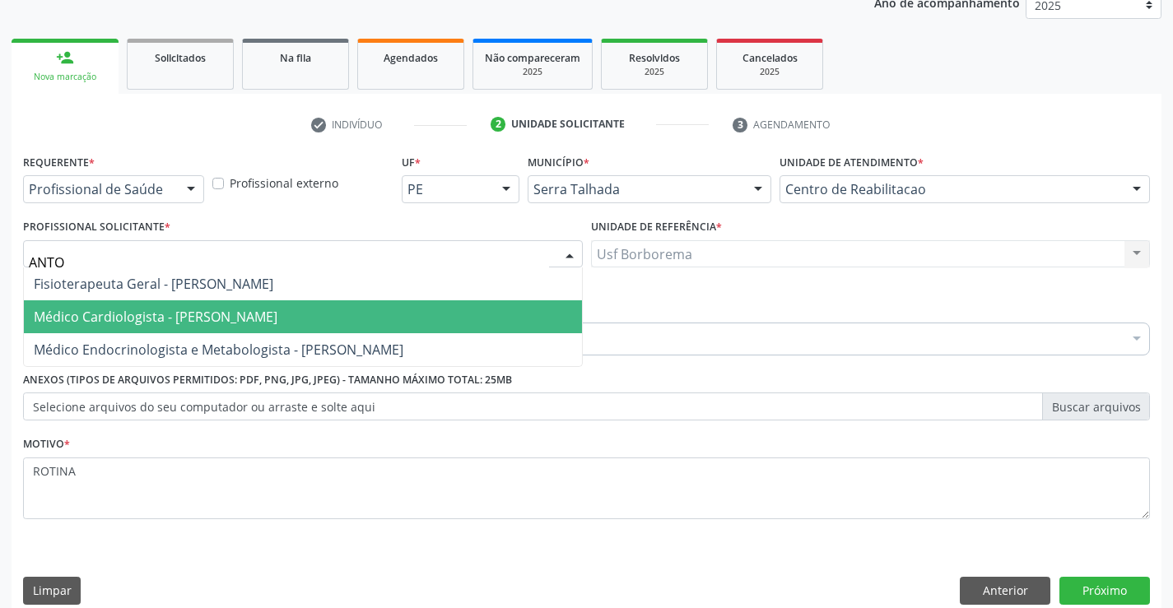
click at [277, 314] on span "Médico Cardiologista - [PERSON_NAME]" at bounding box center [156, 317] width 244 height 18
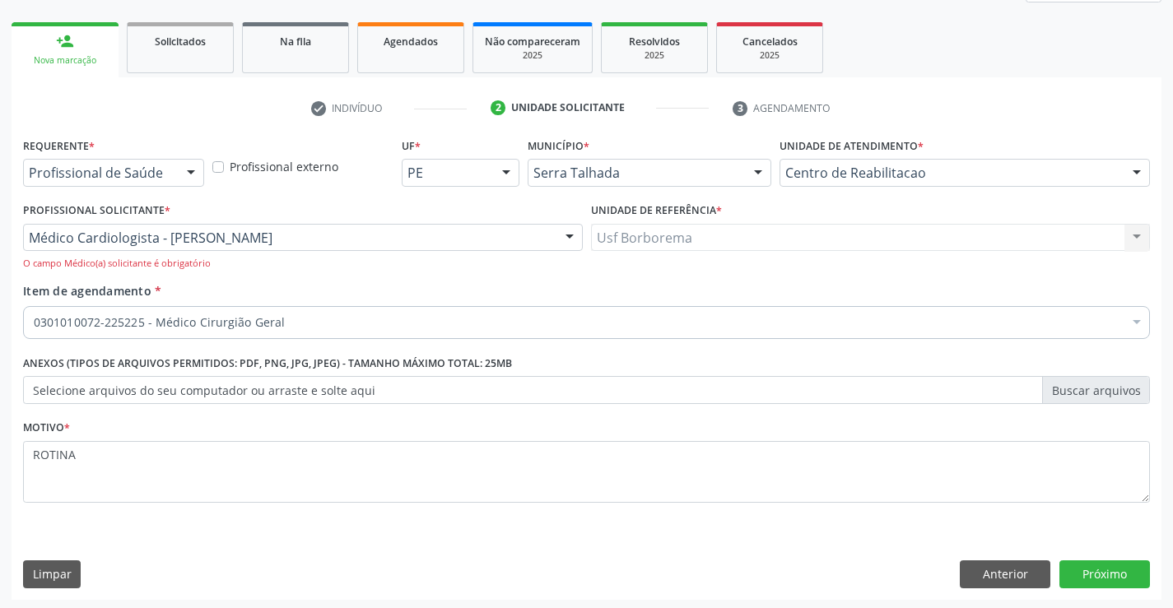
scroll to position [227, 0]
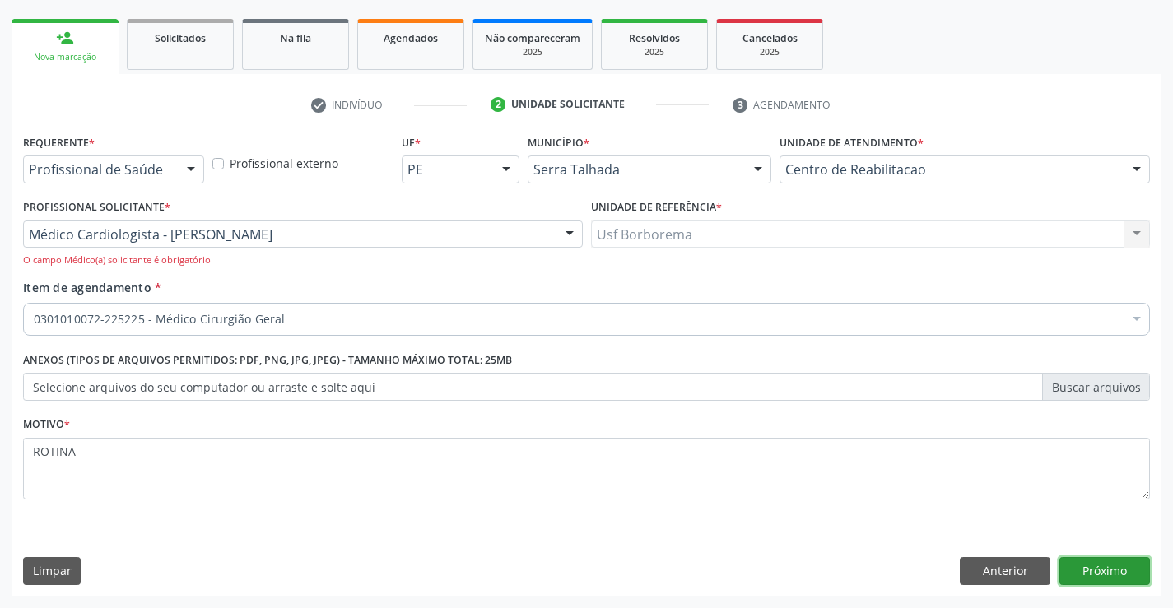
click at [1093, 563] on button "Próximo" at bounding box center [1104, 571] width 91 height 28
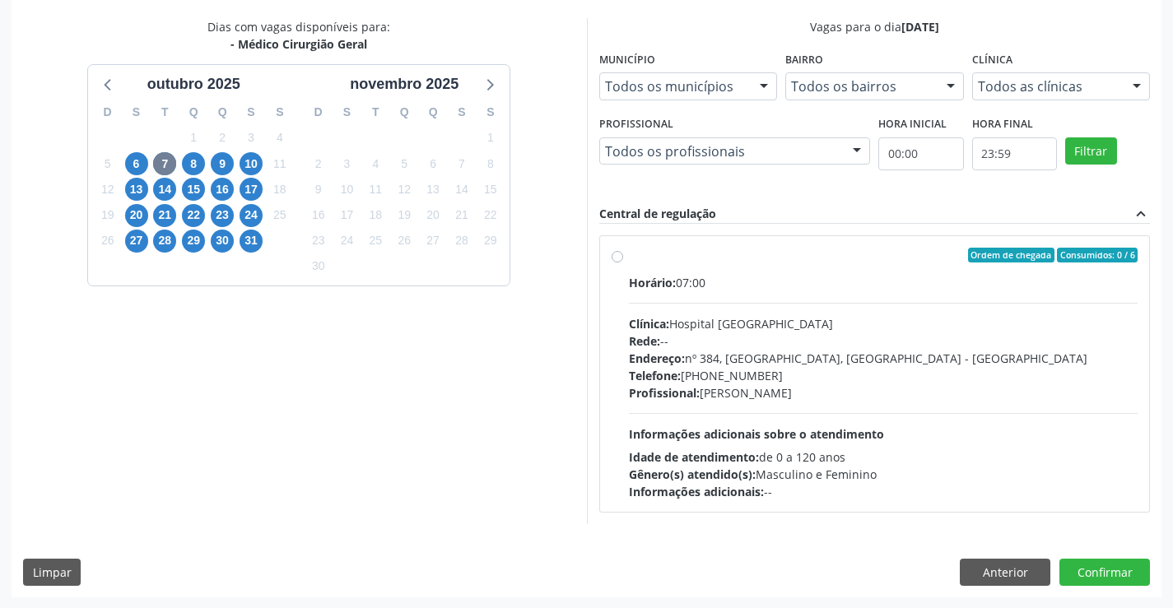
scroll to position [346, 0]
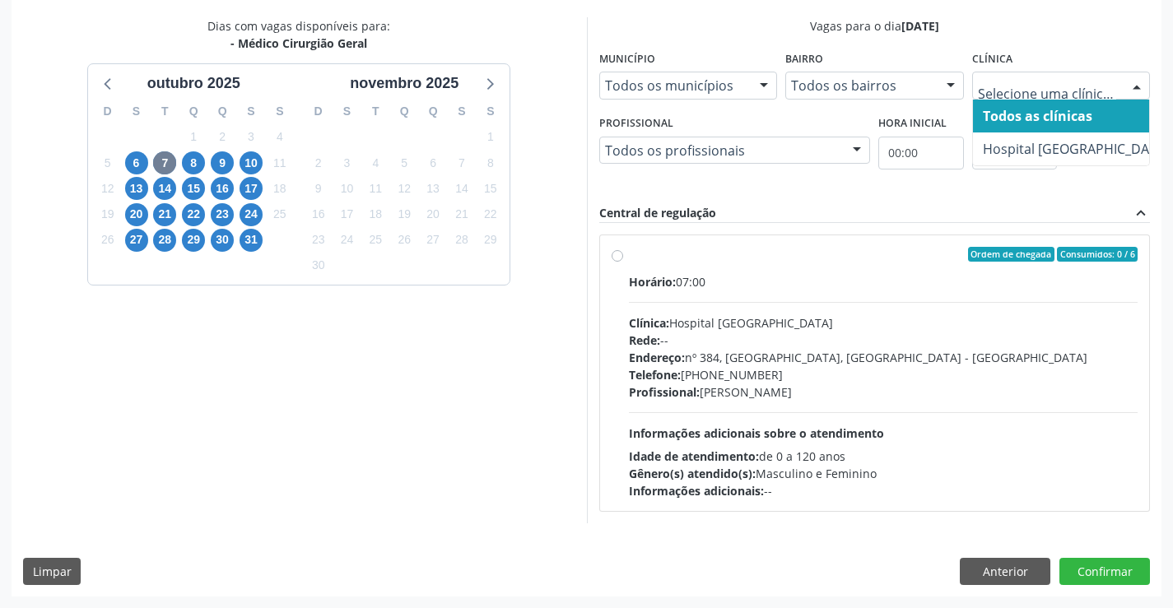
drag, startPoint x: 1048, startPoint y: 86, endPoint x: 1057, endPoint y: 84, distance: 8.4
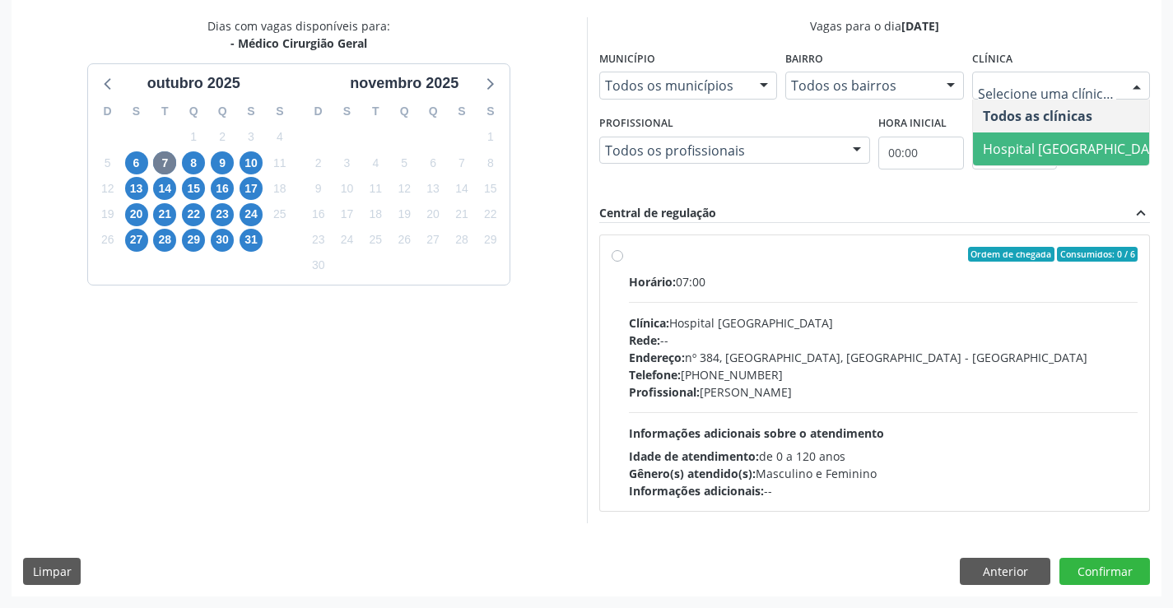
click at [1062, 135] on span "Hospital [GEOGRAPHIC_DATA]" at bounding box center [1076, 148] width 206 height 33
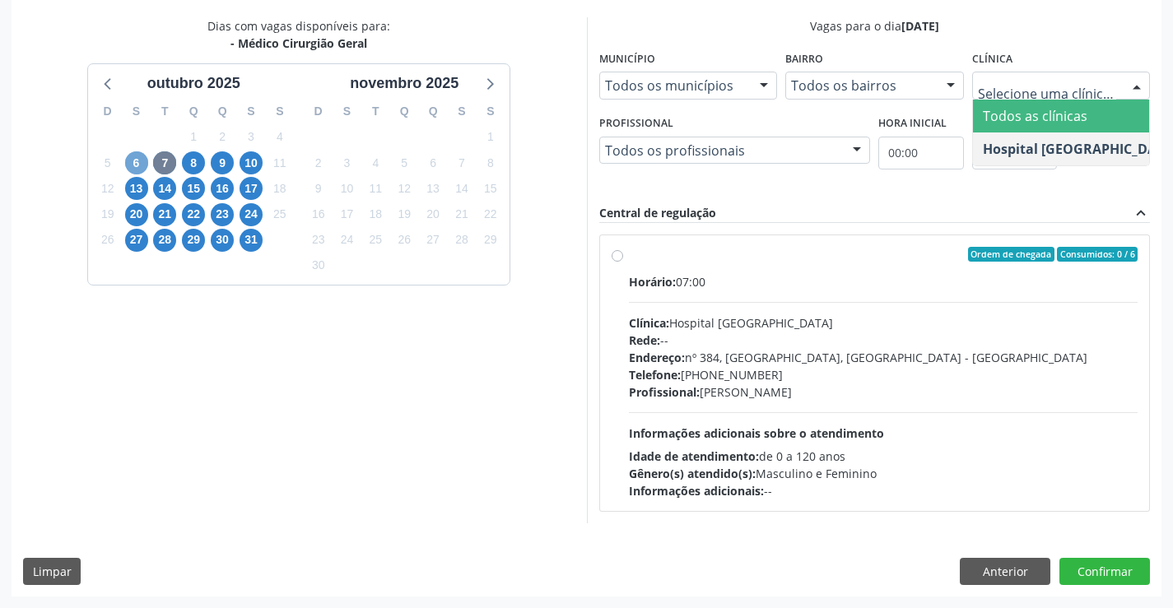
click at [142, 154] on span "6" at bounding box center [136, 162] width 23 height 23
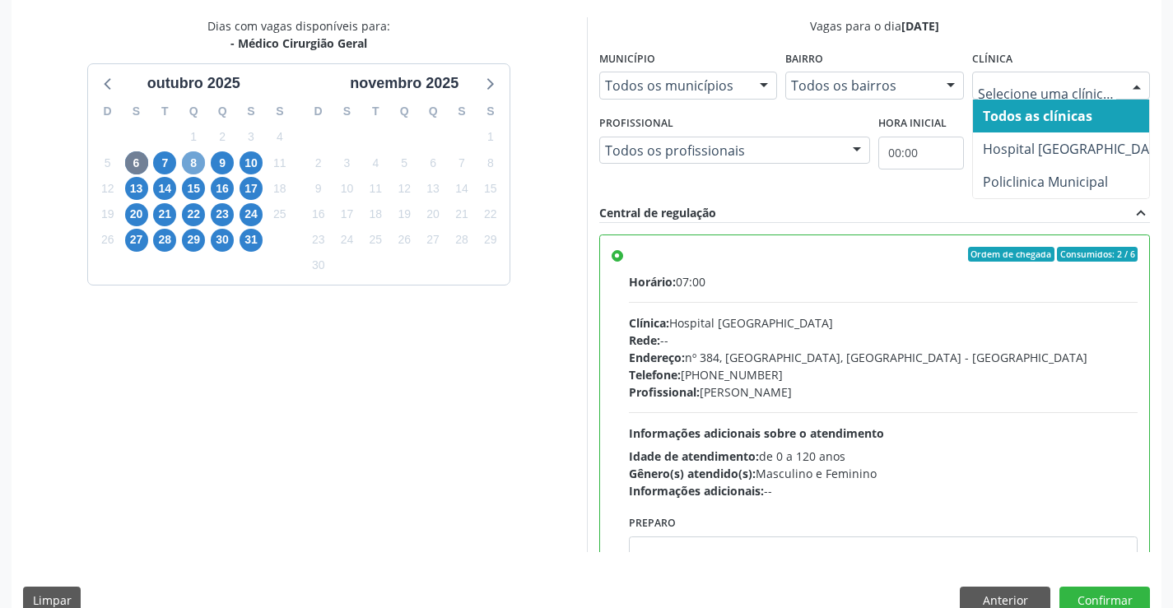
click at [187, 159] on span "8" at bounding box center [193, 162] width 23 height 23
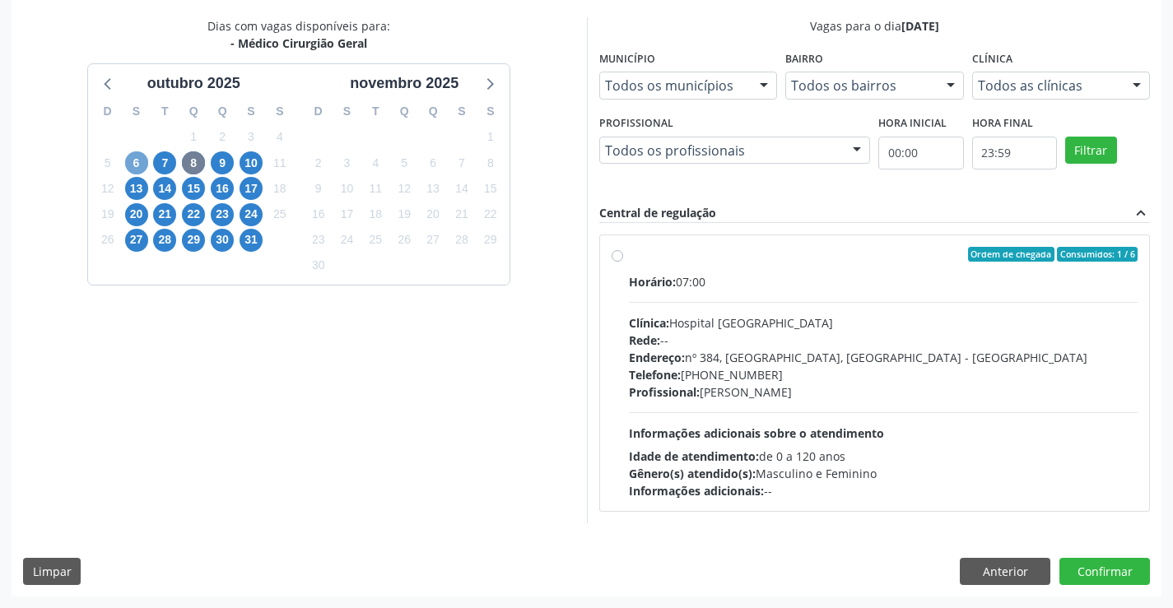
click at [132, 158] on span "6" at bounding box center [136, 162] width 23 height 23
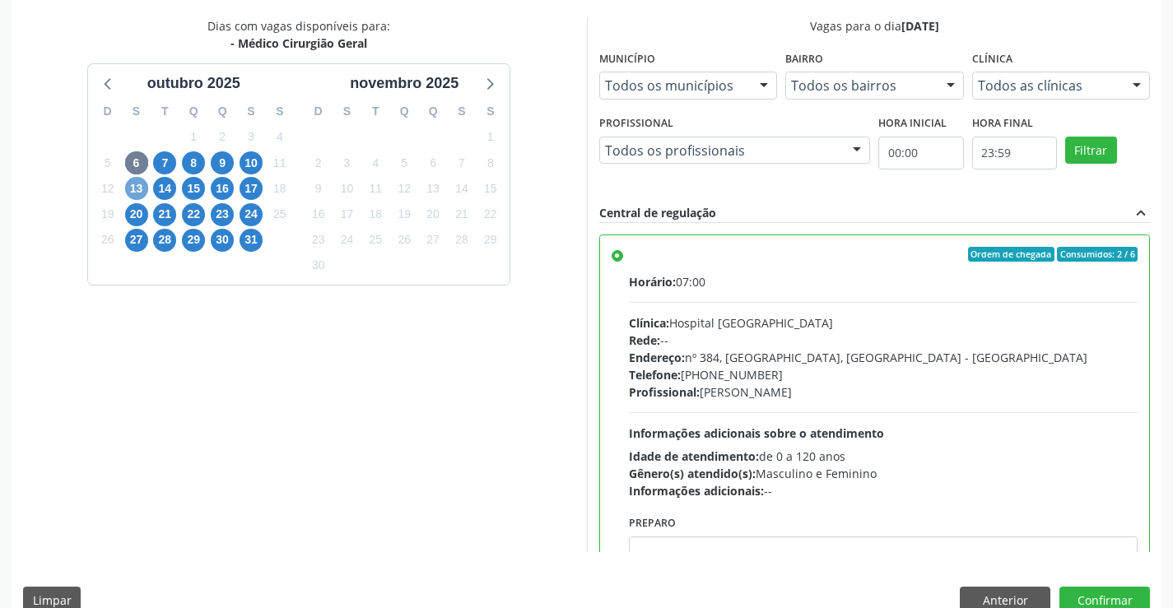
click at [132, 186] on span "13" at bounding box center [136, 188] width 23 height 23
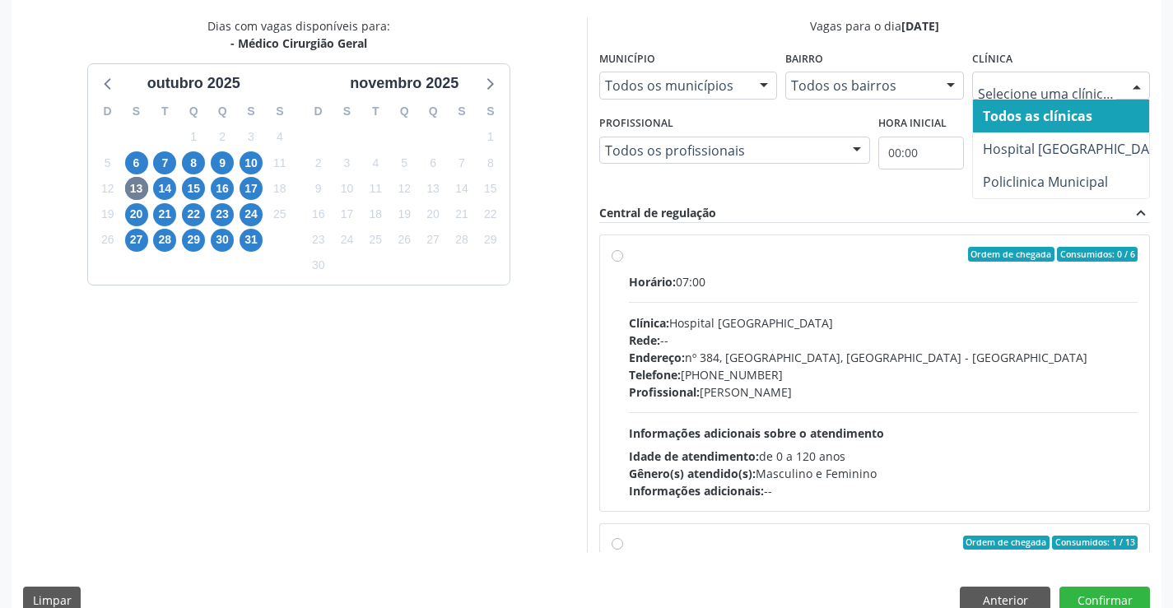
click at [1052, 95] on div at bounding box center [1061, 86] width 179 height 28
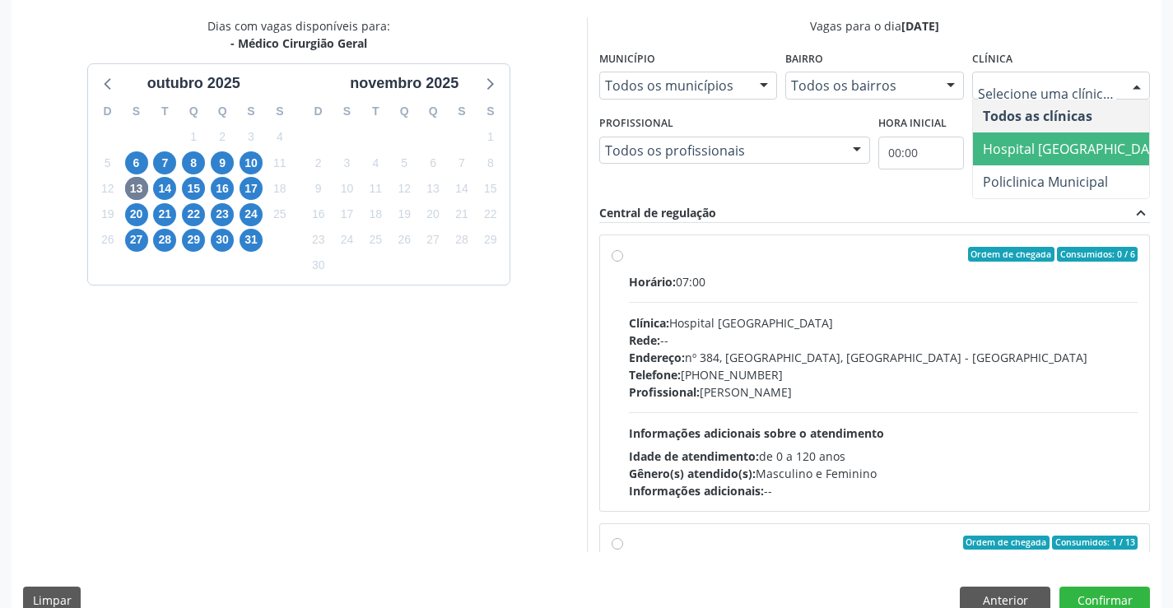
click at [1053, 142] on span "Hospital [GEOGRAPHIC_DATA]" at bounding box center [1076, 149] width 186 height 18
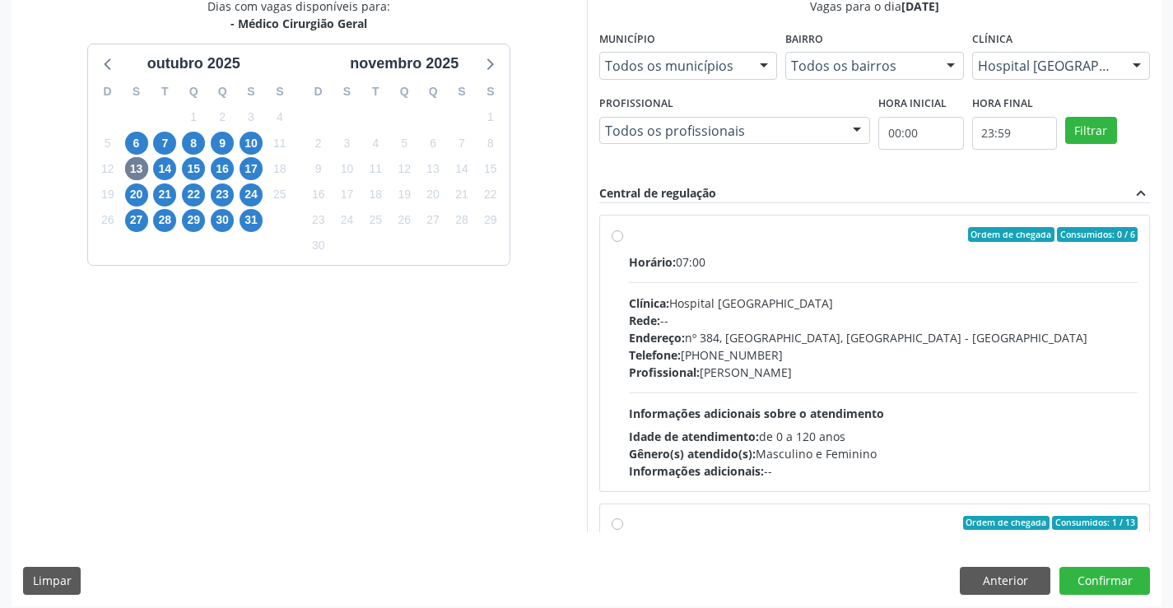
scroll to position [375, 0]
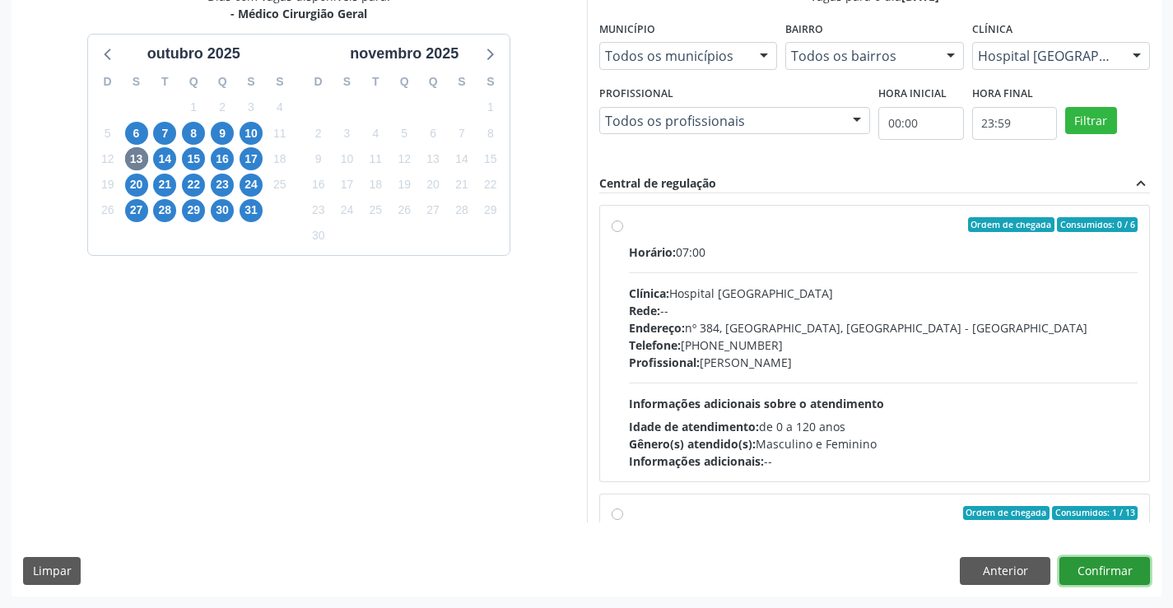
click at [1095, 575] on button "Confirmar" at bounding box center [1104, 571] width 91 height 28
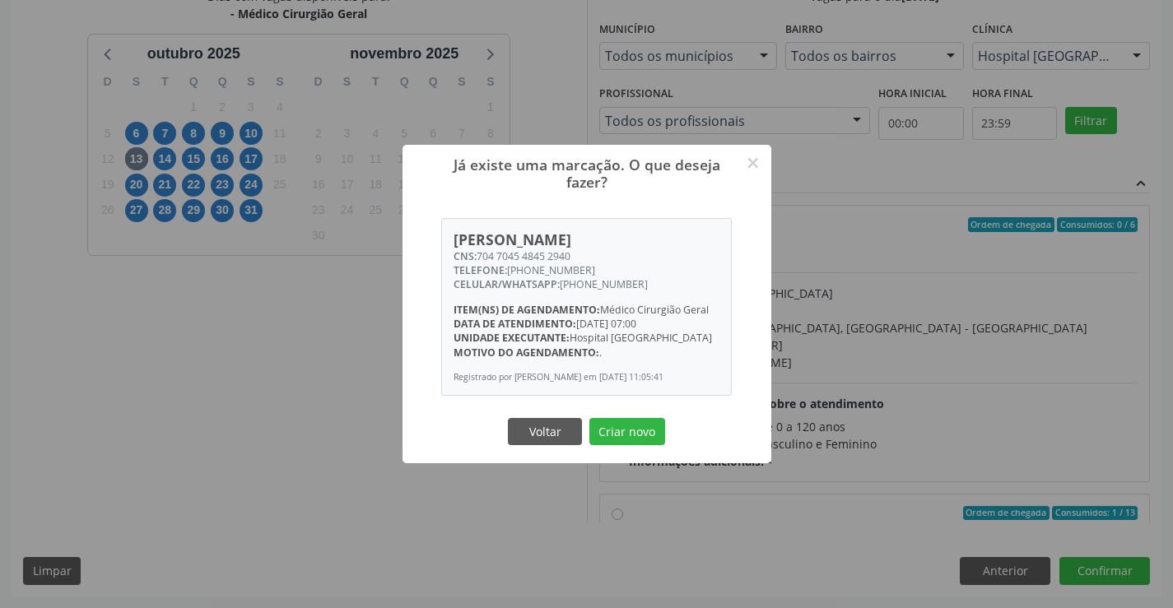
click at [1000, 569] on div "Já existe uma marcação. O que deseja fazer? × [PERSON_NAME] CNS: 704 7045 4845 …" at bounding box center [586, 304] width 1173 height 608
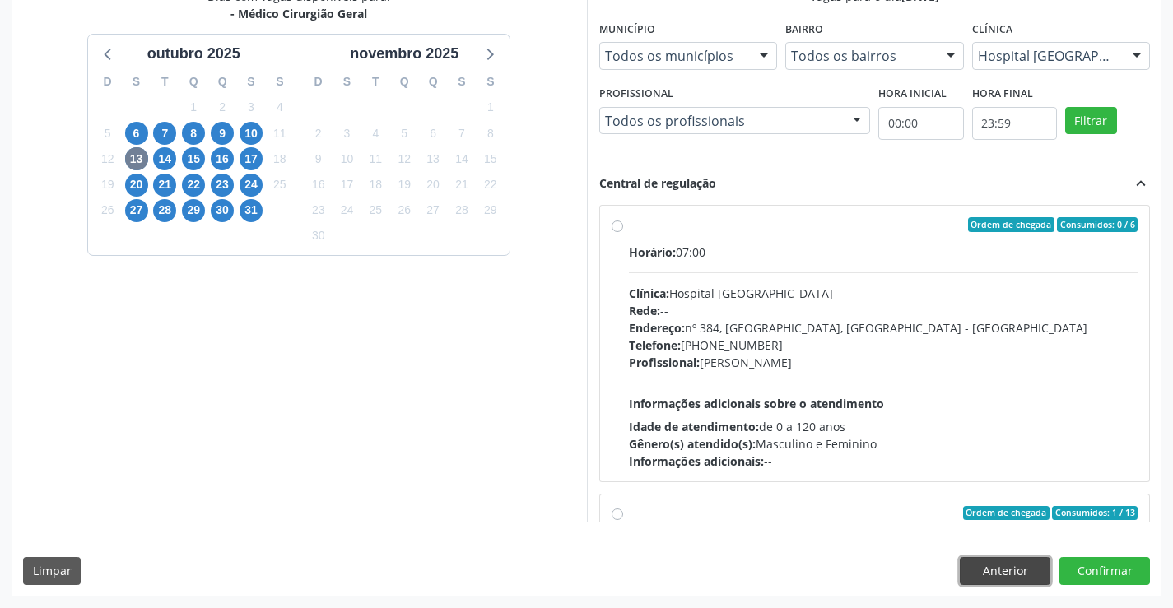
click at [1024, 572] on button "Anterior" at bounding box center [1005, 571] width 91 height 28
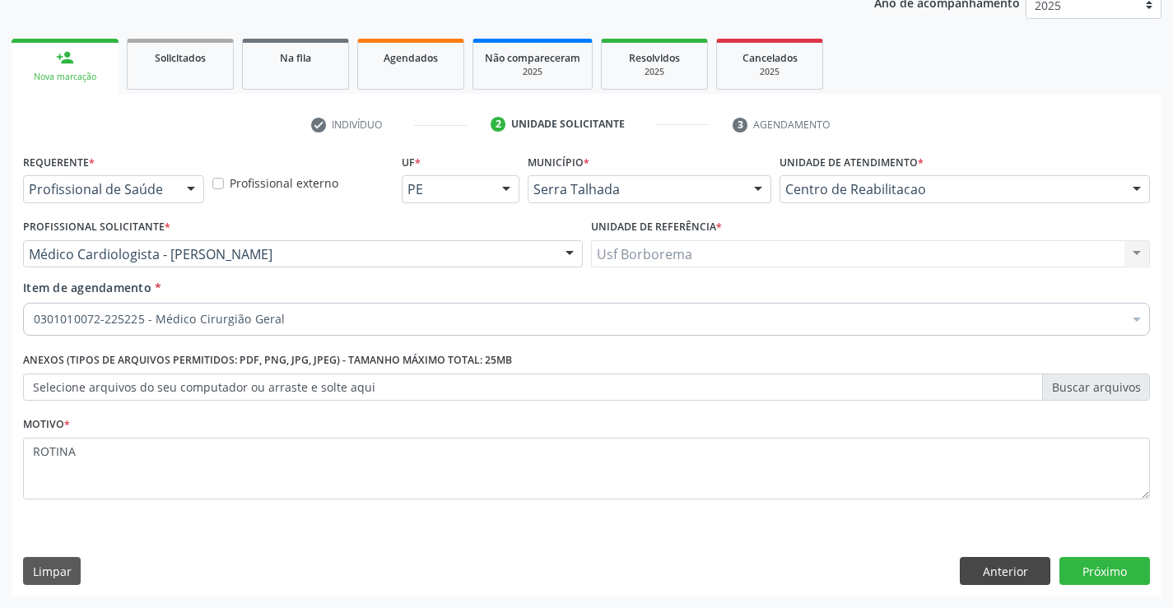
scroll to position [207, 0]
click at [1024, 565] on button "Anterior" at bounding box center [1005, 571] width 91 height 28
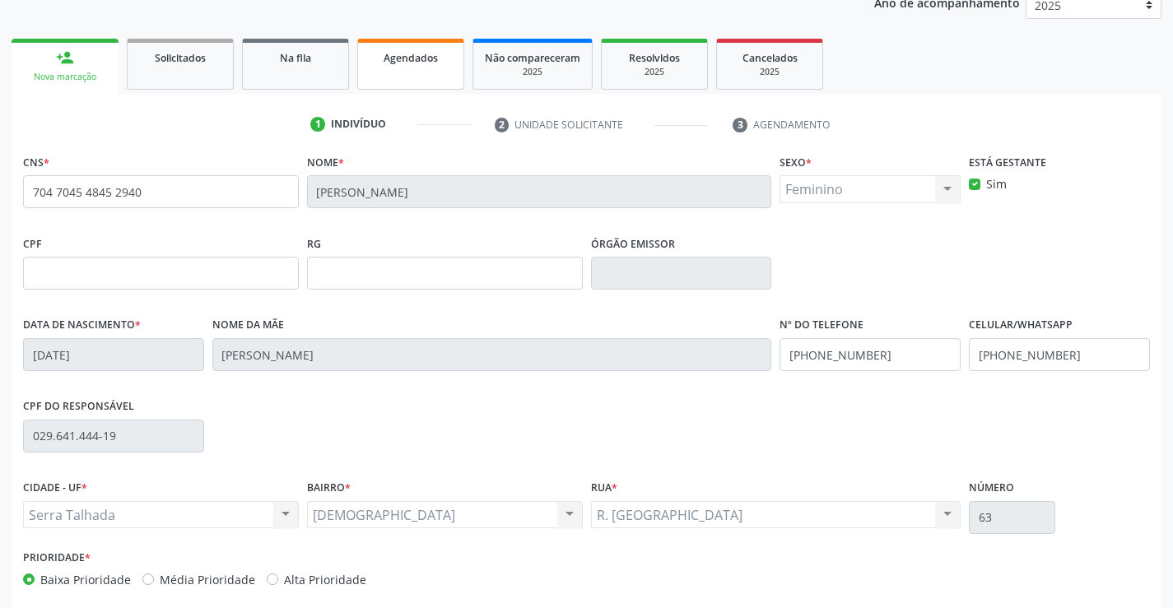
drag, startPoint x: 471, startPoint y: 79, endPoint x: 455, endPoint y: 80, distance: 15.7
click at [455, 80] on ul "person_add Nova marcação Solicitados Na fila Agendados Não compareceram 2025 Re…" at bounding box center [587, 64] width 1150 height 59
click at [417, 81] on link "Agendados" at bounding box center [410, 64] width 107 height 51
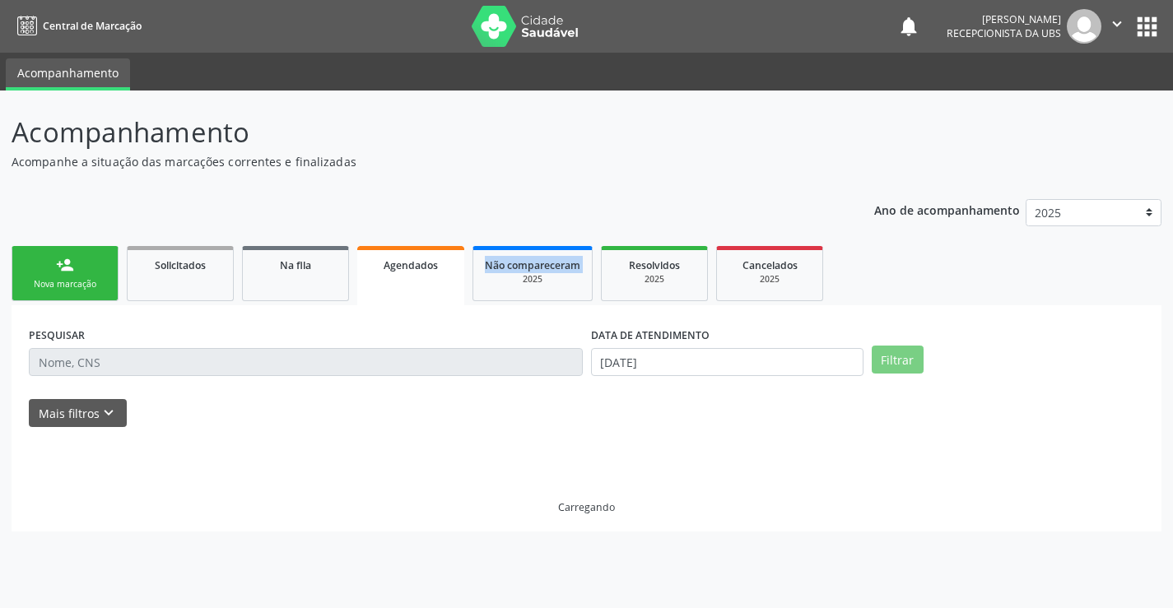
scroll to position [0, 0]
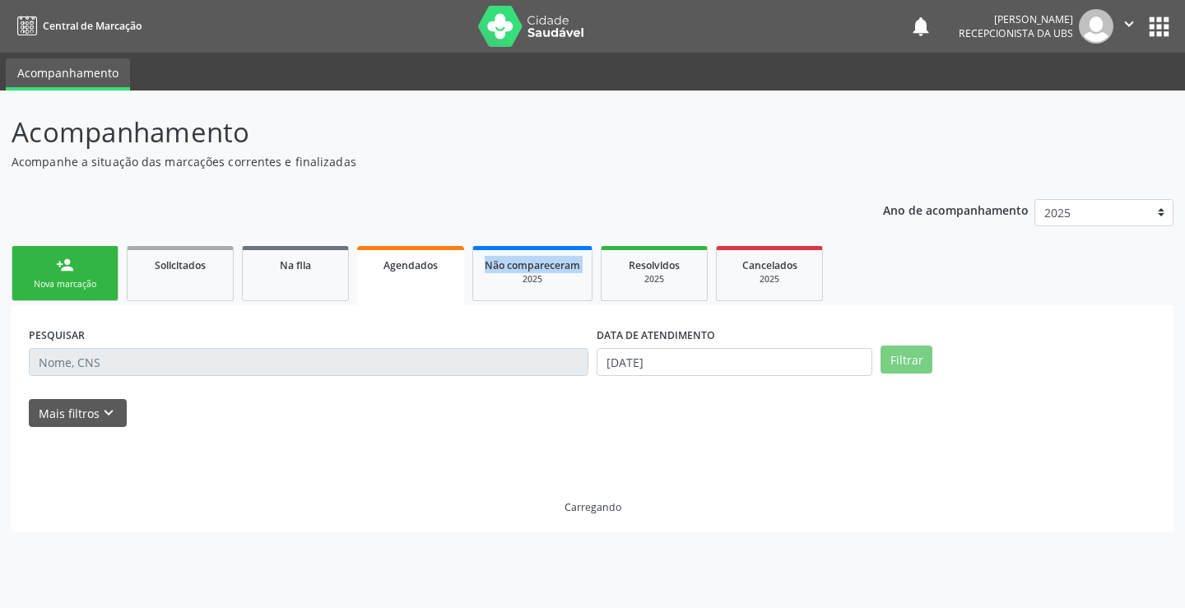
click at [417, 81] on ul "Acompanhamento" at bounding box center [592, 72] width 1185 height 38
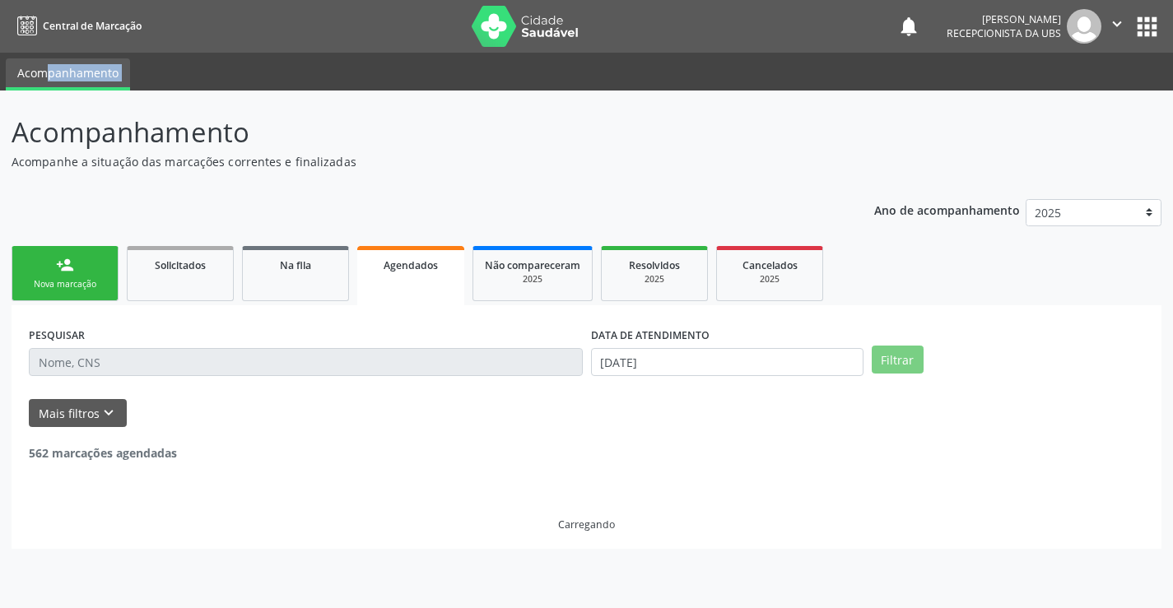
click at [417, 81] on ul "Acompanhamento" at bounding box center [586, 72] width 1173 height 38
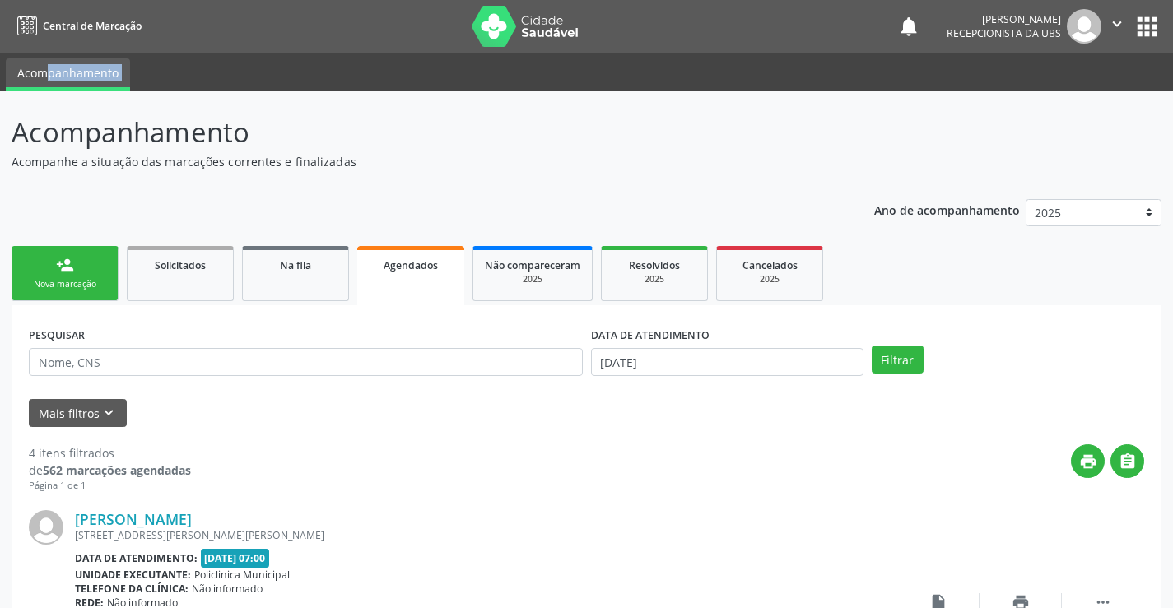
click at [378, 283] on link "Agendados" at bounding box center [410, 275] width 107 height 59
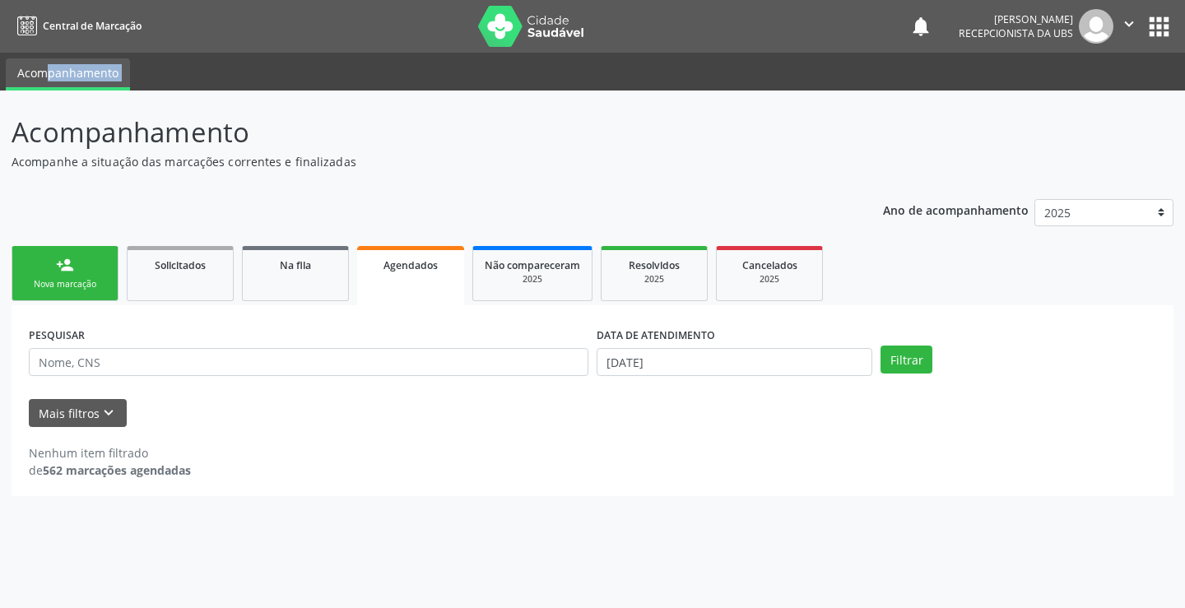
click at [378, 283] on link "Agendados" at bounding box center [410, 275] width 107 height 59
drag, startPoint x: 378, startPoint y: 283, endPoint x: 636, endPoint y: 364, distance: 270.7
click at [387, 285] on link "Agendados" at bounding box center [410, 275] width 107 height 59
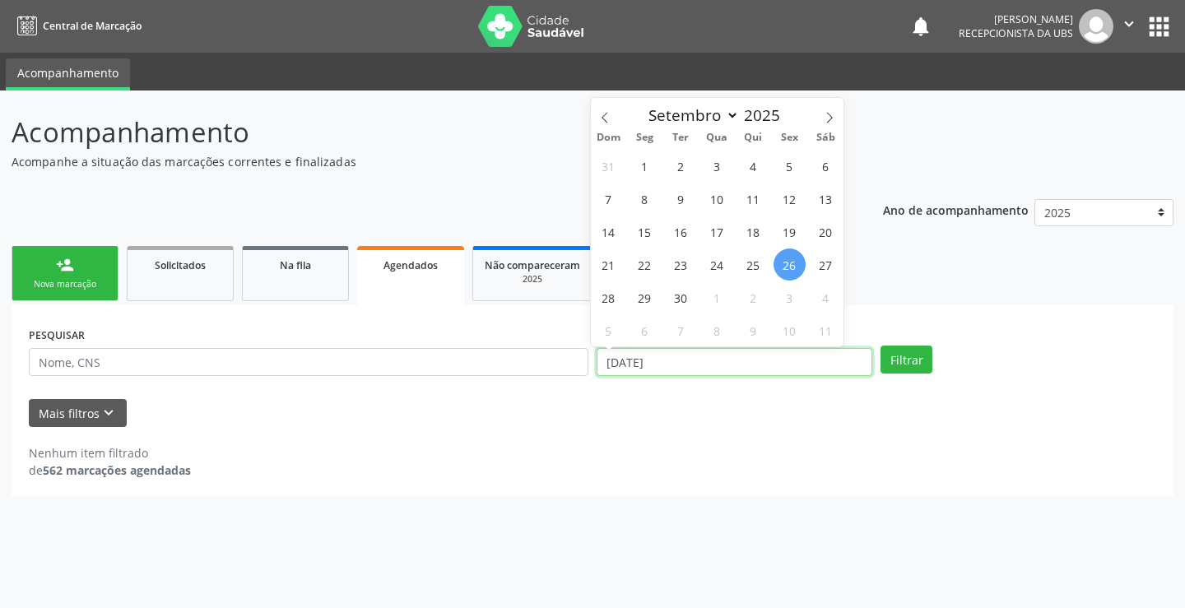
click at [682, 355] on input "[DATE]" at bounding box center [735, 362] width 276 height 28
click at [829, 119] on icon at bounding box center [830, 118] width 12 height 12
select select "9"
click at [717, 166] on span "1" at bounding box center [717, 166] width 32 height 32
type input "01/10/2025"
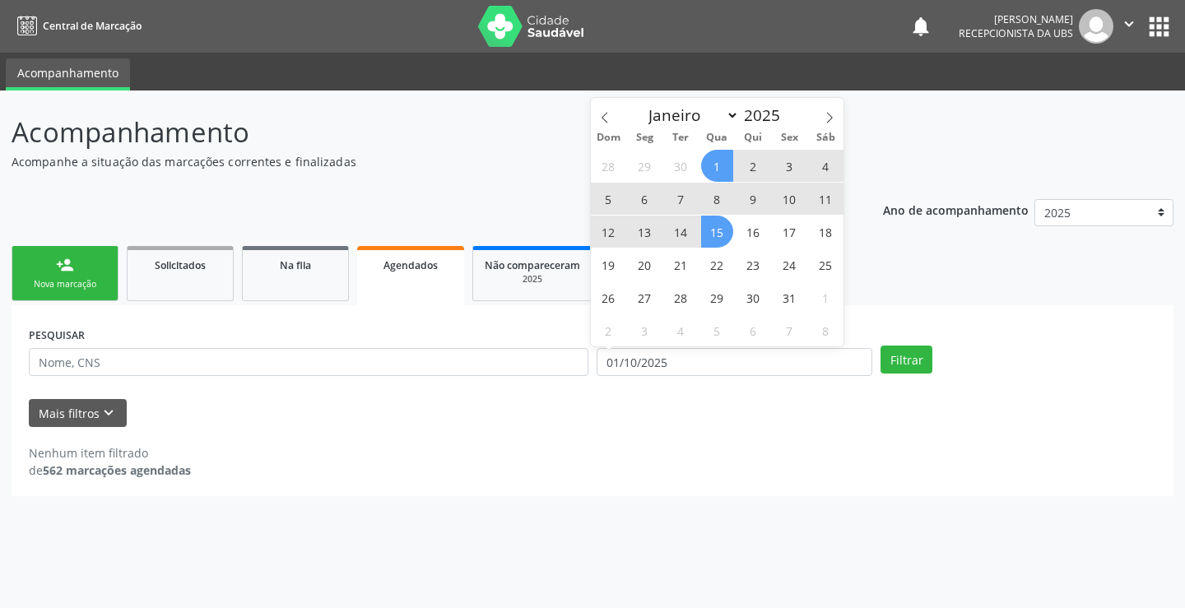
click at [713, 231] on span "15" at bounding box center [717, 232] width 32 height 32
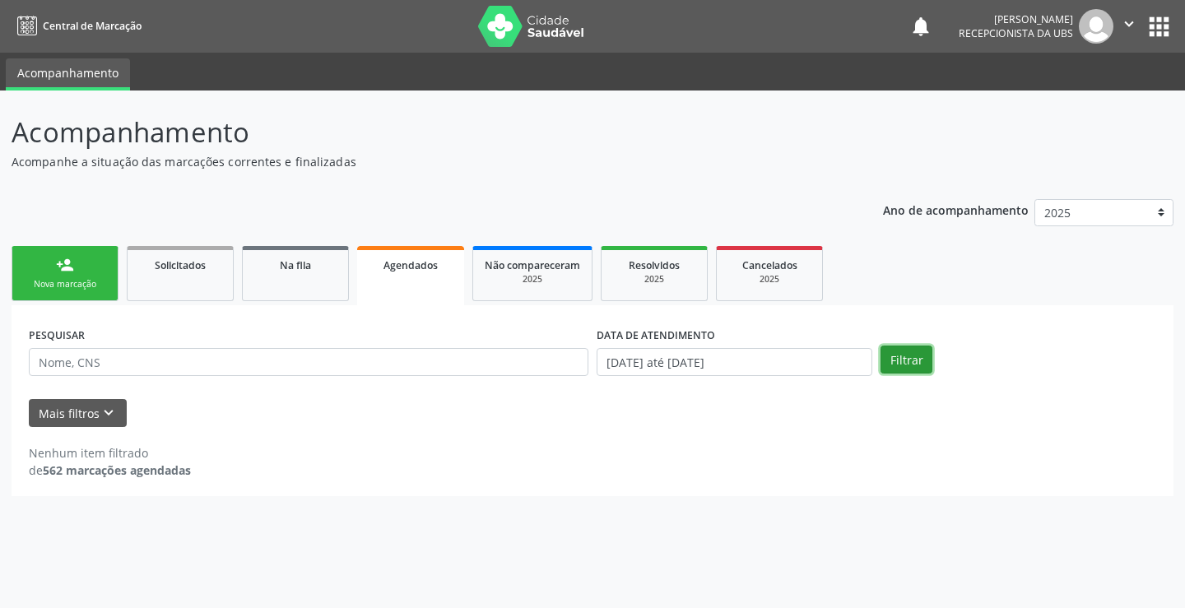
click at [893, 369] on button "Filtrar" at bounding box center [907, 360] width 52 height 28
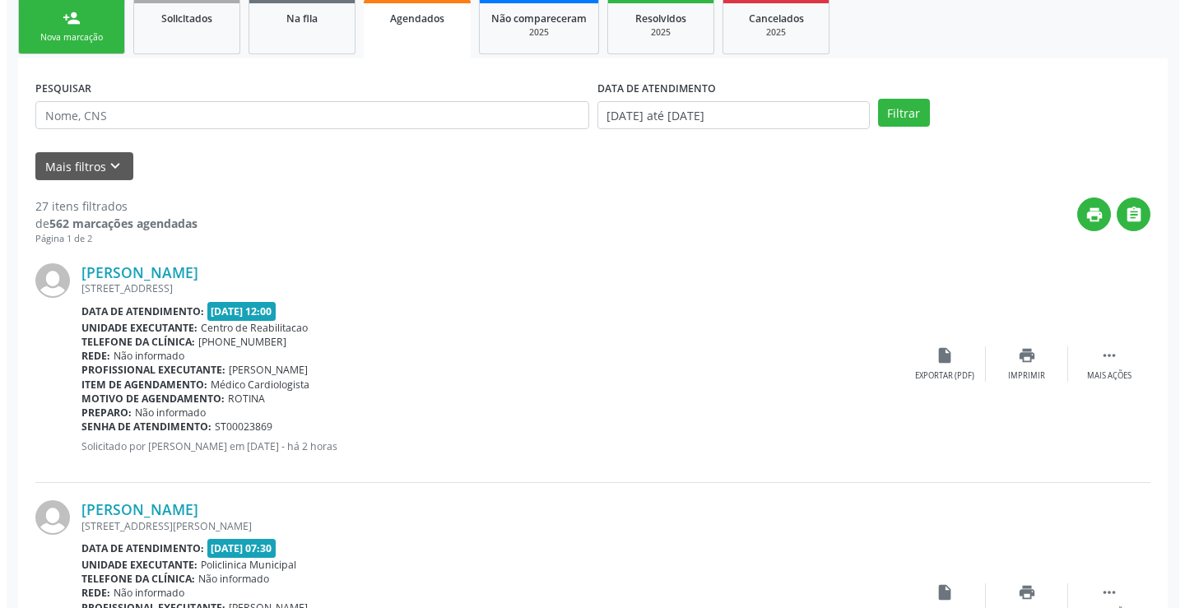
scroll to position [329, 0]
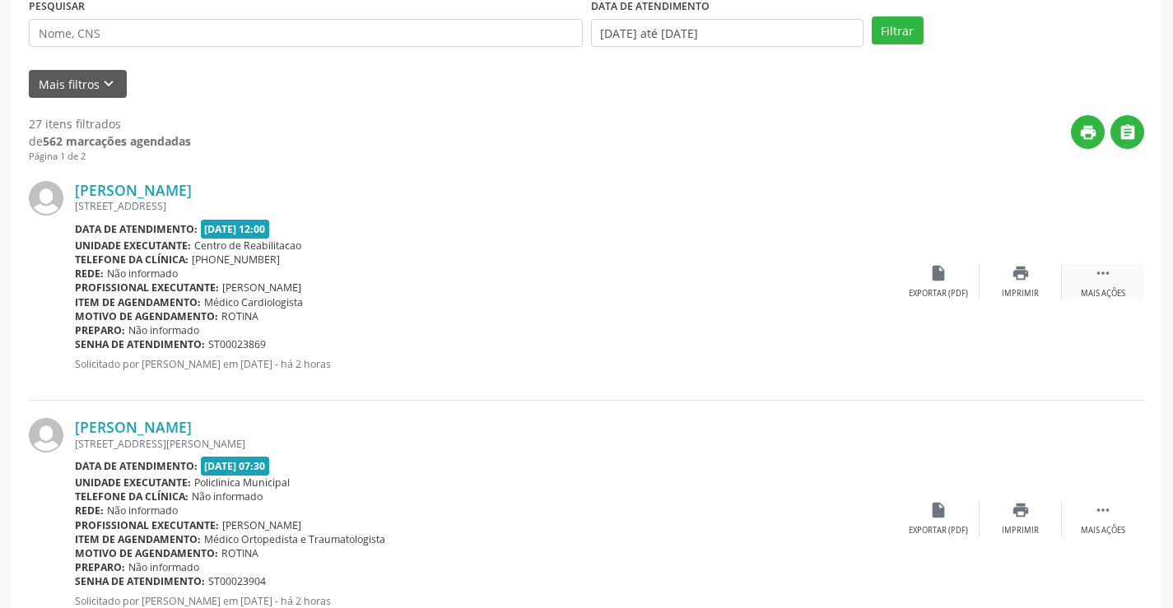
click at [1098, 273] on icon "" at bounding box center [1103, 273] width 18 height 18
click at [932, 282] on icon "cancel" at bounding box center [938, 273] width 18 height 18
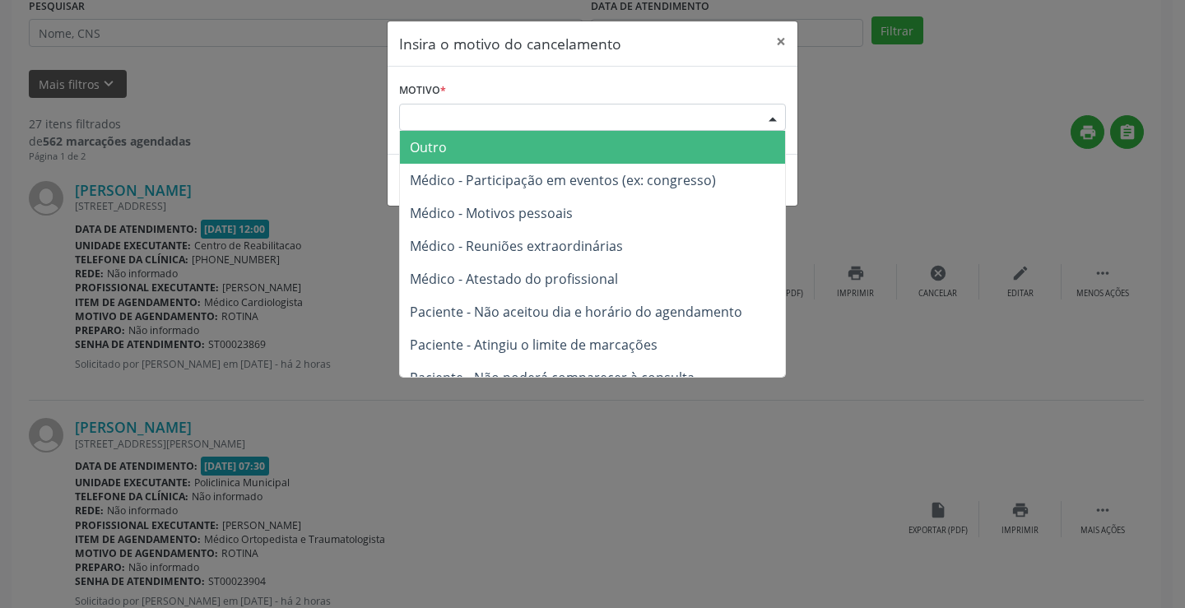
click at [576, 125] on div "Escolha o motivo" at bounding box center [592, 118] width 387 height 28
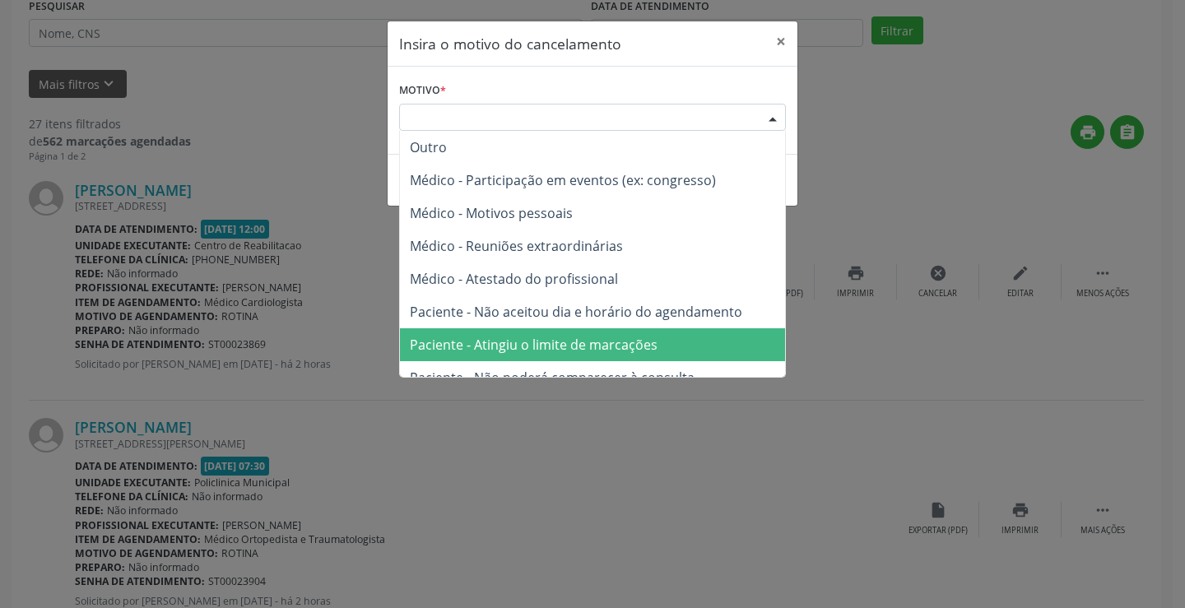
click at [584, 340] on span "Paciente - Atingiu o limite de marcações" at bounding box center [534, 345] width 248 height 18
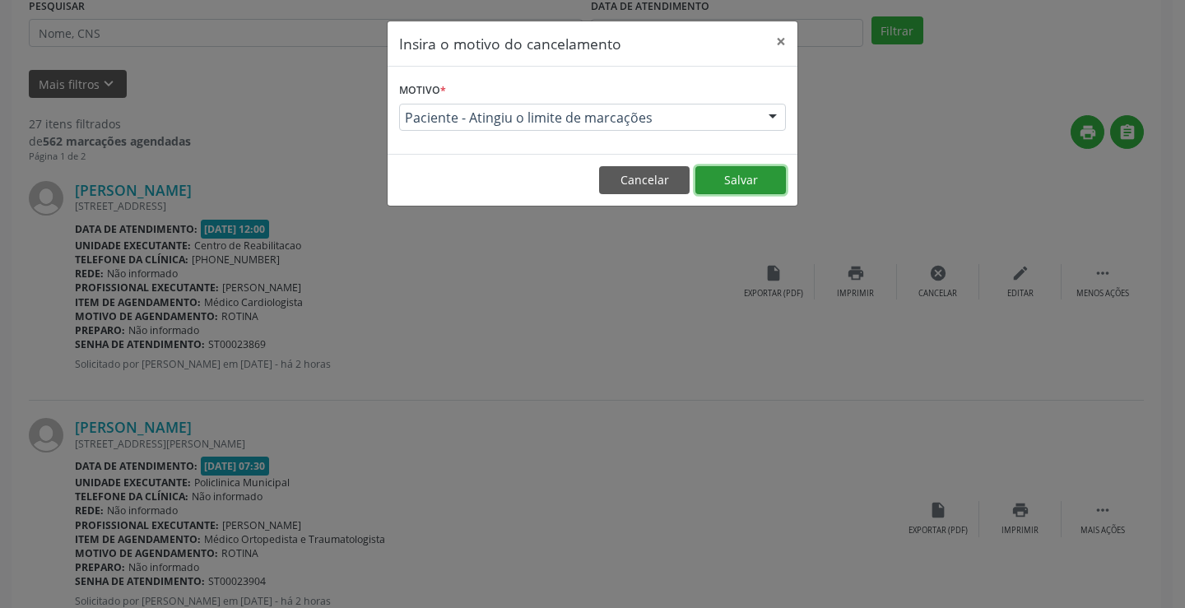
click at [747, 182] on button "Salvar" at bounding box center [740, 180] width 91 height 28
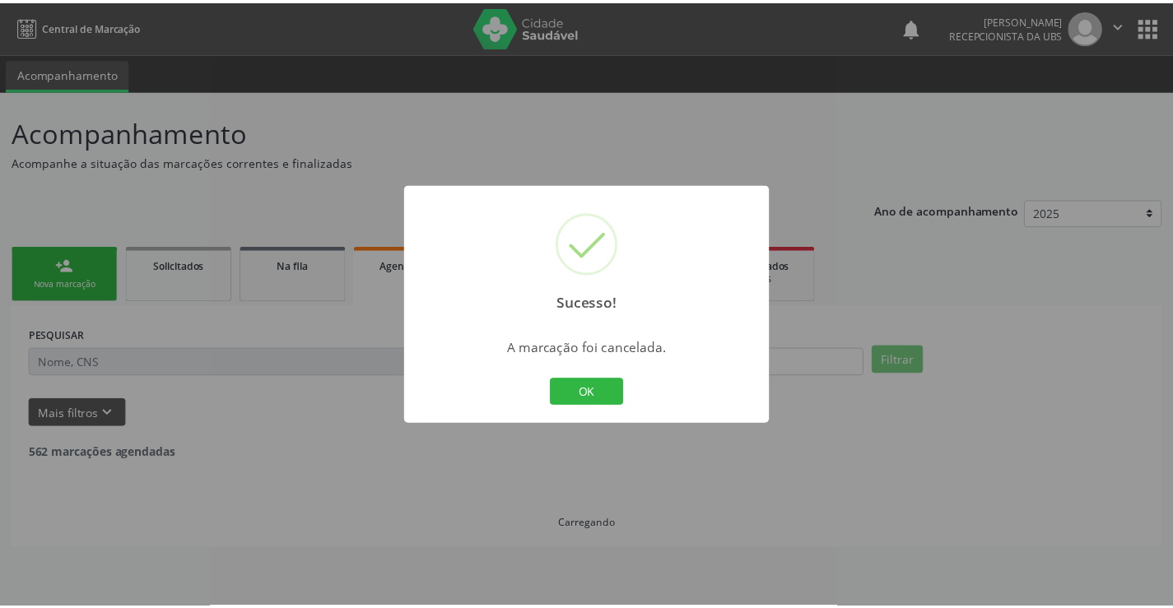
scroll to position [0, 0]
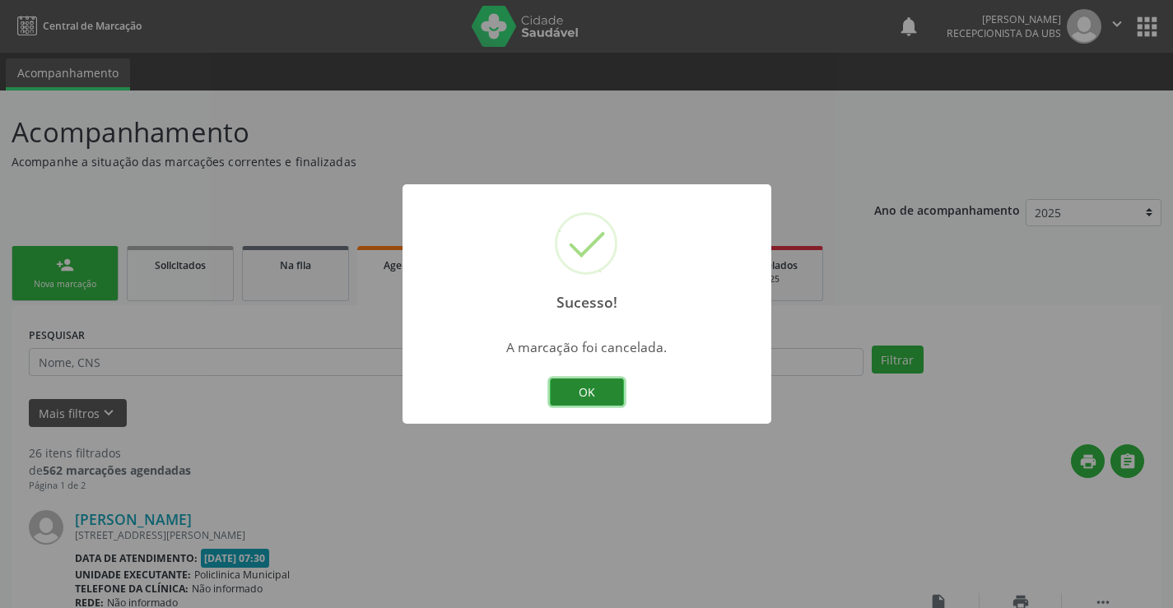
click at [574, 389] on button "OK" at bounding box center [587, 393] width 74 height 28
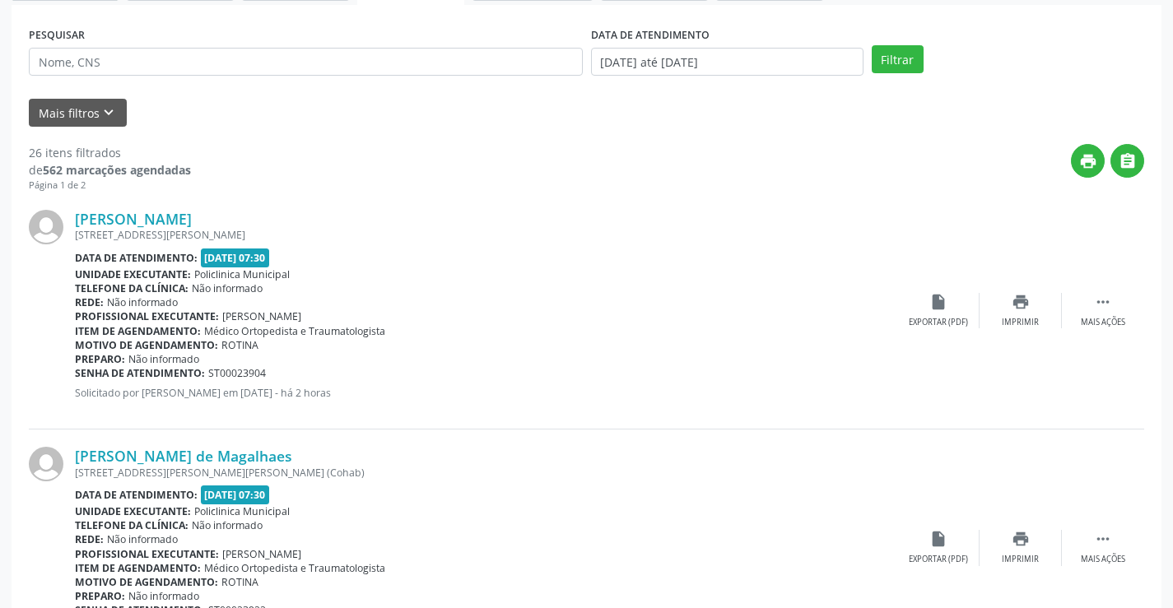
scroll to position [329, 0]
